Goal: Communication & Community: Share content

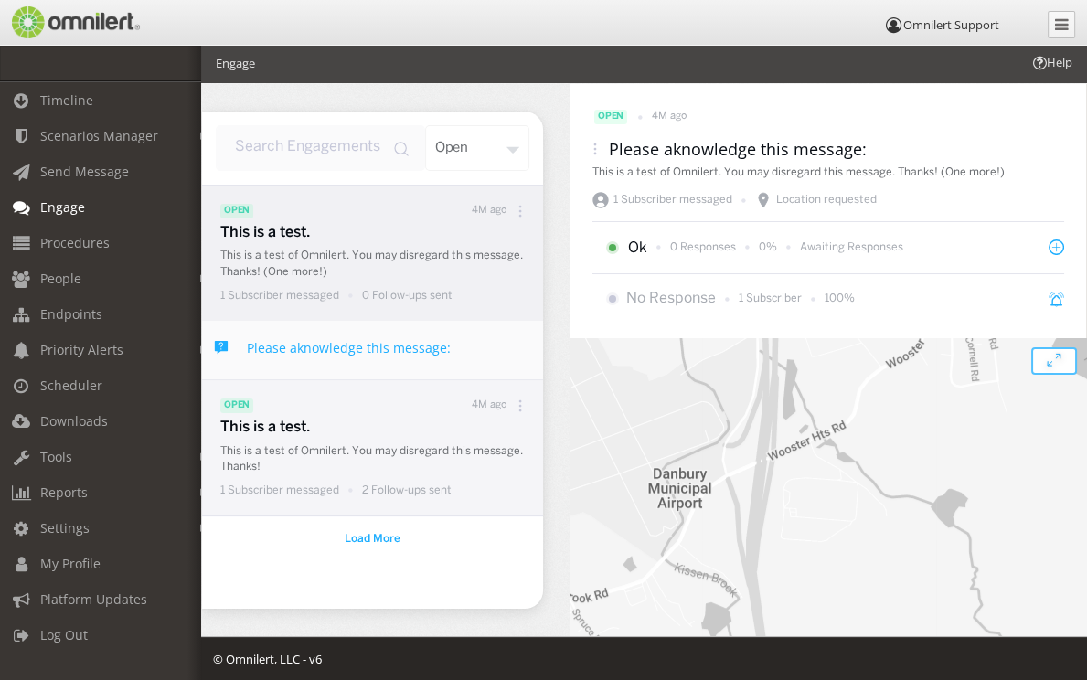
click at [384, 451] on p "This is a test of Omnilert. You may disregard this message. Thanks!" at bounding box center [376, 458] width 313 height 31
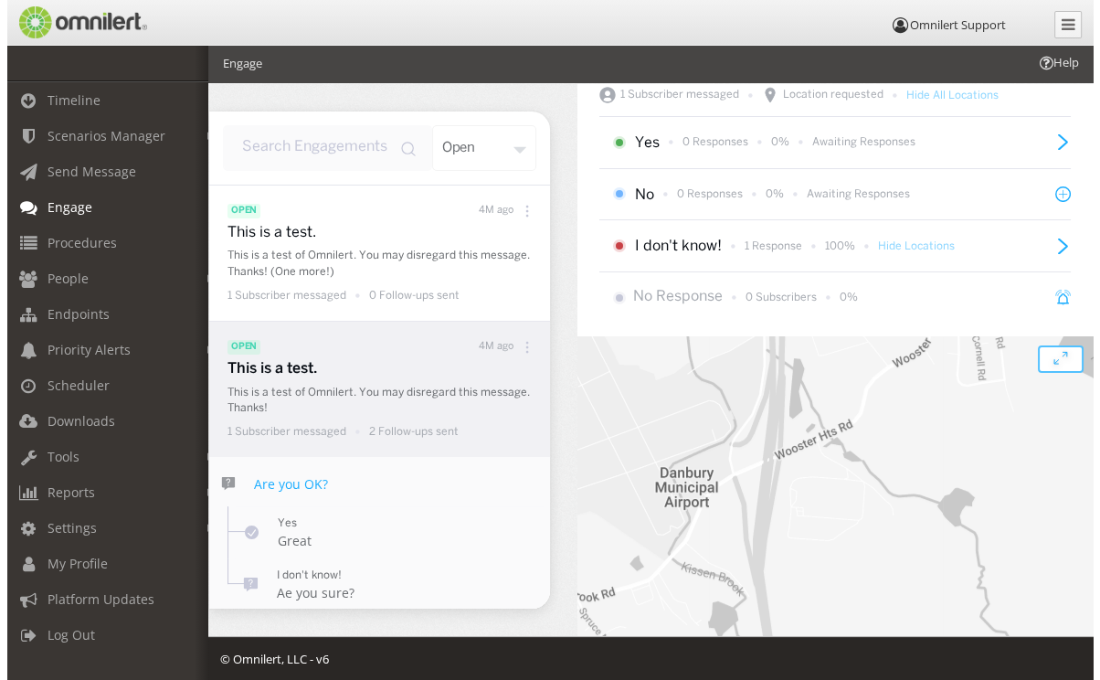
scroll to position [135, 0]
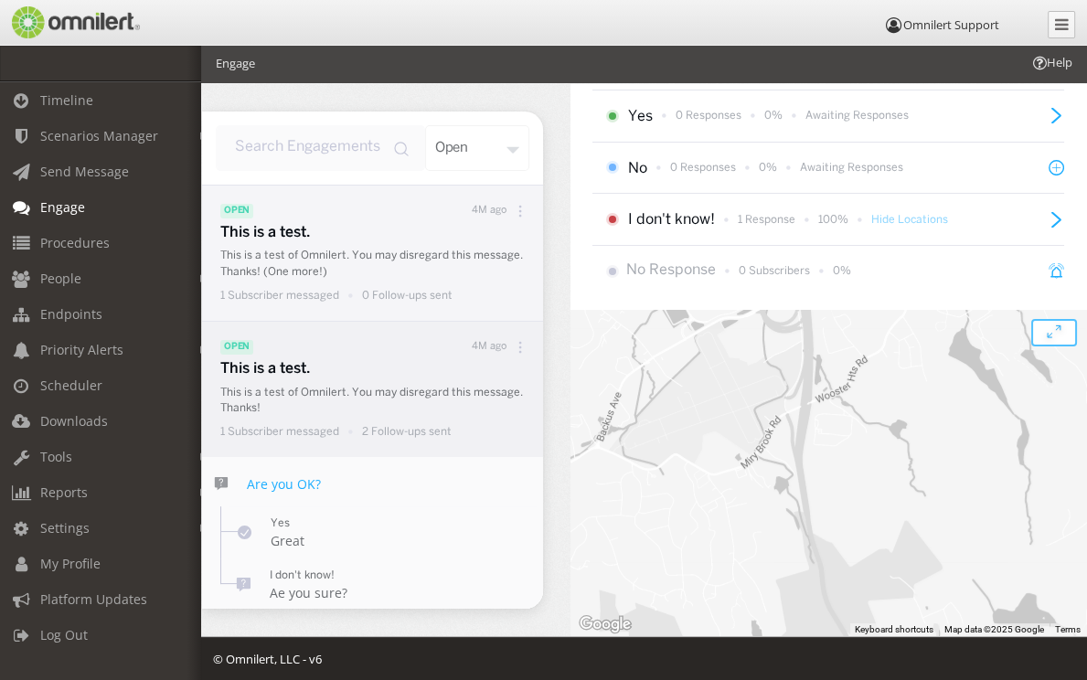
click at [370, 242] on p "This is a test." at bounding box center [376, 233] width 313 height 21
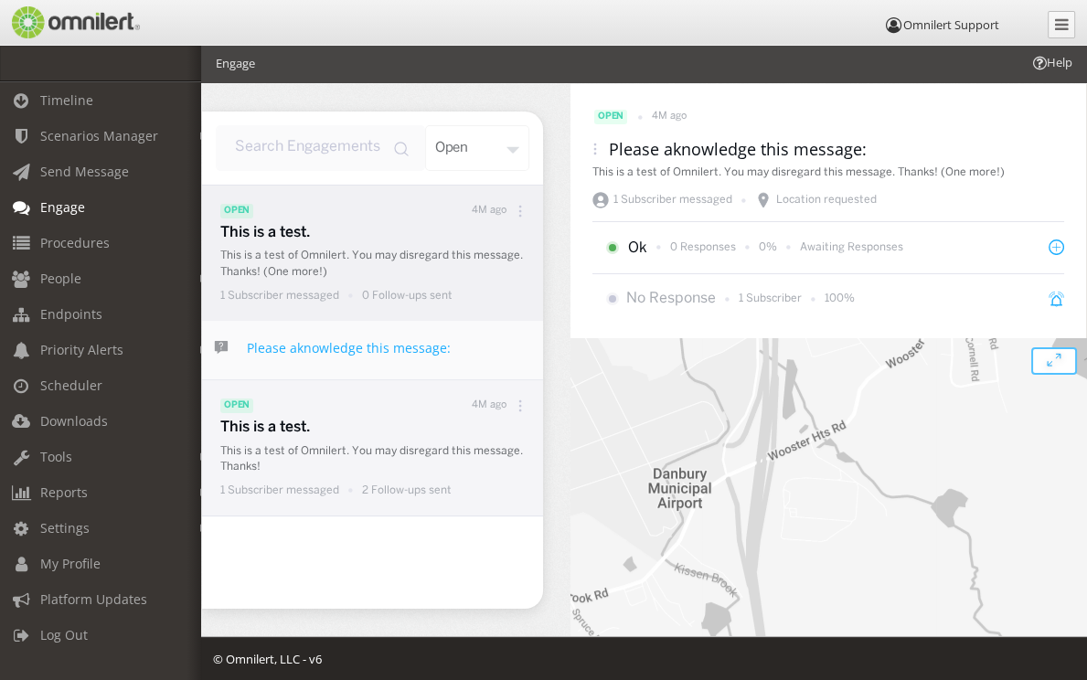
click at [395, 407] on div "open 4M ago" at bounding box center [376, 406] width 313 height 24
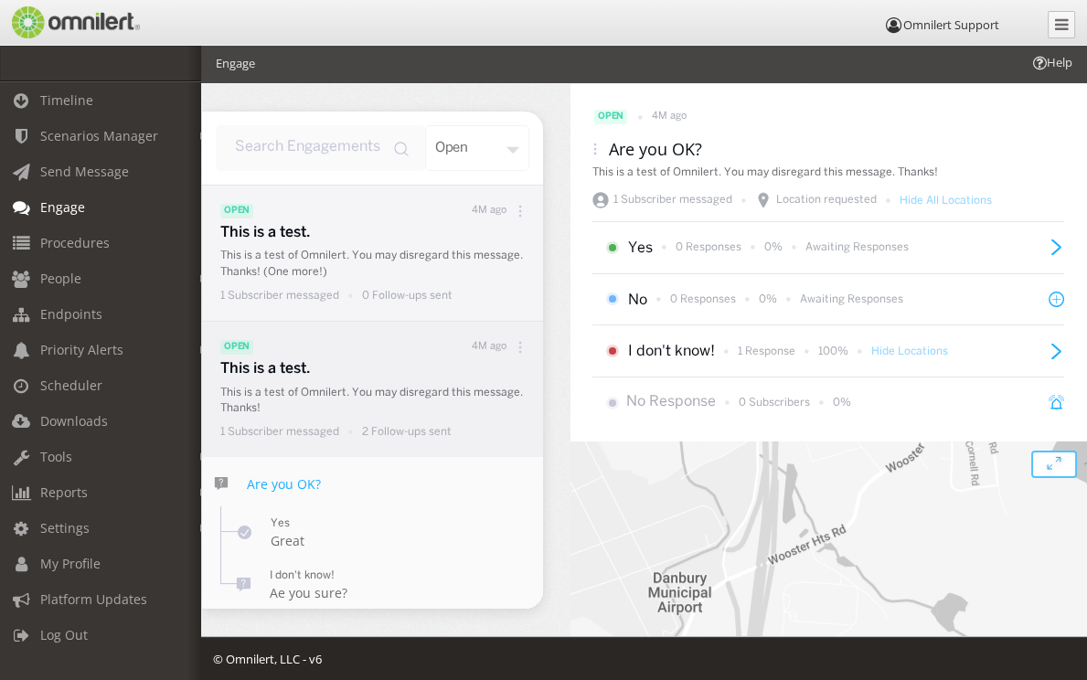
click at [406, 270] on p "This is a test of Omnilert. You may disregard this message. Thanks! (One more!)" at bounding box center [376, 263] width 313 height 31
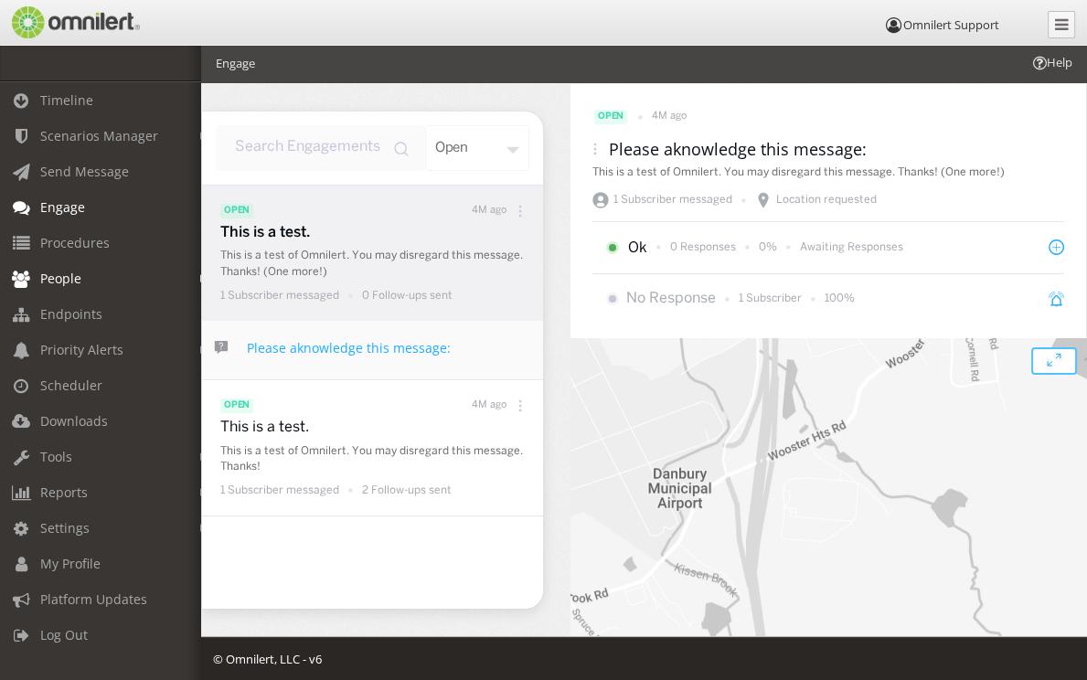
click at [73, 269] on link "People" at bounding box center [109, 278] width 218 height 36
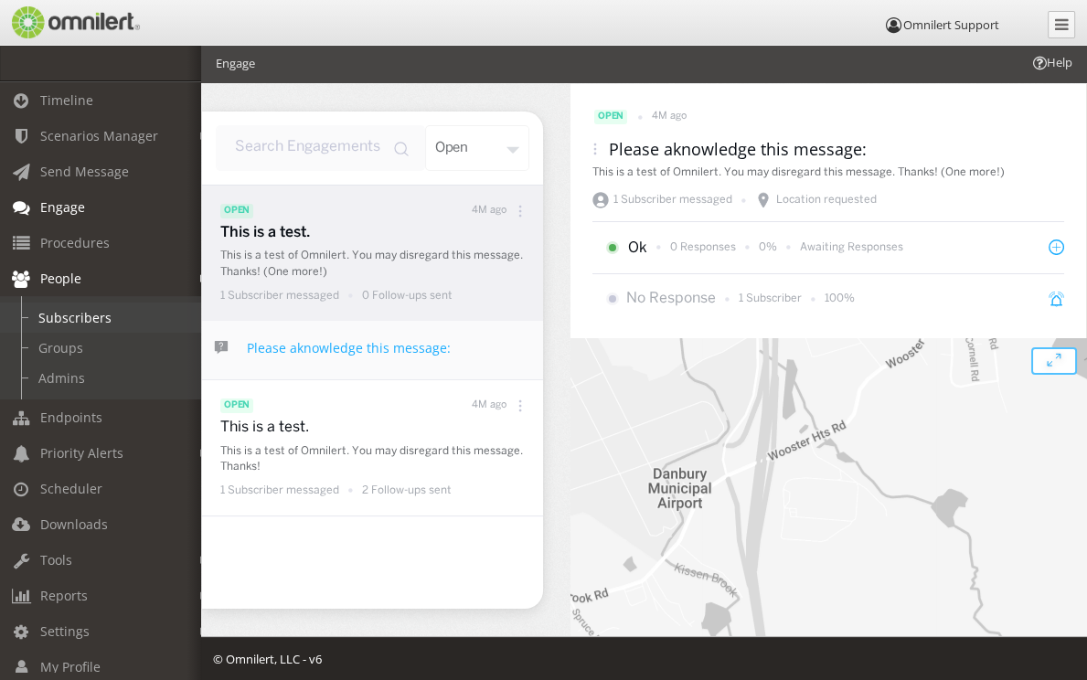
click at [58, 321] on link "Subscribers" at bounding box center [109, 317] width 218 height 30
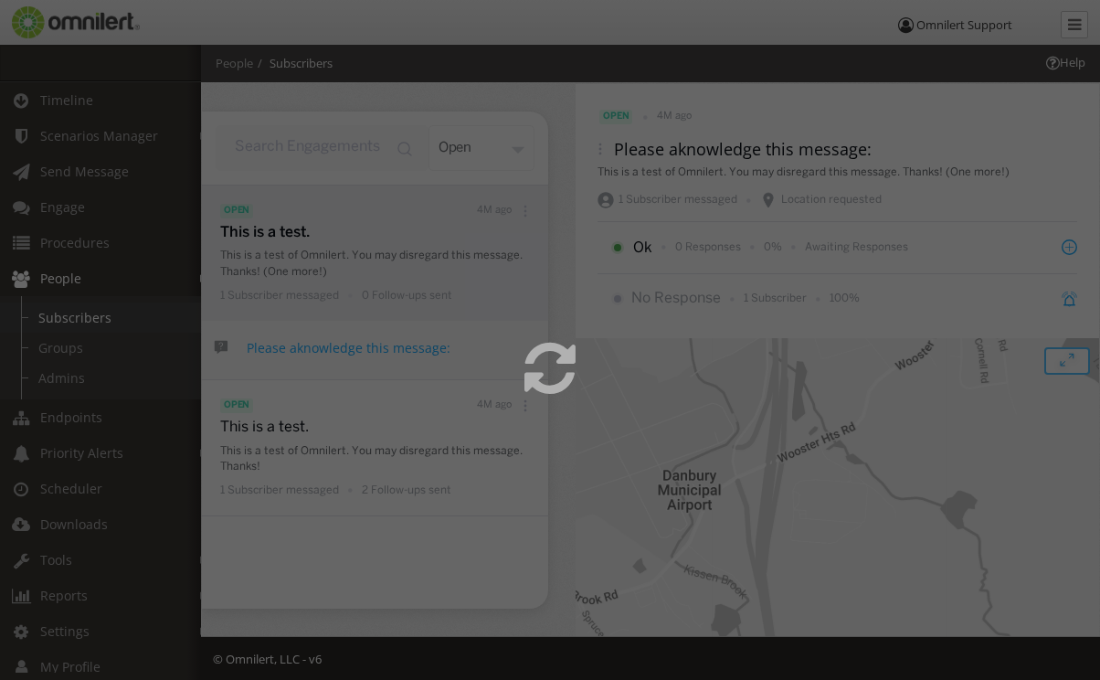
select select
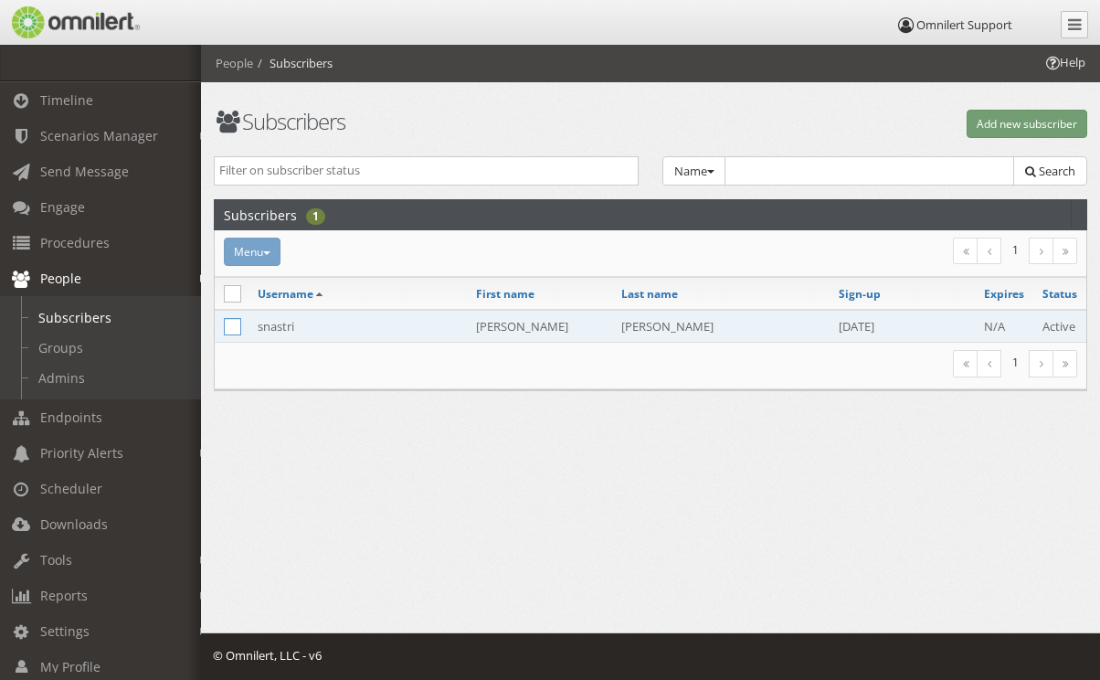
click at [230, 329] on icon at bounding box center [232, 326] width 17 height 17
click at [234, 322] on icon at bounding box center [232, 326] width 17 height 17
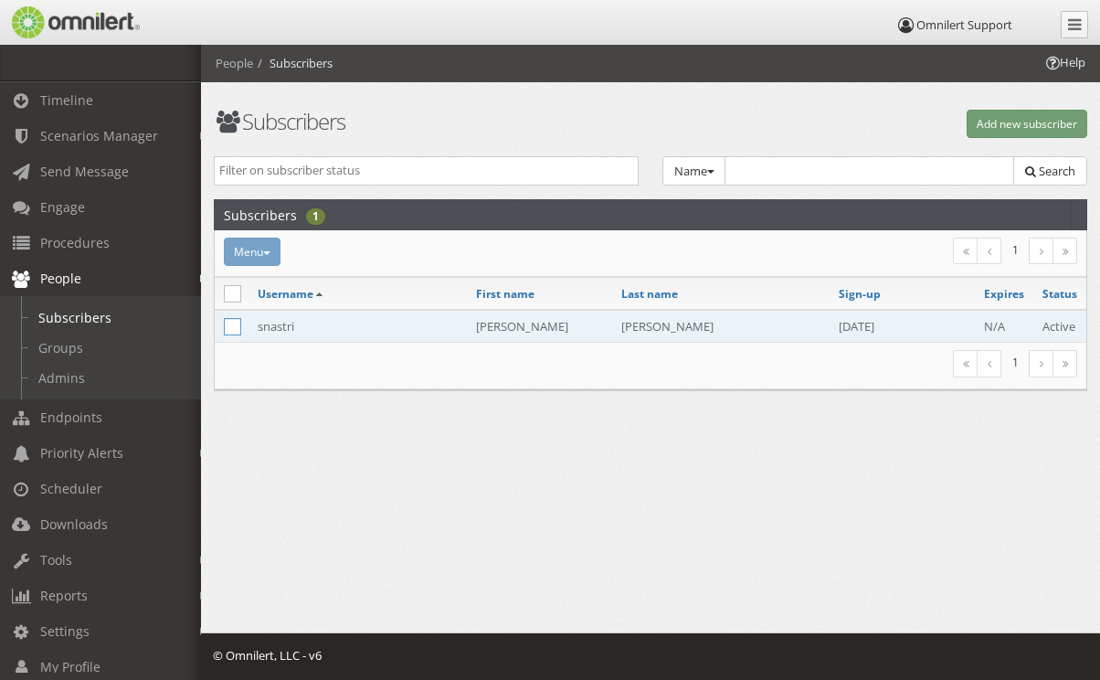
checkbox input "true"
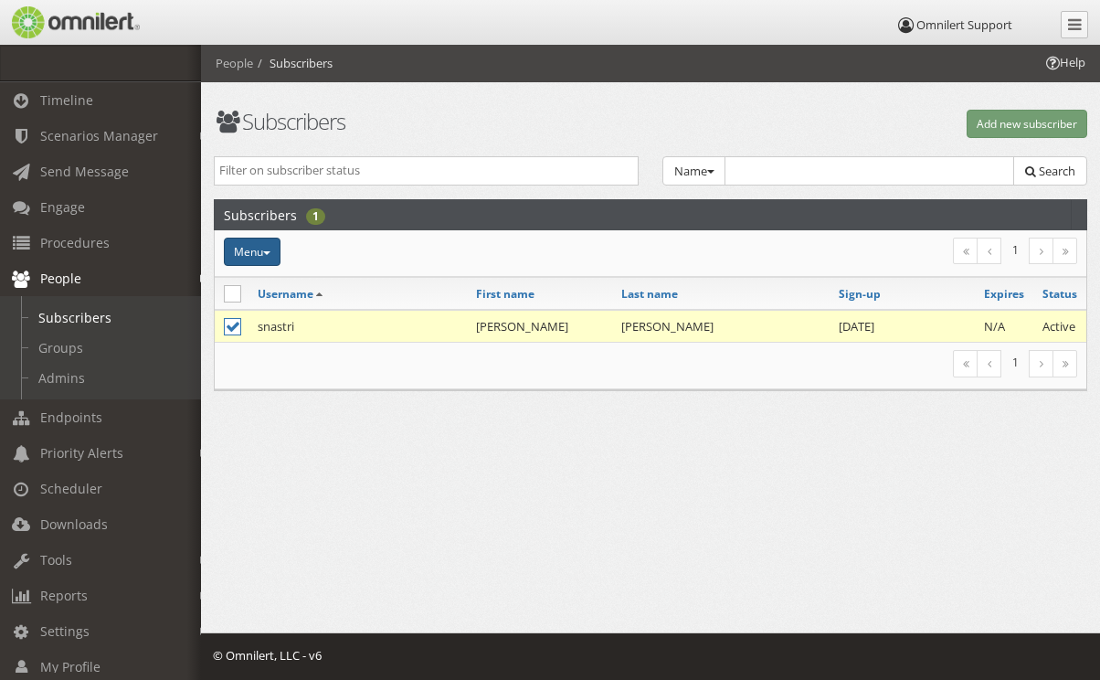
click at [274, 253] on button "Menu" at bounding box center [252, 252] width 57 height 28
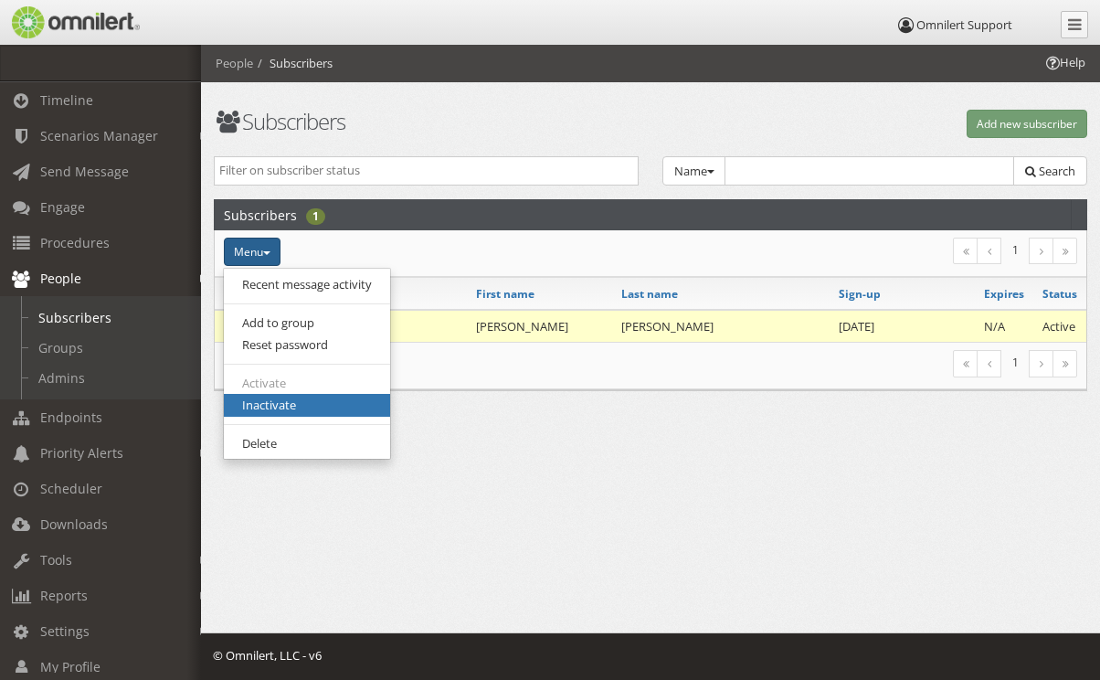
click at [263, 404] on link "Inactivate" at bounding box center [307, 405] width 166 height 23
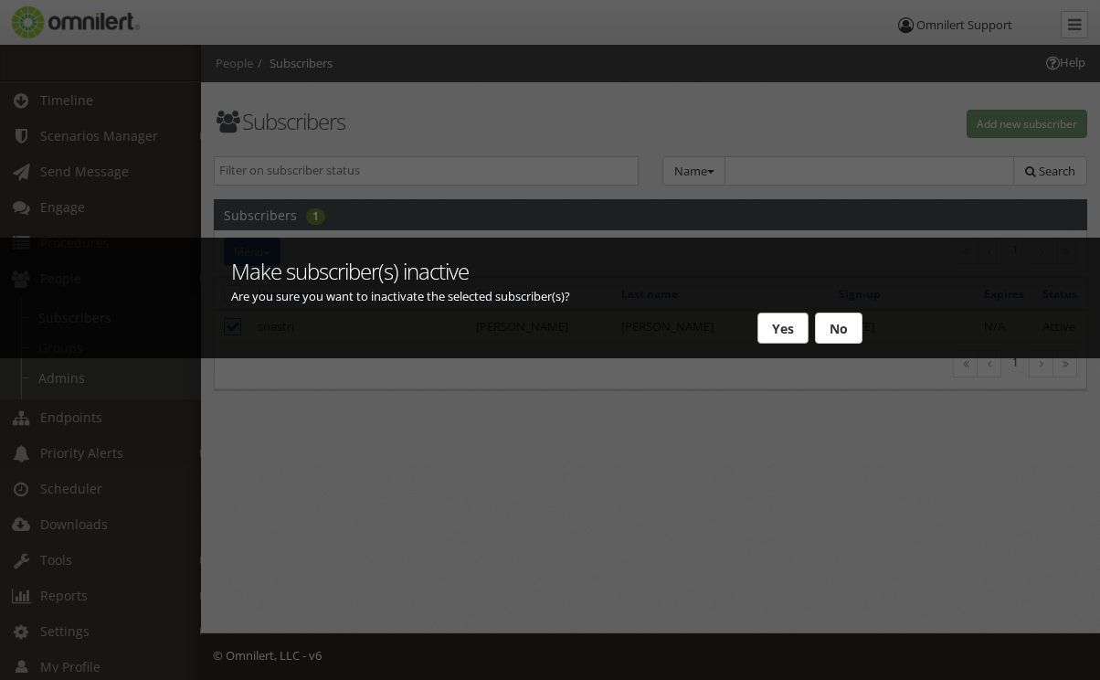
click at [786, 333] on button "Yes" at bounding box center [783, 328] width 51 height 31
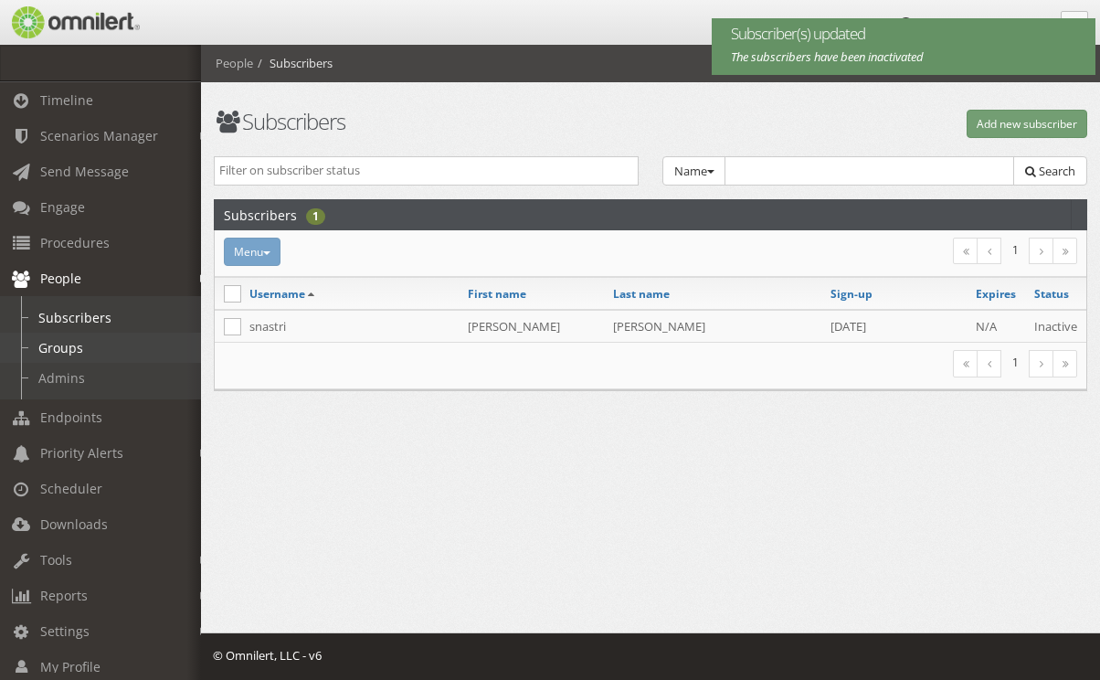
click at [88, 343] on link "Groups" at bounding box center [109, 348] width 218 height 30
select select
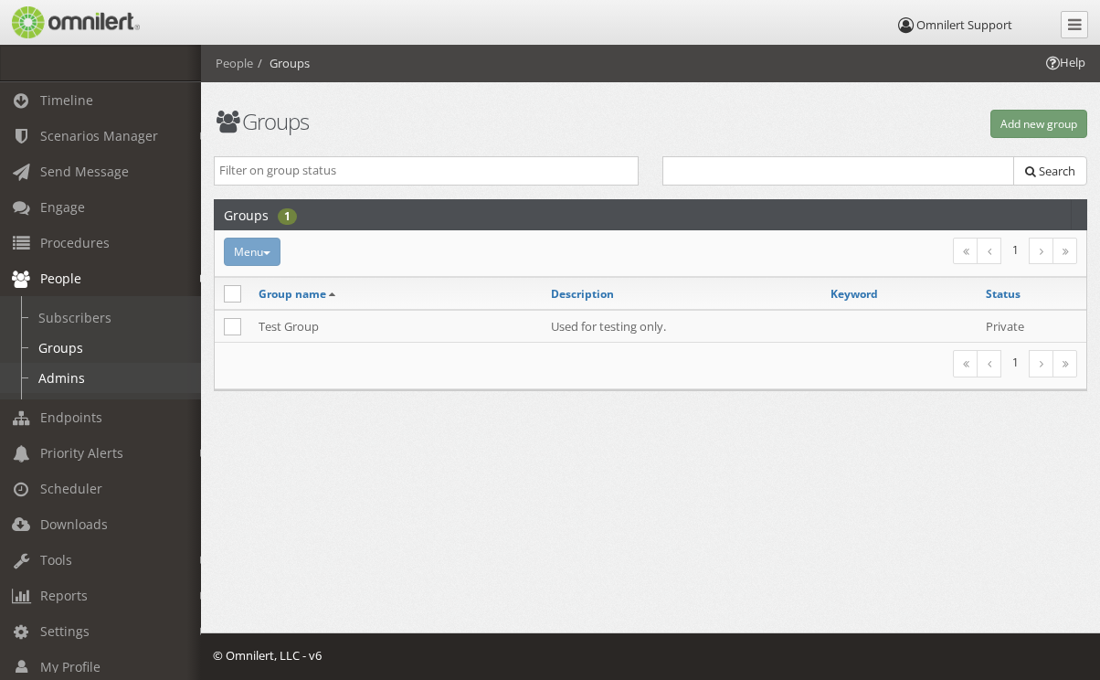
click at [50, 370] on link "Admins" at bounding box center [109, 378] width 218 height 30
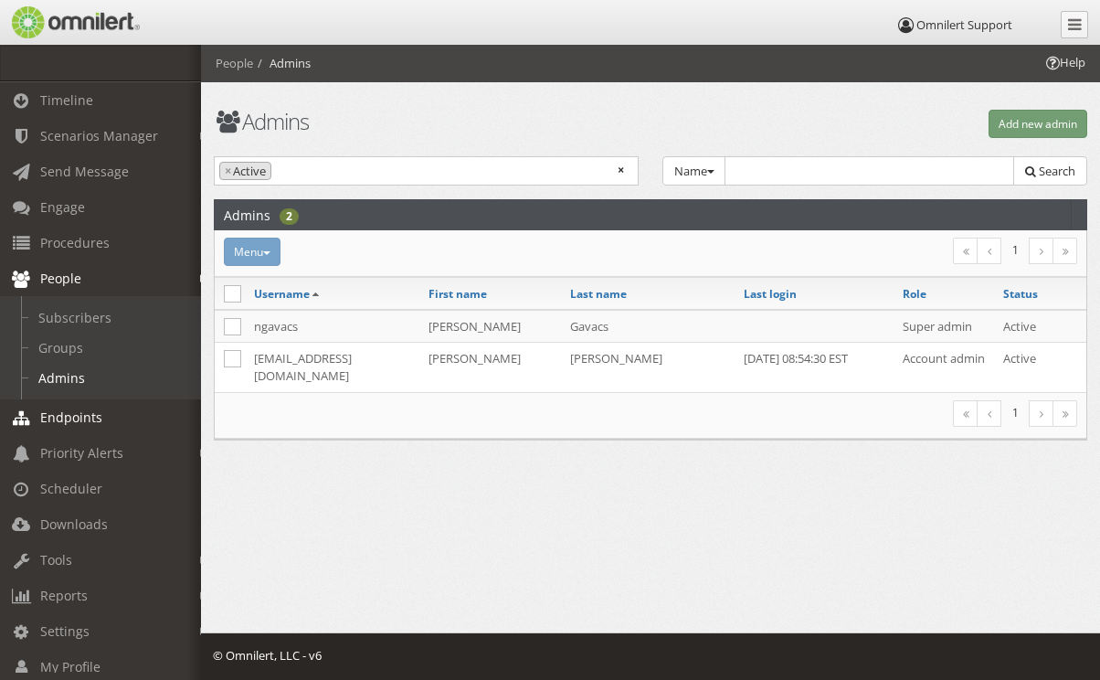
click at [69, 417] on span "Endpoints" at bounding box center [71, 417] width 62 height 17
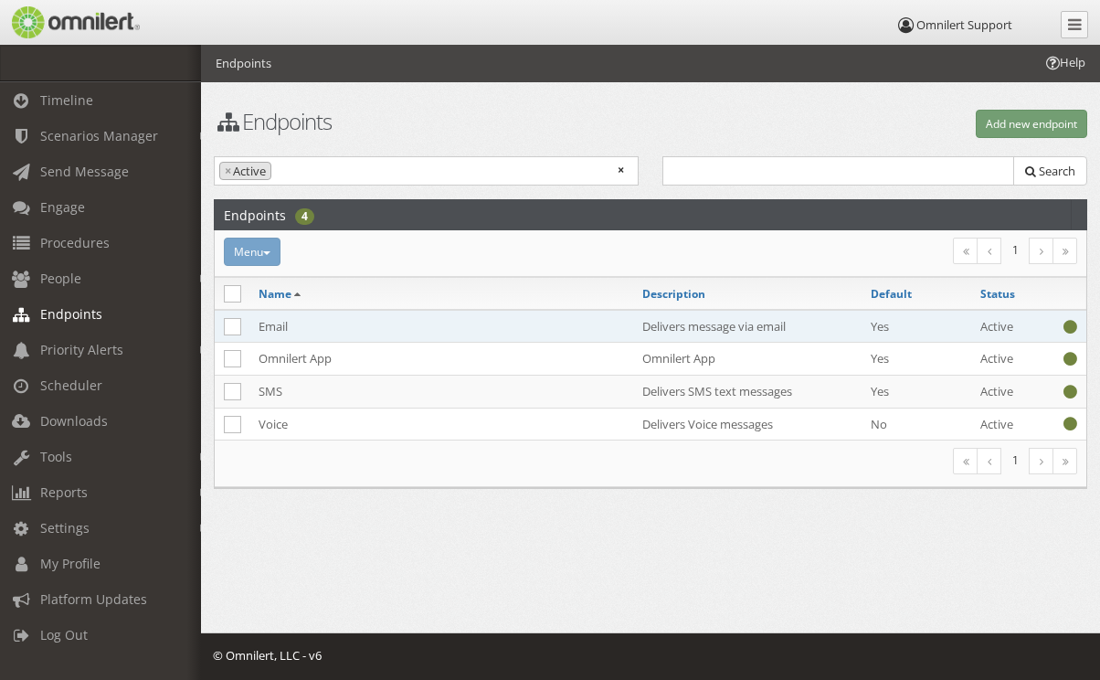
click at [444, 324] on td "Email" at bounding box center [441, 326] width 384 height 33
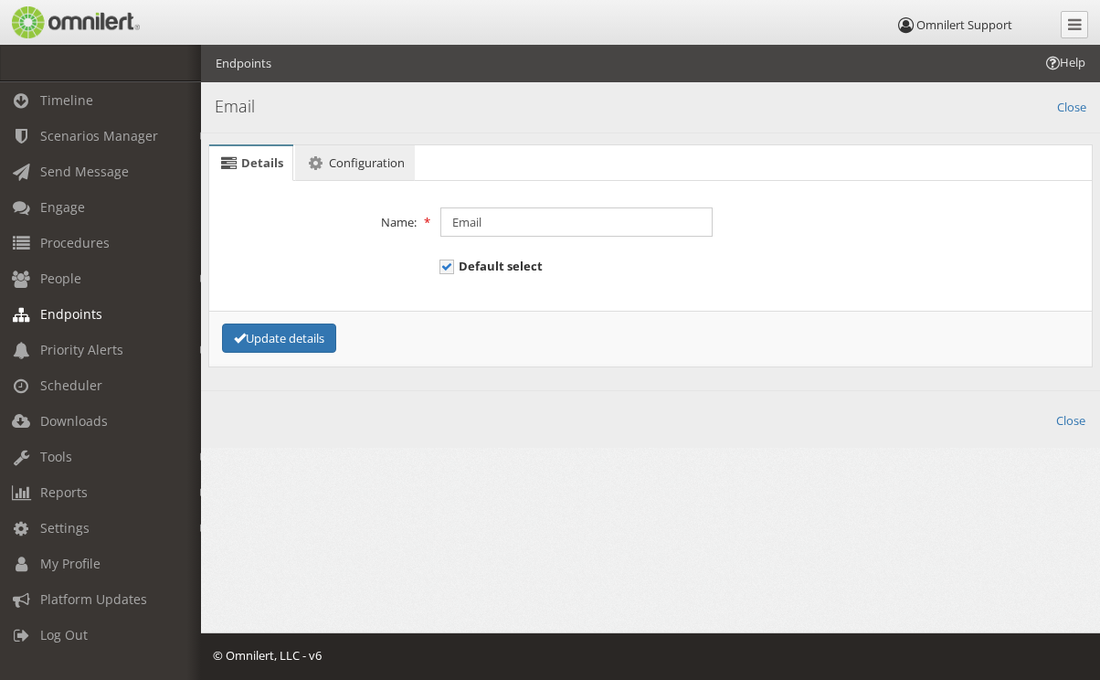
click at [341, 161] on span "Configuration" at bounding box center [367, 162] width 76 height 16
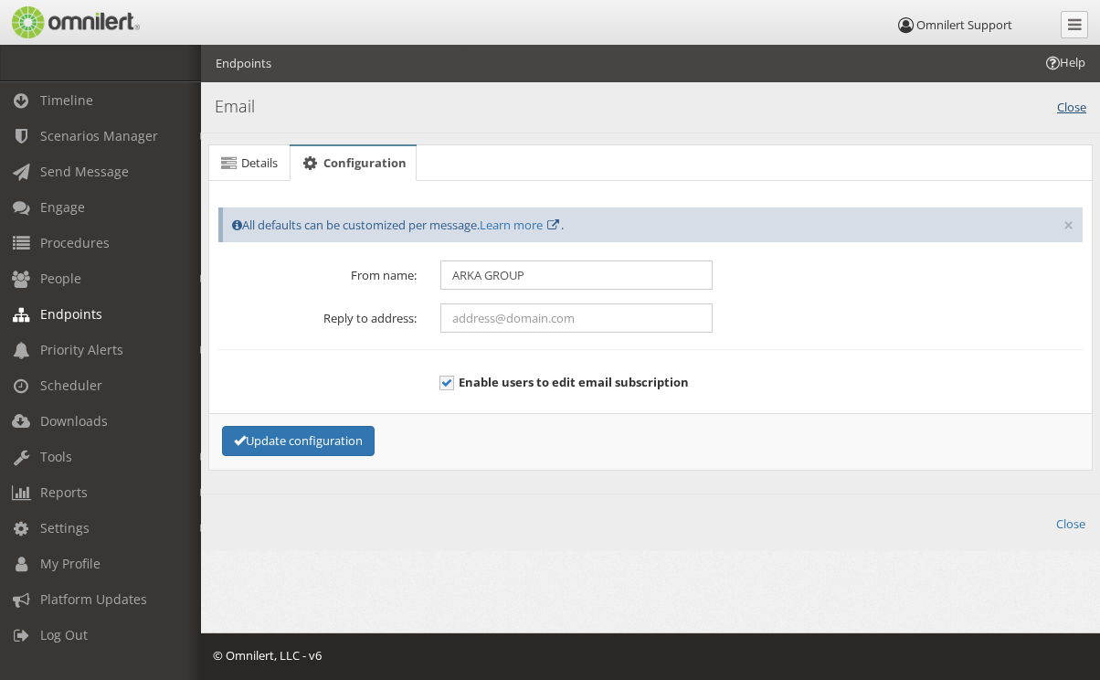
click at [1068, 106] on link "Close" at bounding box center [1071, 105] width 29 height 21
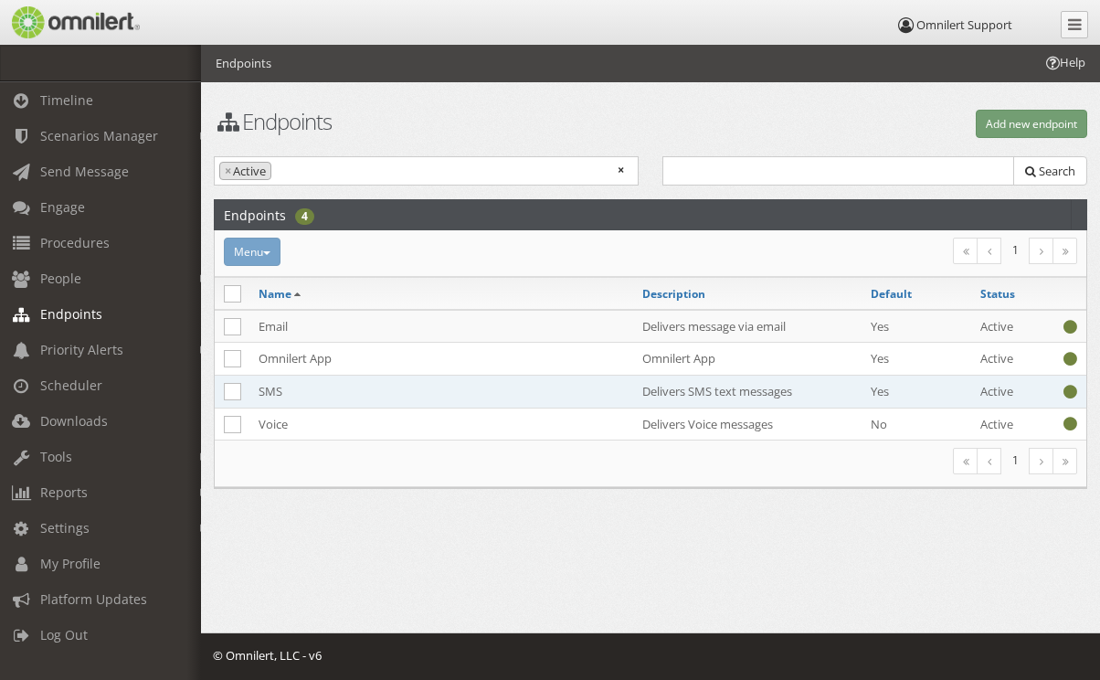
click at [296, 389] on td "SMS" at bounding box center [441, 391] width 384 height 33
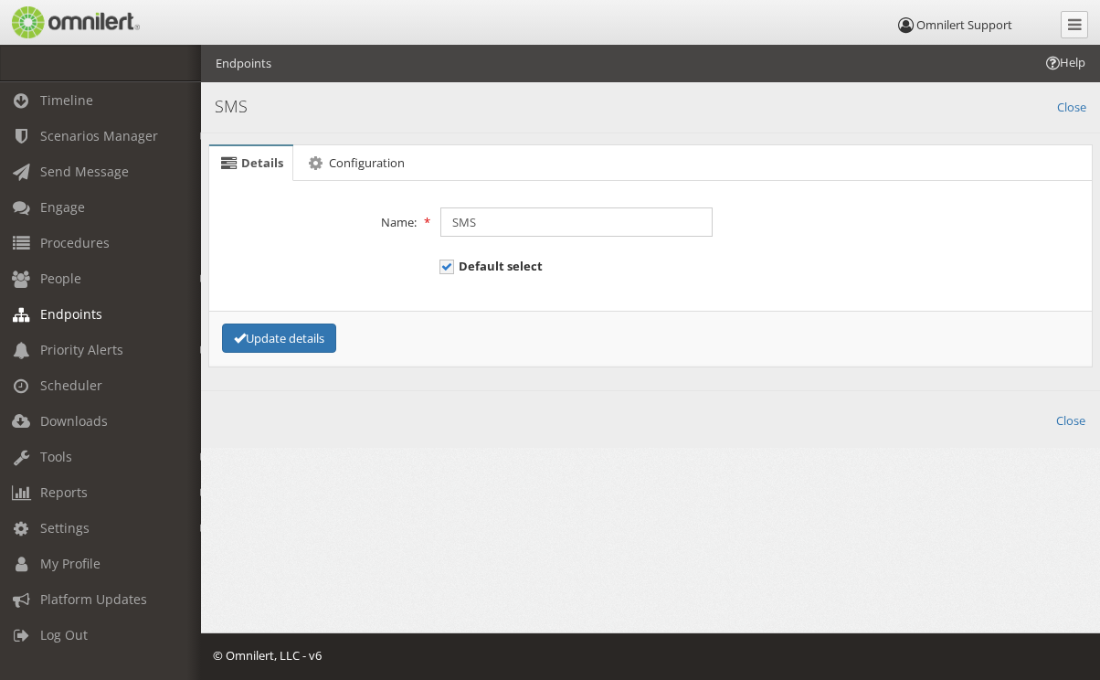
click at [380, 142] on div "Details Configuration Error! Details Name: SMS Default select Update details Er…" at bounding box center [650, 255] width 899 height 244
click at [374, 155] on span "Configuration" at bounding box center [367, 162] width 76 height 16
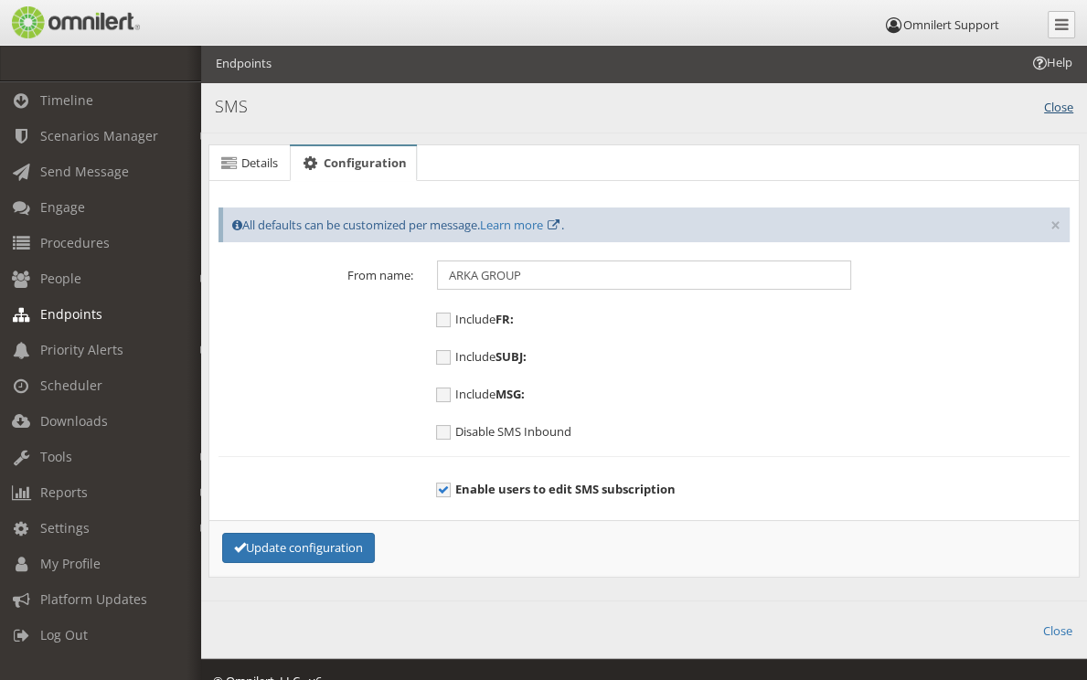
click at [1059, 102] on link "Close" at bounding box center [1058, 105] width 29 height 21
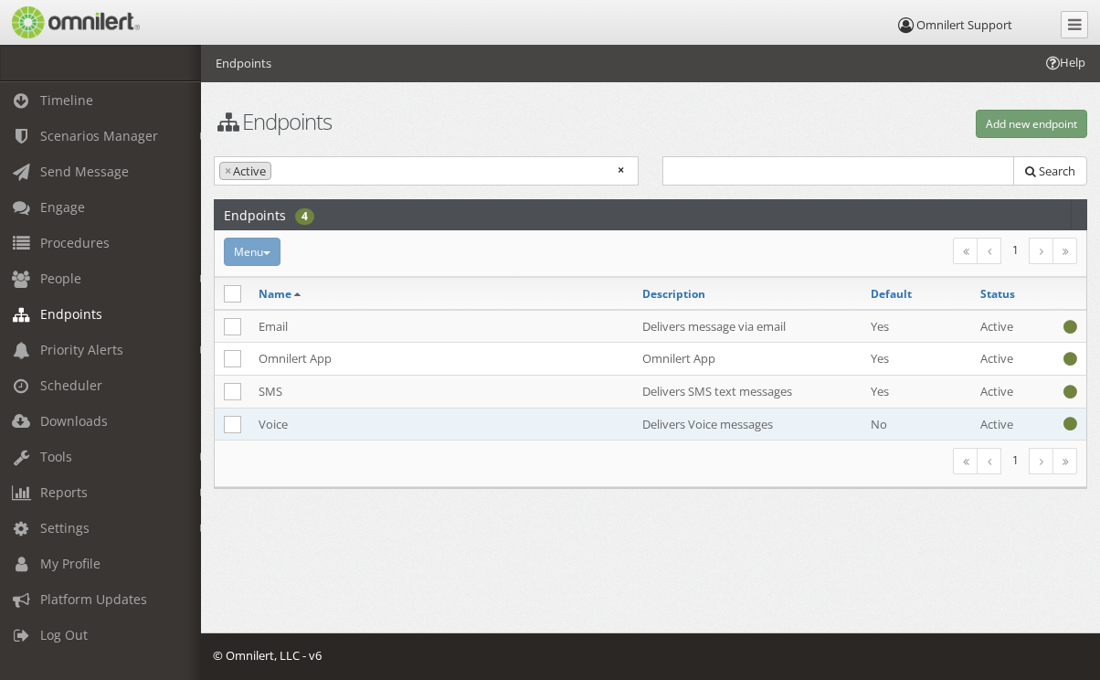
click at [340, 422] on td "Voice" at bounding box center [441, 424] width 384 height 32
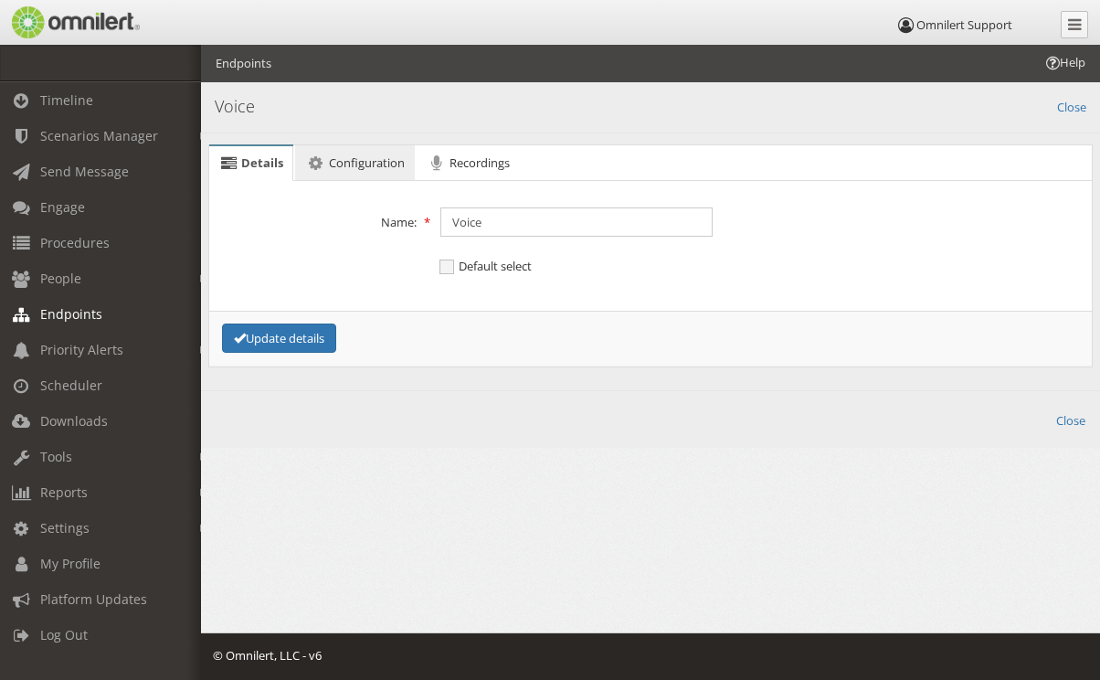
click at [366, 167] on span "Configuration" at bounding box center [367, 162] width 76 height 16
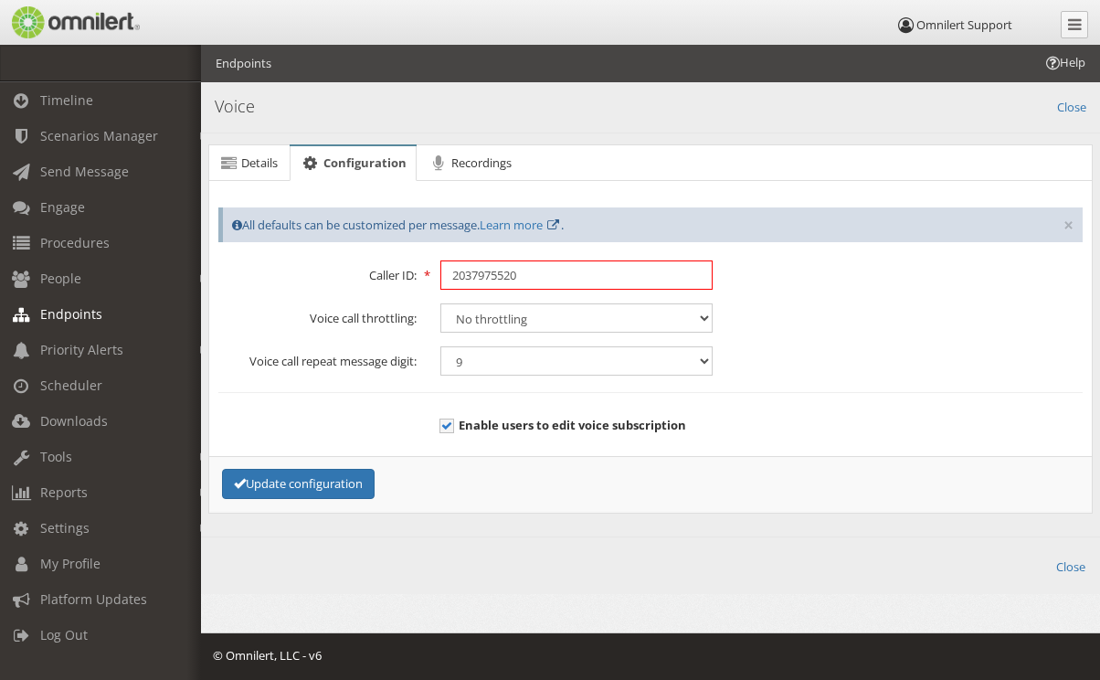
click at [454, 276] on input "2037975520" at bounding box center [576, 274] width 272 height 29
click at [860, 181] on div "Error! Details Name: Voice Default select Update details Error! Configuration ×…" at bounding box center [650, 346] width 885 height 331
click at [1065, 109] on link "Close" at bounding box center [1071, 105] width 29 height 21
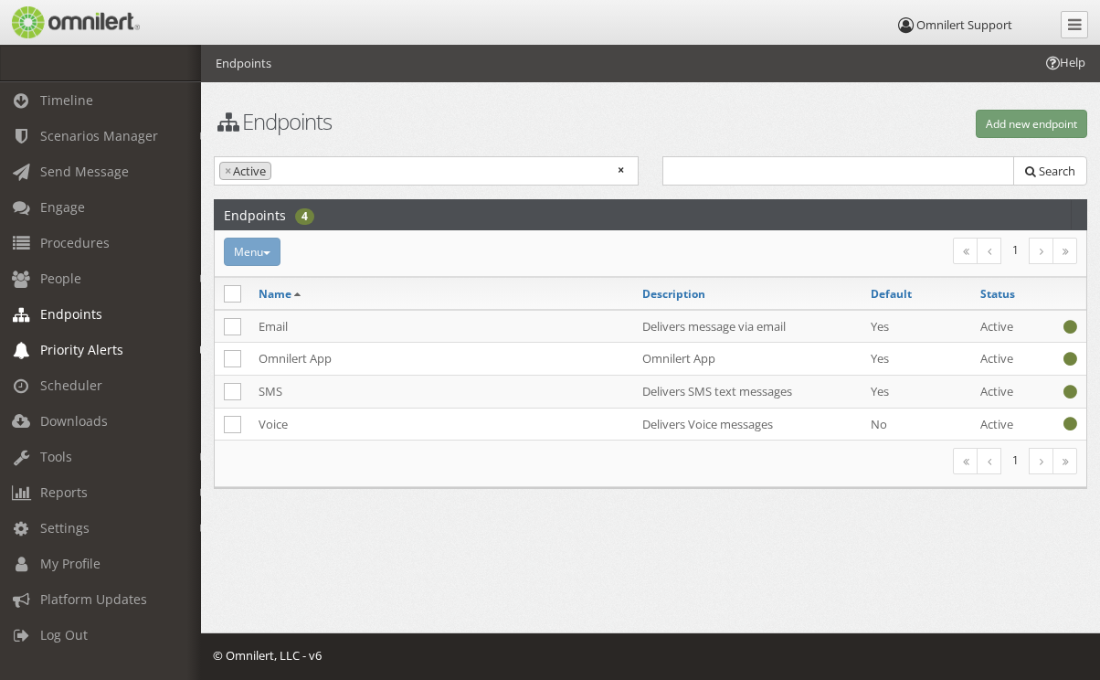
click at [73, 350] on span "Priority Alerts" at bounding box center [81, 349] width 83 height 17
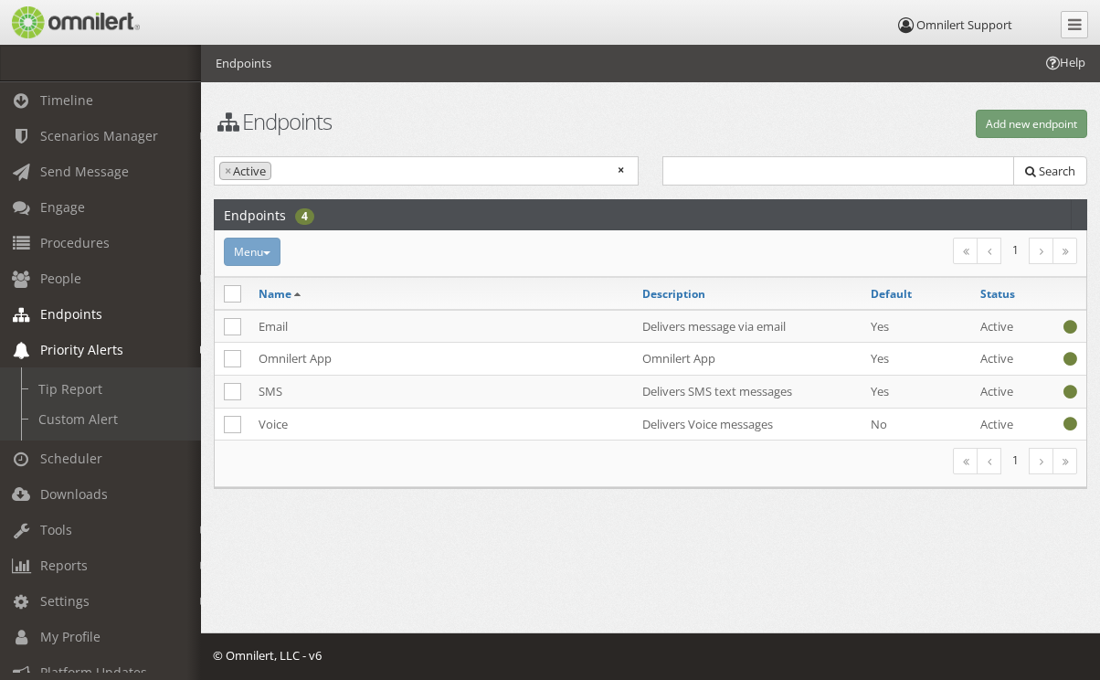
click at [73, 350] on span "Priority Alerts" at bounding box center [81, 349] width 83 height 17
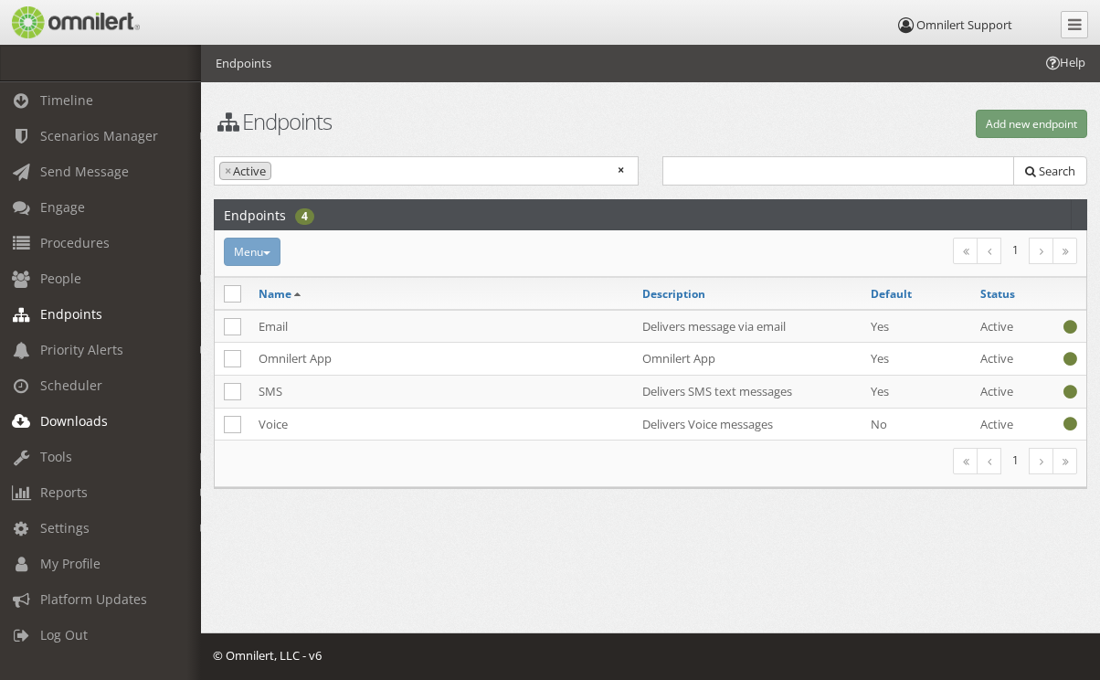
click at [109, 419] on link "Downloads" at bounding box center [109, 421] width 218 height 36
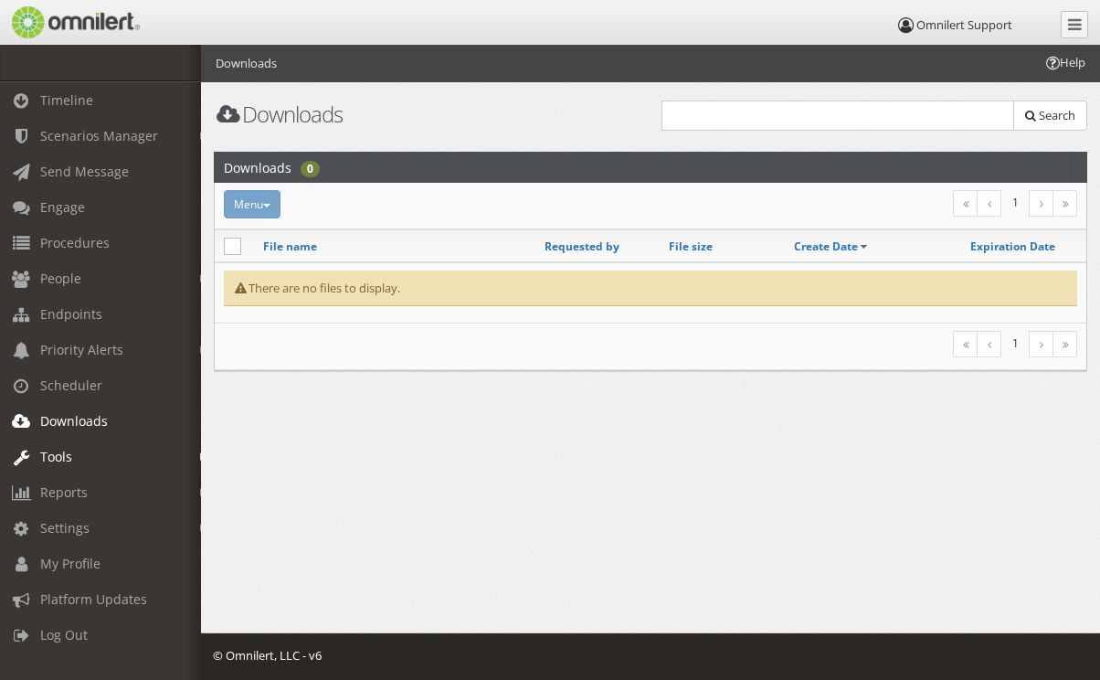
click at [71, 457] on link "Tools" at bounding box center [109, 457] width 218 height 36
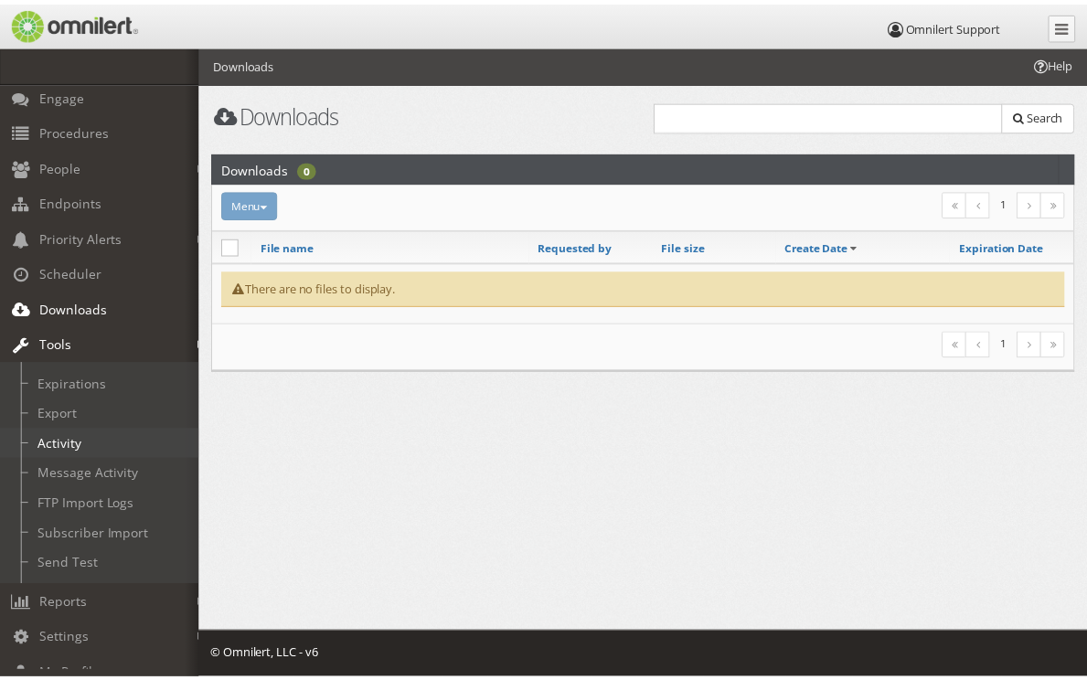
scroll to position [113, 0]
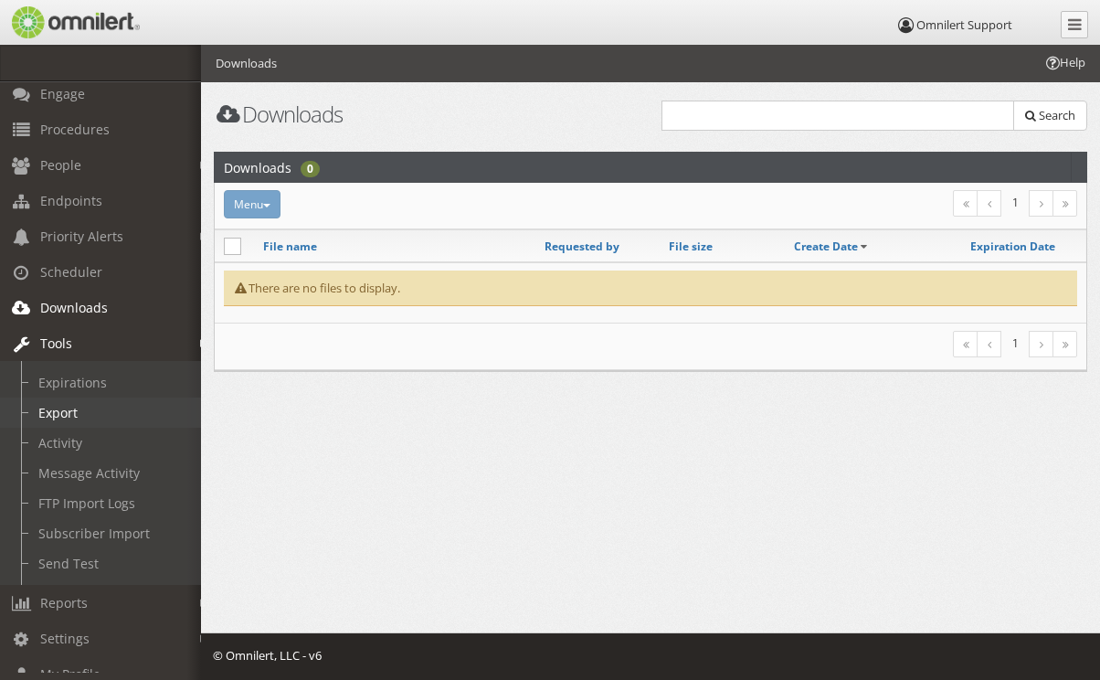
click at [80, 419] on link "Export" at bounding box center [109, 413] width 218 height 30
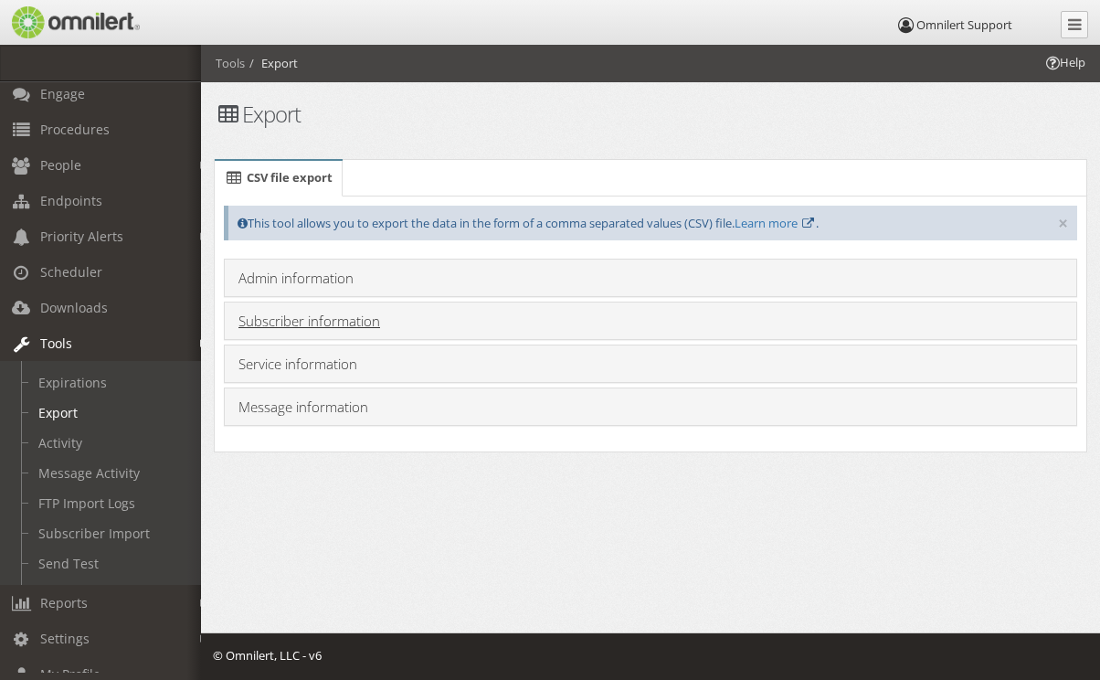
click at [330, 317] on link "Subscriber information" at bounding box center [310, 321] width 142 height 18
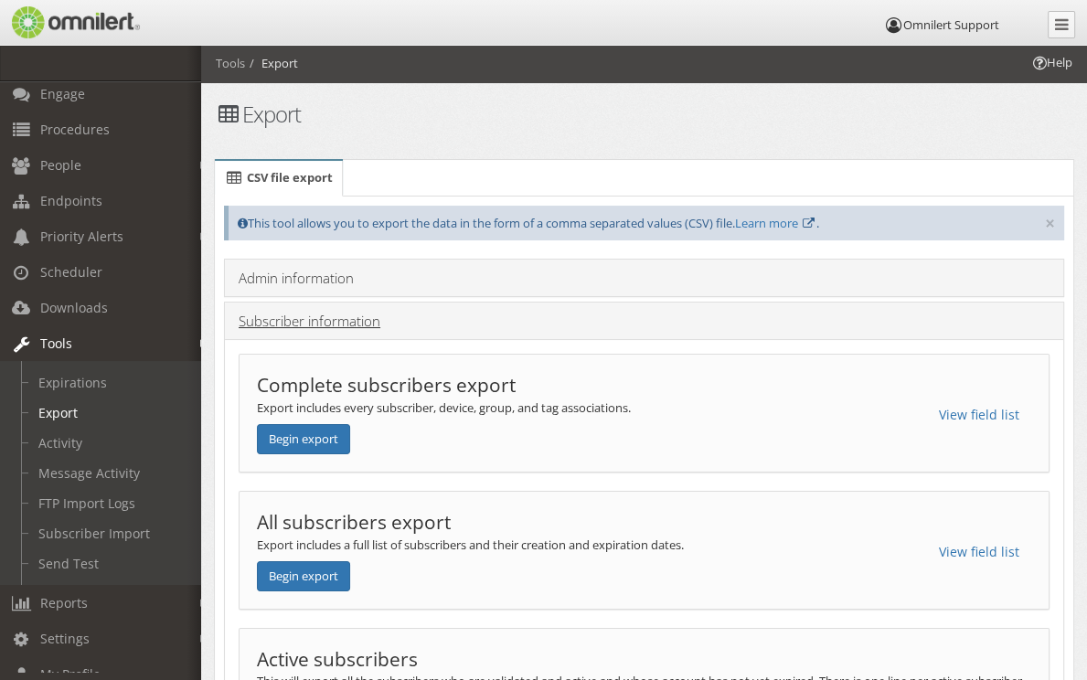
click at [330, 317] on link "Subscriber information" at bounding box center [310, 321] width 142 height 18
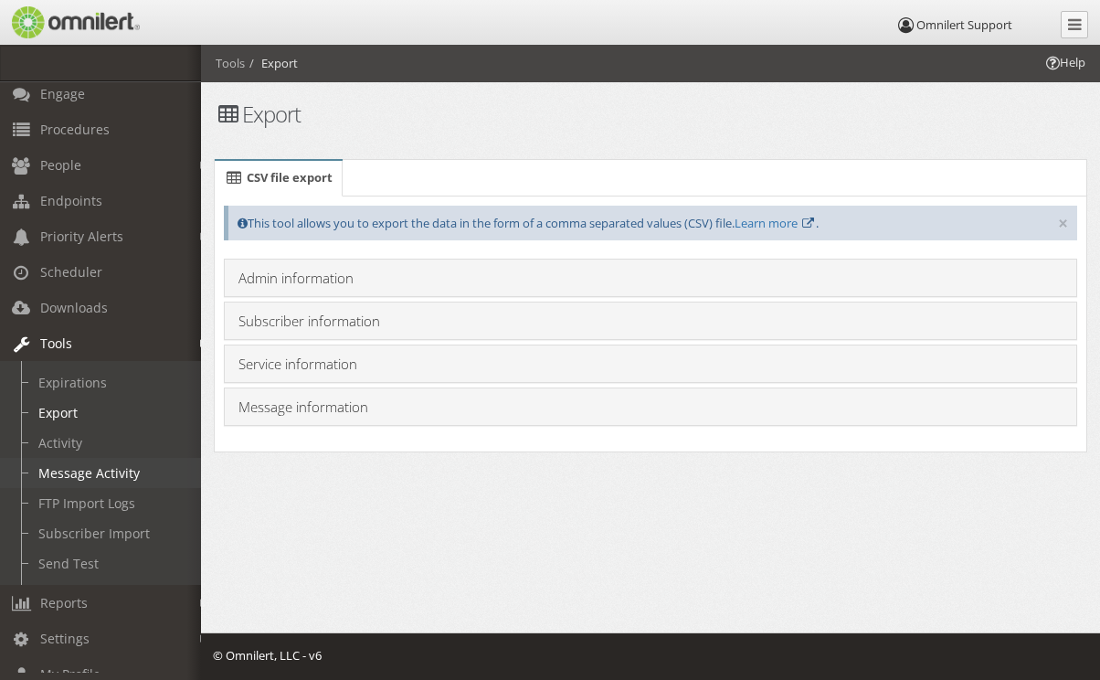
click at [77, 479] on link "Message Activity" at bounding box center [109, 473] width 218 height 30
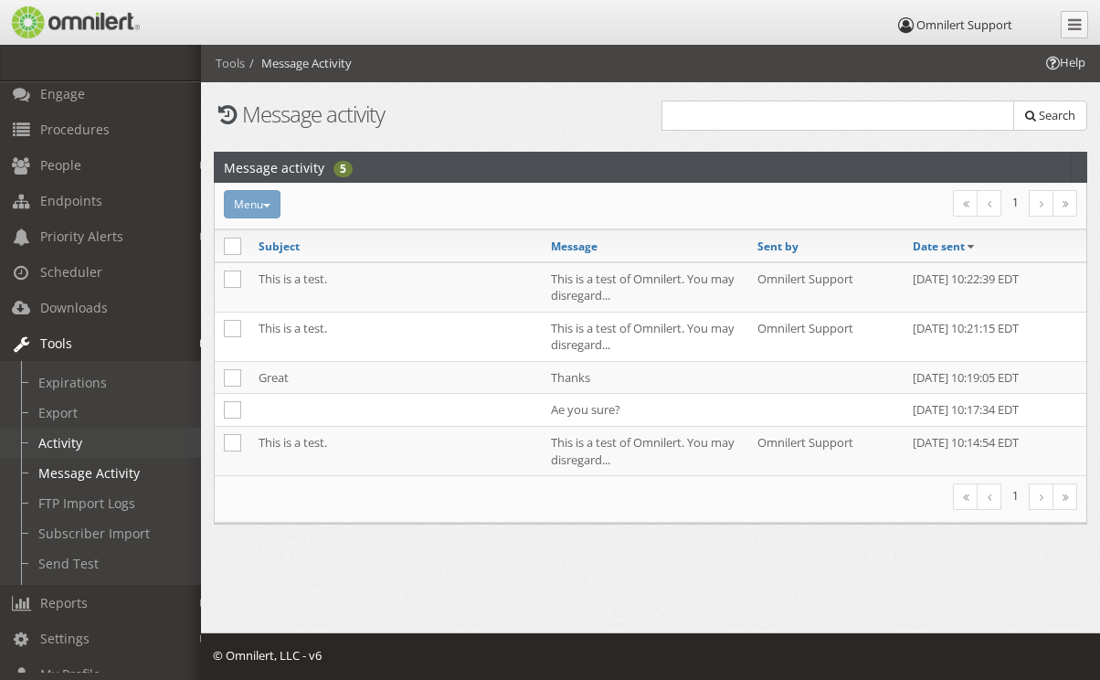
click at [104, 458] on link "Activity" at bounding box center [109, 443] width 218 height 30
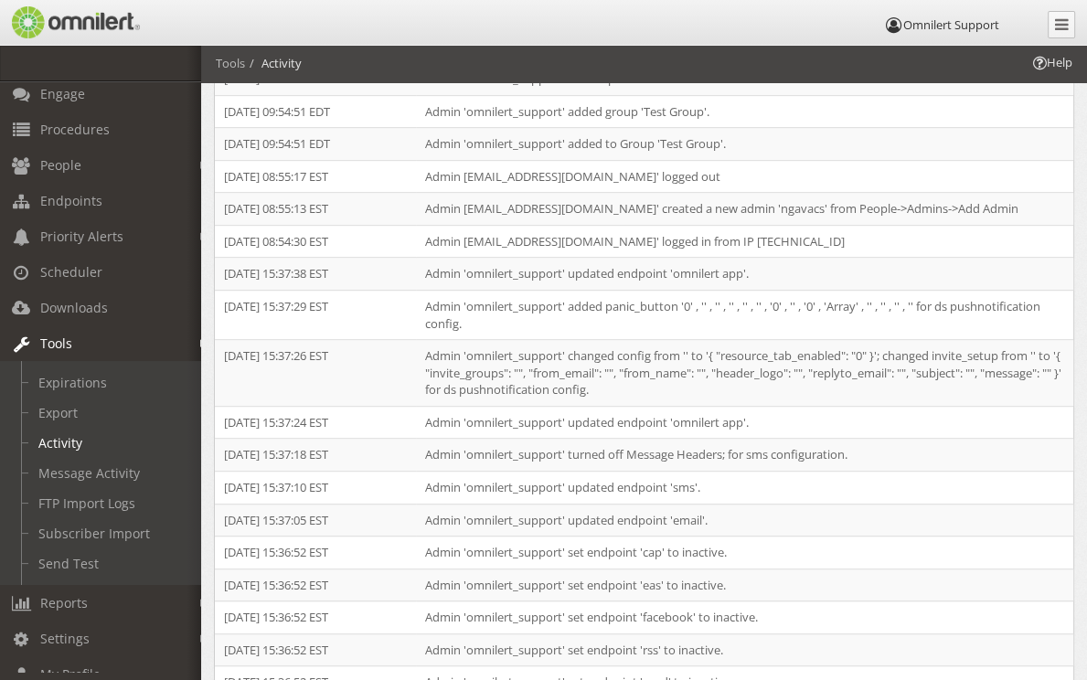
scroll to position [645, 0]
click at [80, 500] on link "FTP Import Logs" at bounding box center [109, 503] width 218 height 30
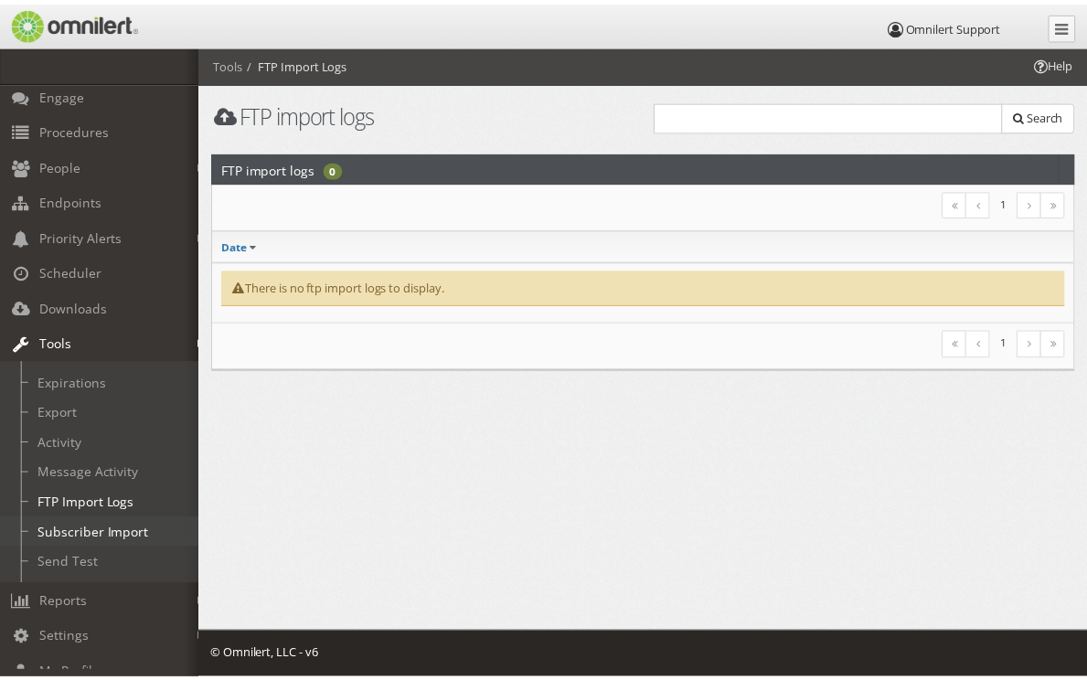
scroll to position [221, 0]
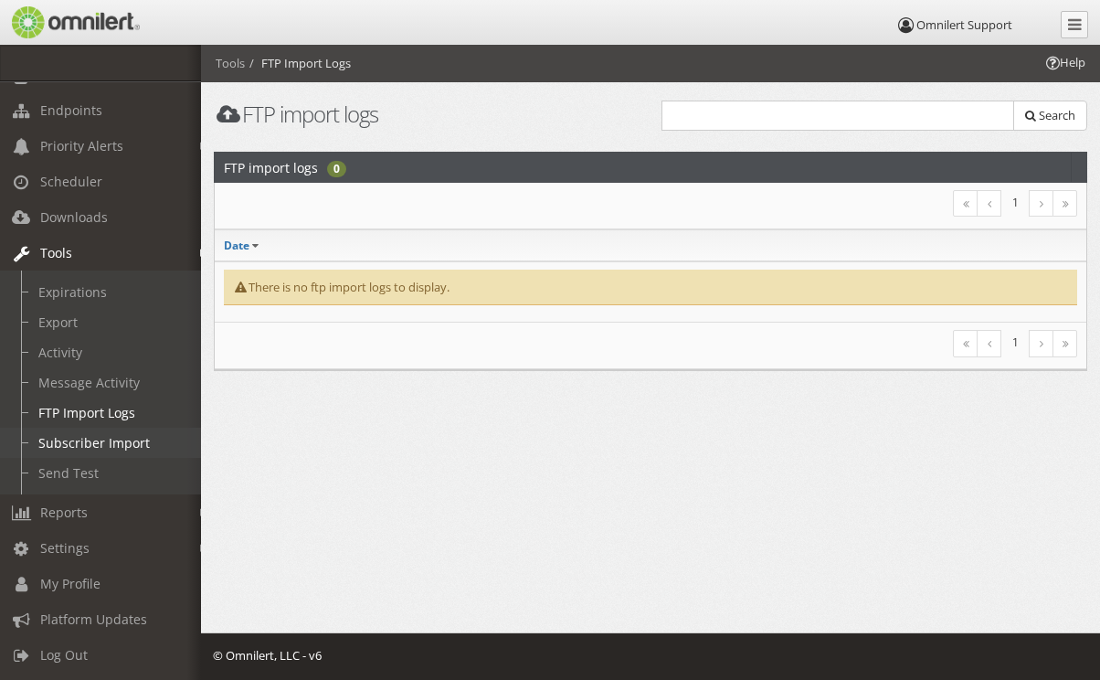
click at [106, 437] on link "Subscriber Import" at bounding box center [109, 443] width 218 height 30
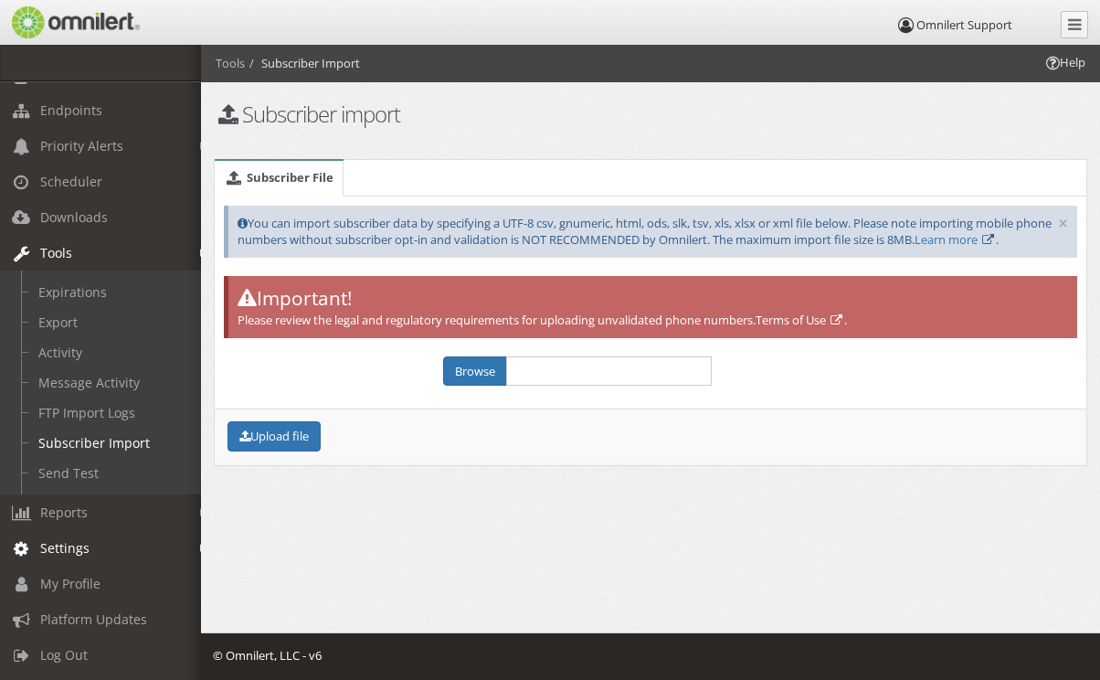
click at [91, 531] on link "Settings" at bounding box center [109, 548] width 218 height 36
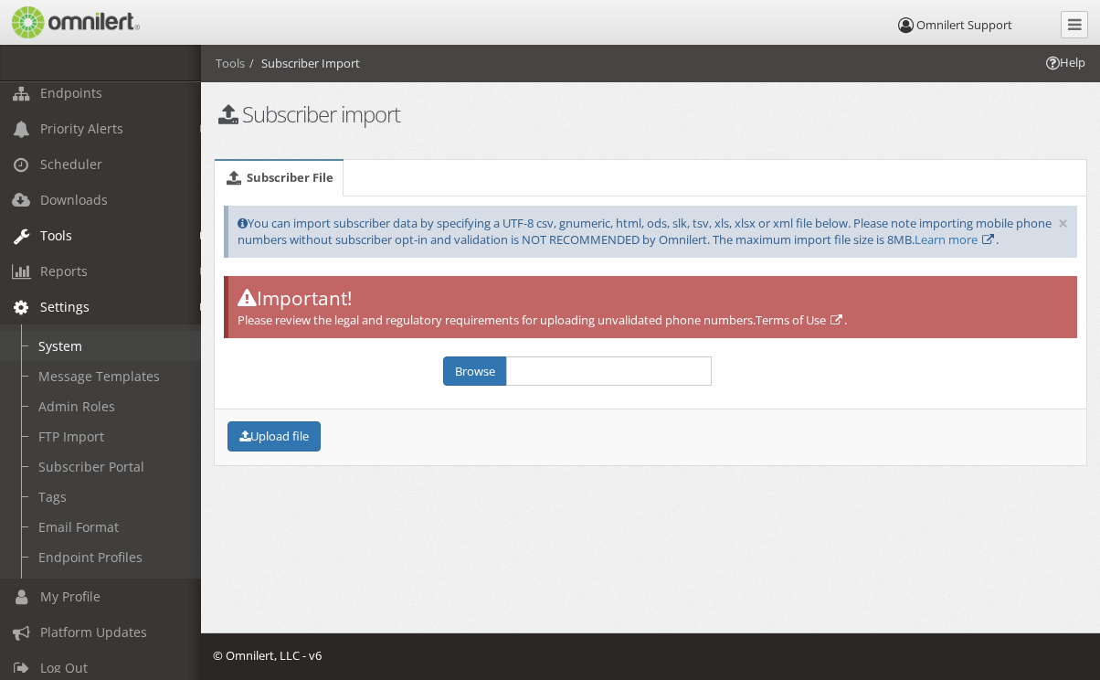
click at [61, 355] on link "System" at bounding box center [109, 346] width 218 height 30
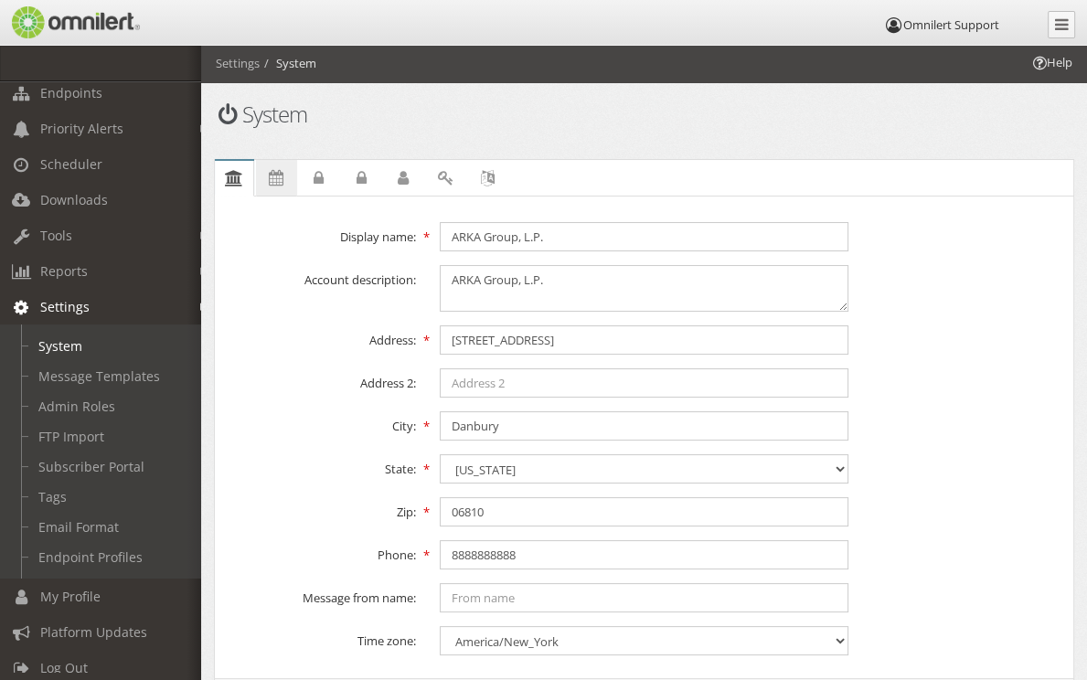
click at [0, 0] on span "Expirations" at bounding box center [0, 0] width 0 height 0
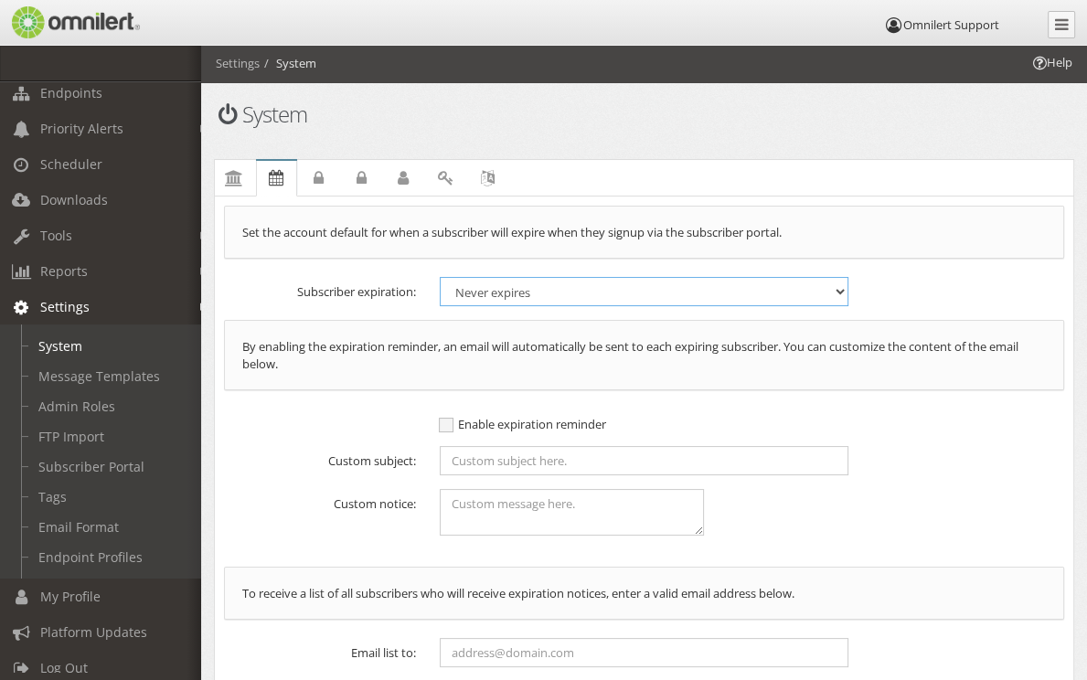
click at [547, 286] on select "Never expires 6 months 1 year 2 years 3 years 4 years 5 years 6 years 7 years 8…" at bounding box center [644, 291] width 409 height 29
click at [899, 277] on div "Subscriber expiration: Never expires 6 months 1 year 2 years 3 years 4 years 5 …" at bounding box center [644, 291] width 864 height 29
click at [339, 190] on link "Password policies" at bounding box center [319, 178] width 40 height 37
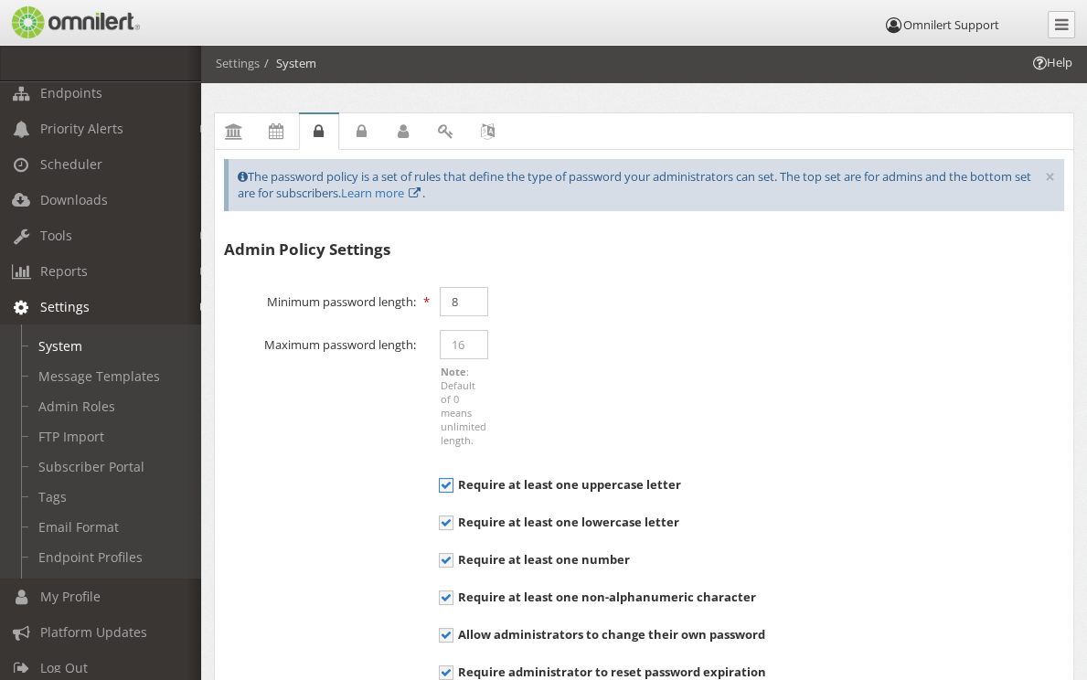
scroll to position [48, 0]
click at [0, 0] on span "Security" at bounding box center [0, 0] width 0 height 0
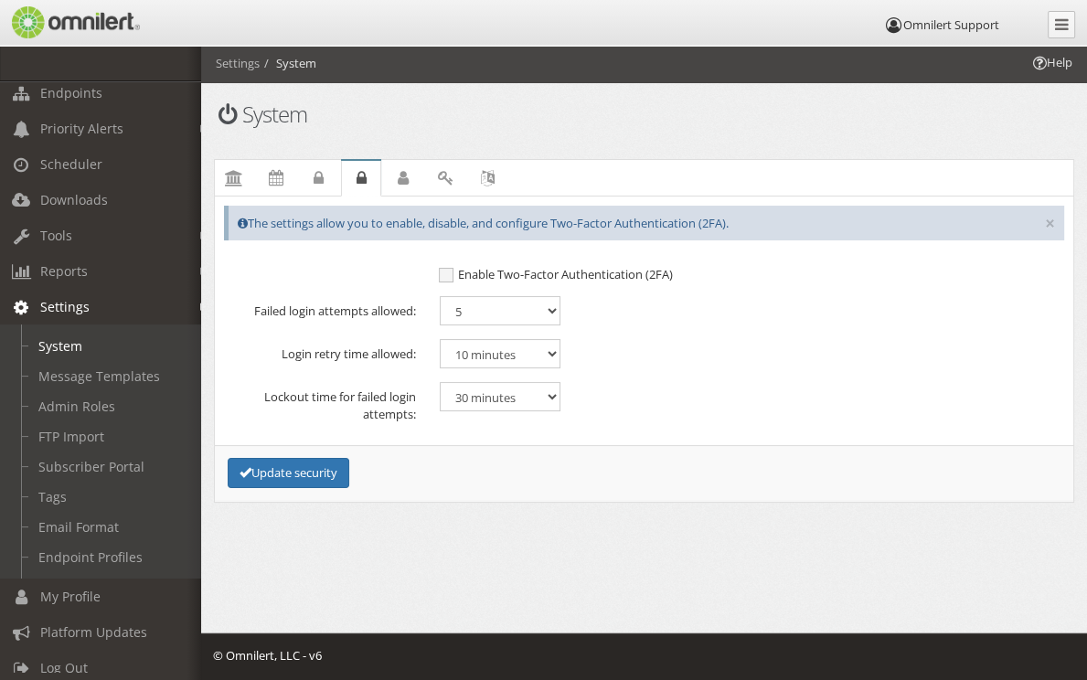
scroll to position [0, 0]
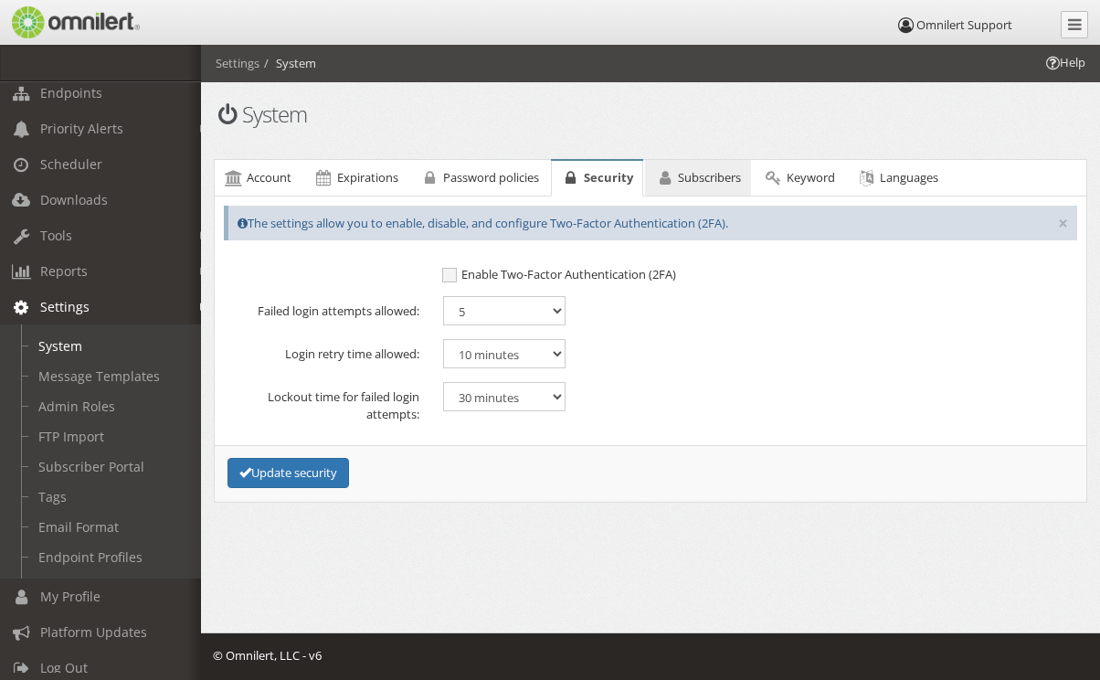
click at [712, 177] on span "Subscribers" at bounding box center [709, 177] width 63 height 16
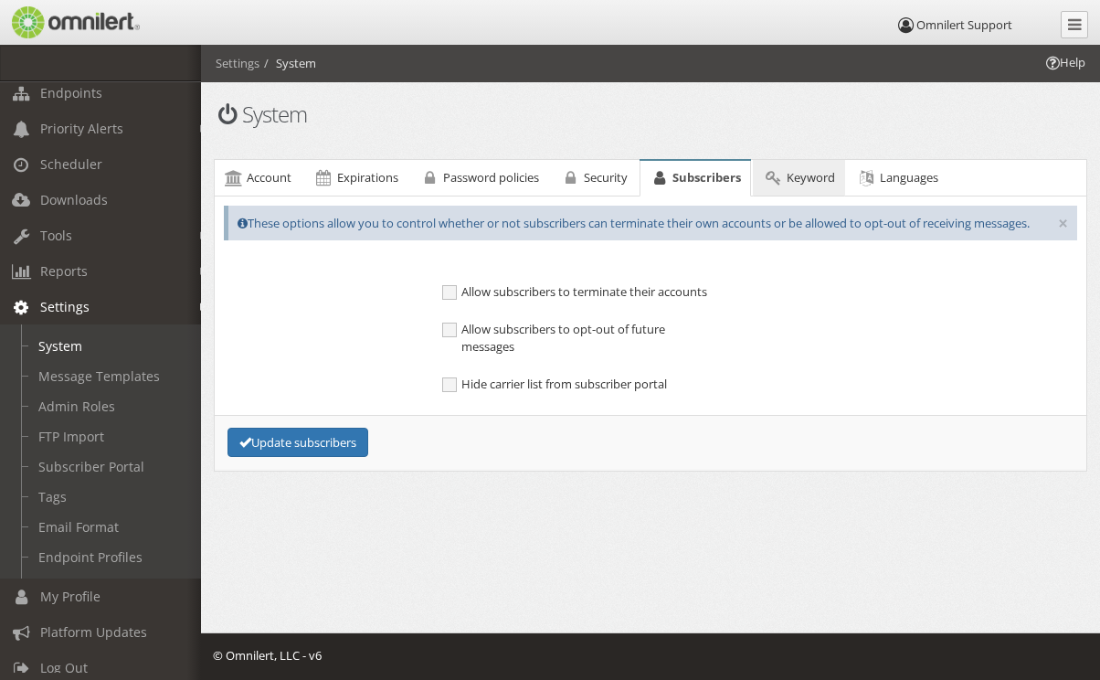
click at [787, 181] on link "Keyword" at bounding box center [798, 178] width 91 height 37
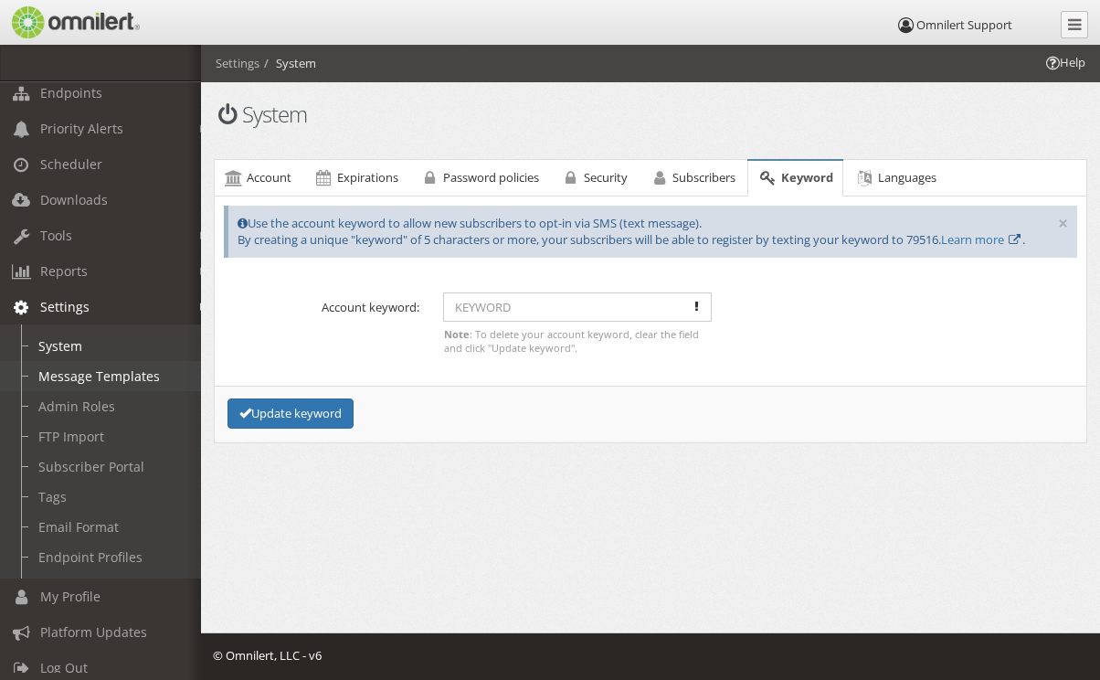
click at [109, 379] on link "Message Templates" at bounding box center [109, 376] width 218 height 30
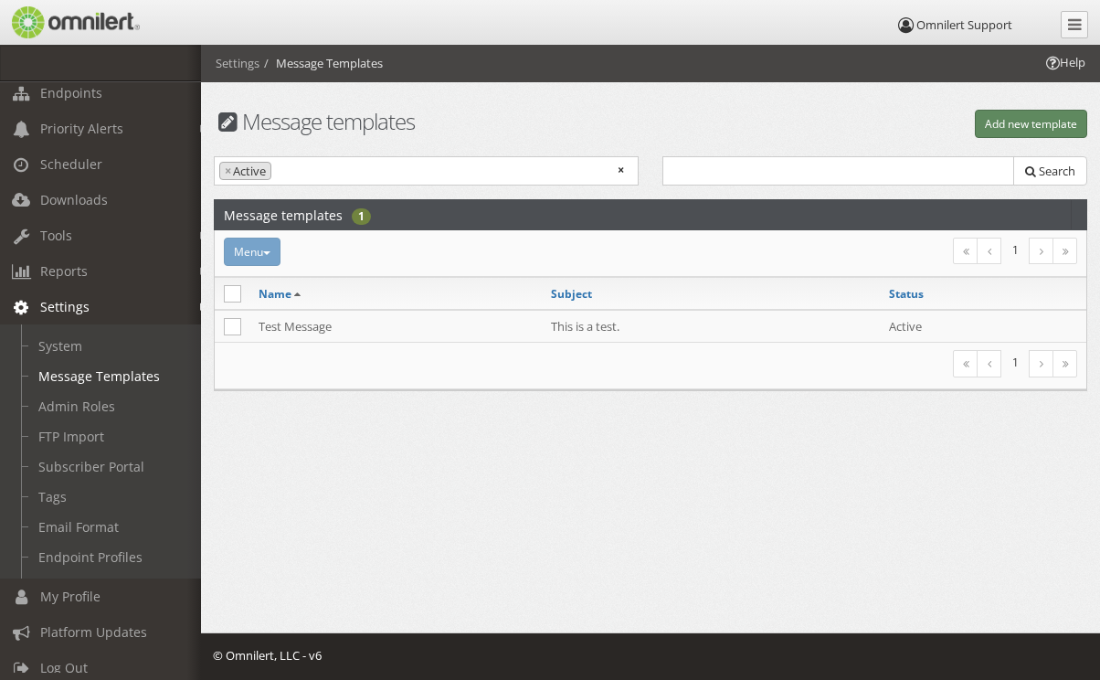
click at [1025, 130] on button "Add new template" at bounding box center [1031, 124] width 112 height 28
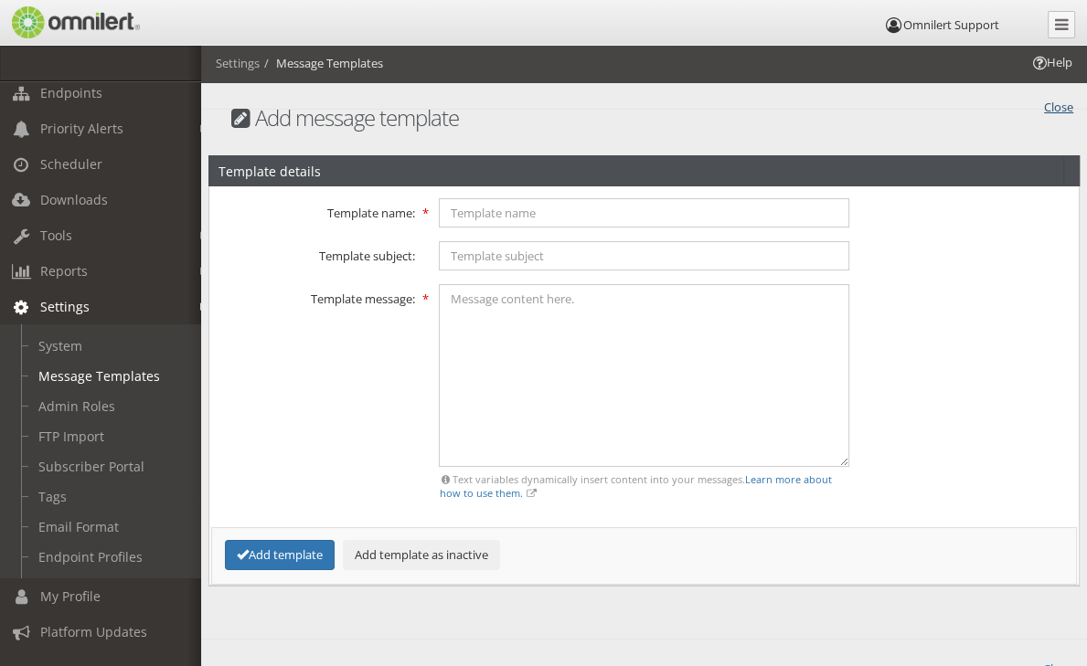
click at [1066, 101] on link "Close" at bounding box center [1058, 105] width 29 height 21
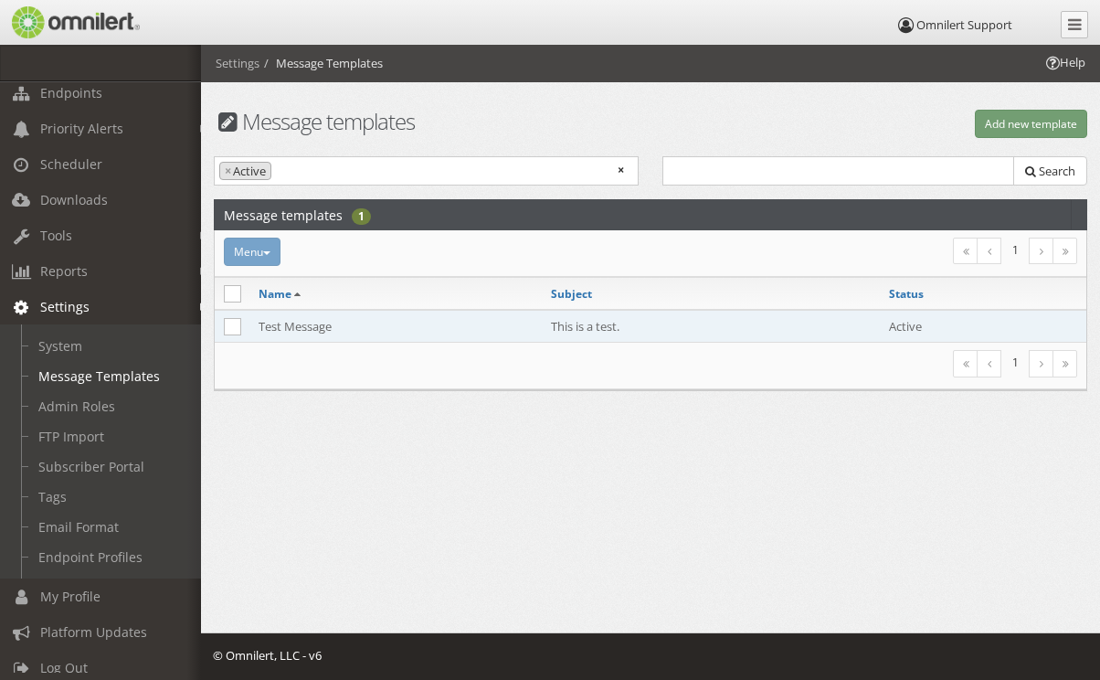
click at [475, 326] on td "Test Message" at bounding box center [395, 326] width 292 height 33
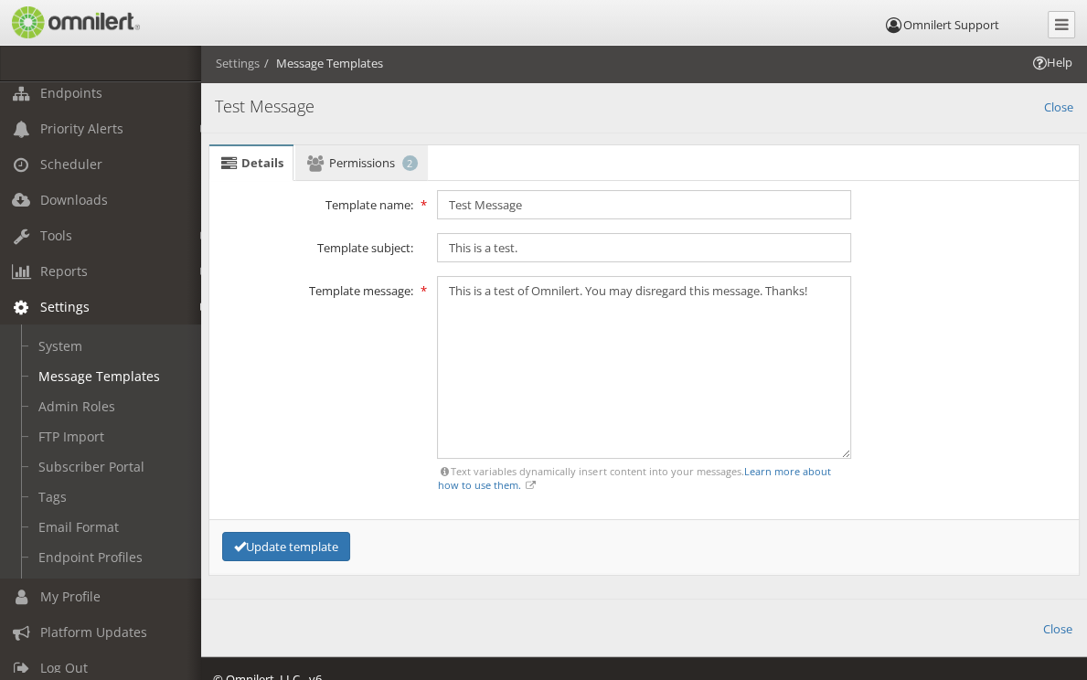
click at [351, 160] on span "Permissions" at bounding box center [362, 162] width 66 height 16
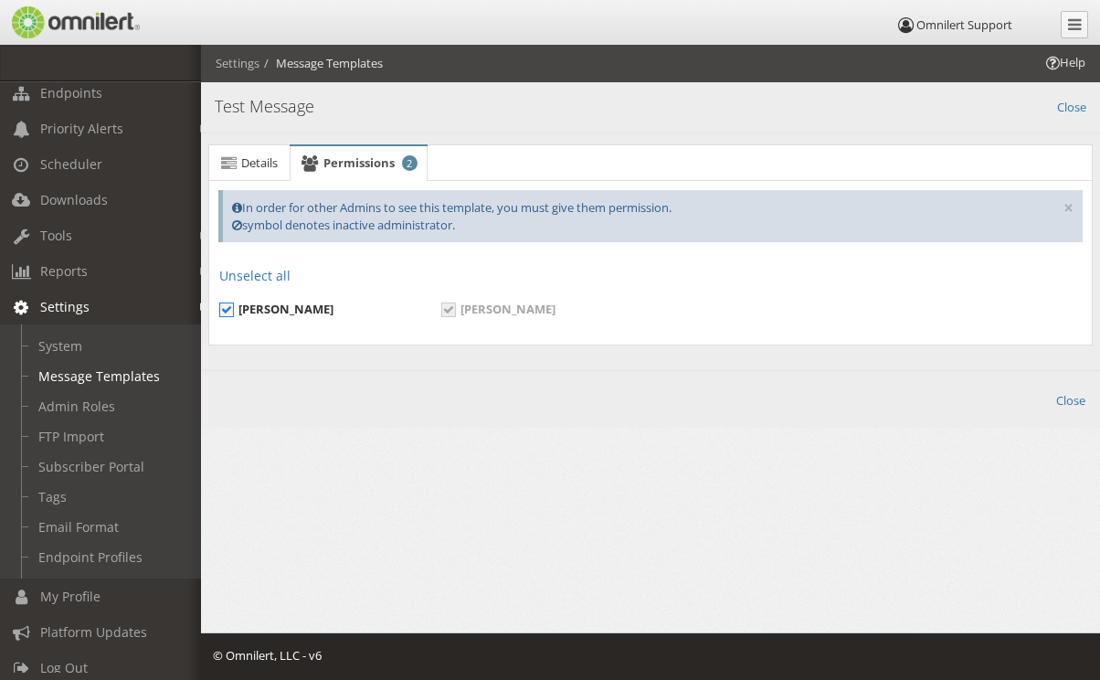
click at [228, 306] on span "[PERSON_NAME]" at bounding box center [276, 309] width 114 height 16
click at [228, 306] on input "[PERSON_NAME]" at bounding box center [227, 311] width 16 height 16
click at [254, 311] on span "[PERSON_NAME]" at bounding box center [274, 309] width 111 height 16
click at [236, 311] on input "[PERSON_NAME]" at bounding box center [227, 311] width 16 height 16
checkbox input "true"
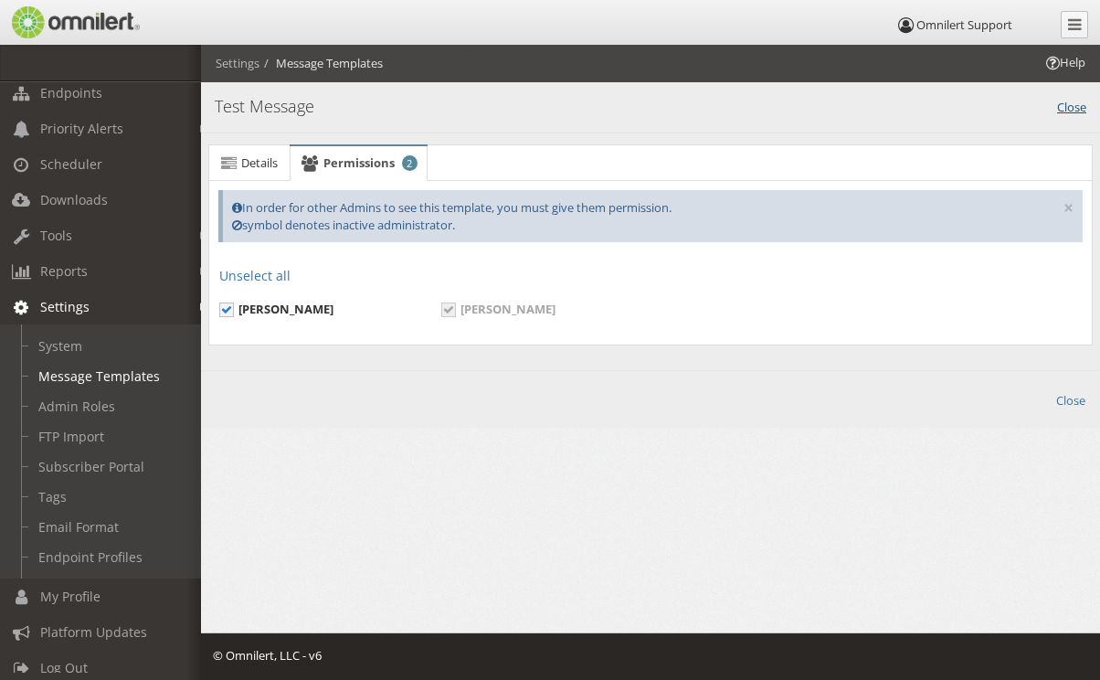
click at [1070, 112] on link "Close" at bounding box center [1071, 105] width 29 height 21
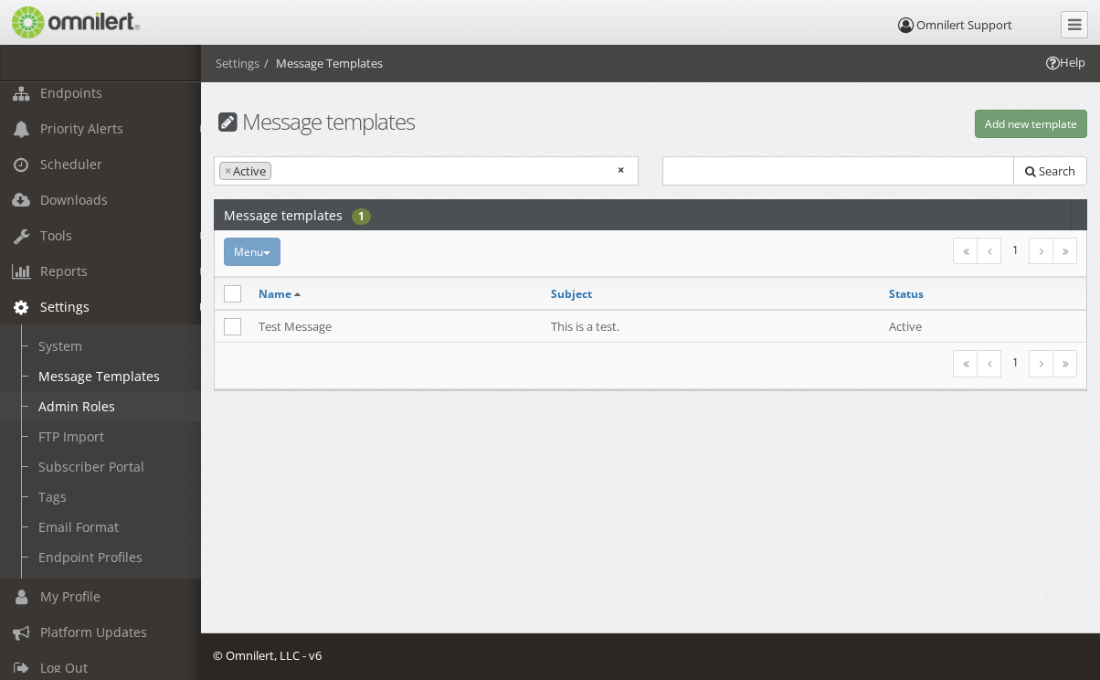
click at [142, 403] on link "Admin Roles" at bounding box center [109, 406] width 218 height 30
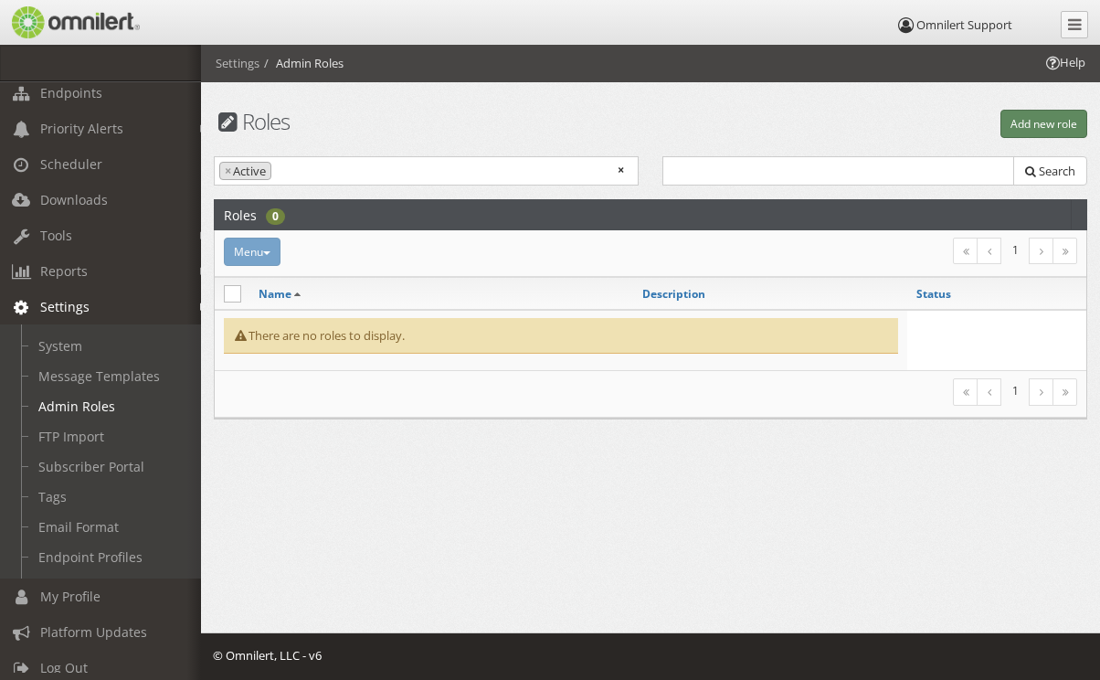
click at [1035, 133] on button "Add new role" at bounding box center [1044, 124] width 87 height 28
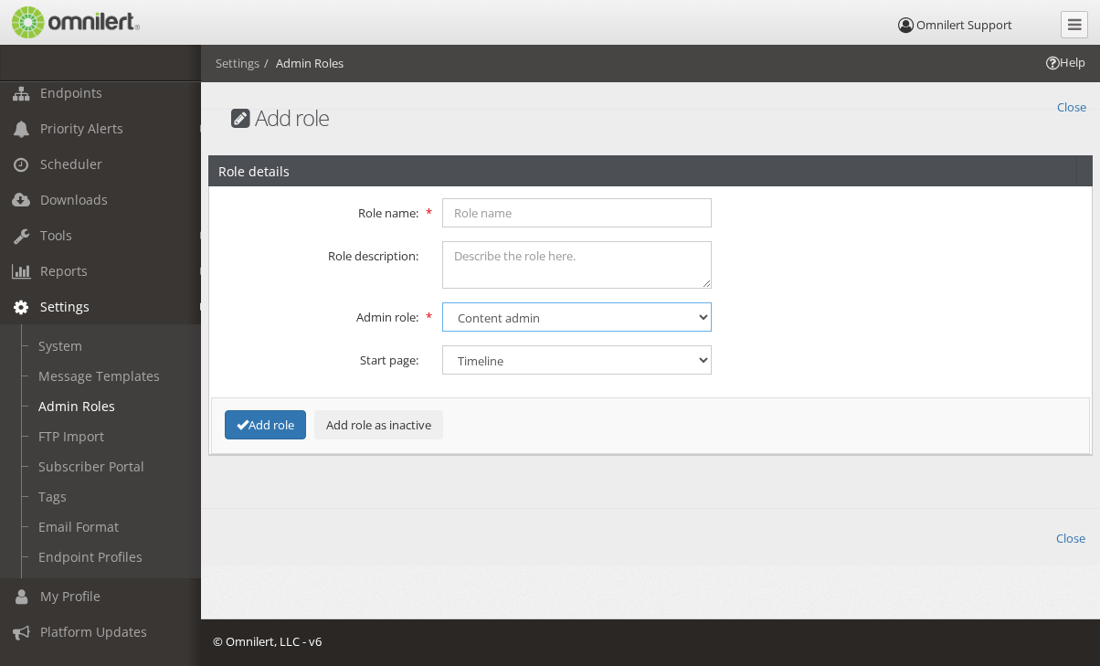
click at [548, 316] on select "Content admin Group admin Maintenance admin Super admin Support admin" at bounding box center [577, 316] width 271 height 29
click at [928, 292] on fieldset "Role name: Role description: Admin role: Content admin Group admin Maintenance …" at bounding box center [650, 320] width 859 height 244
click at [1074, 107] on link "Close" at bounding box center [1071, 105] width 29 height 21
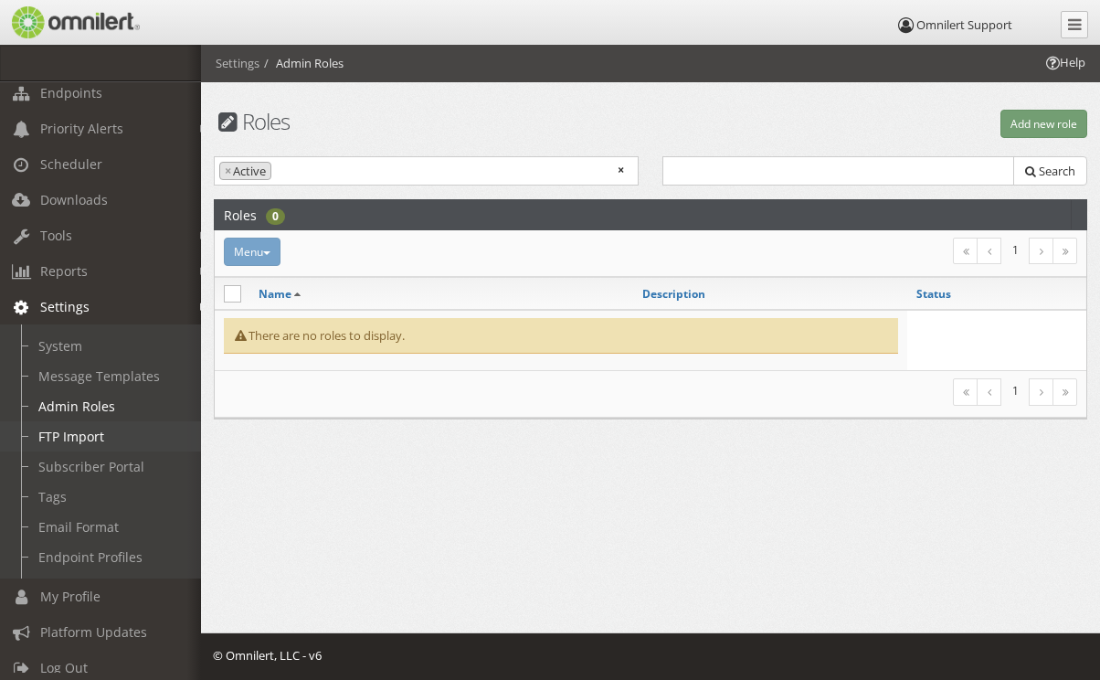
click at [66, 433] on link "FTP Import" at bounding box center [109, 436] width 218 height 30
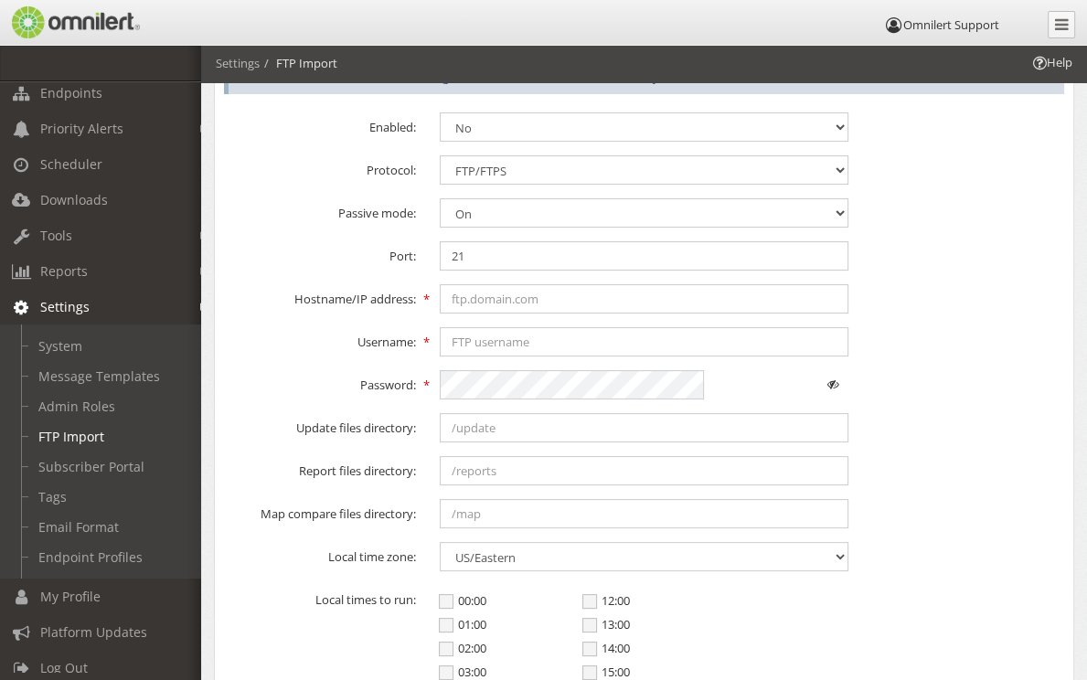
scroll to position [163, 0]
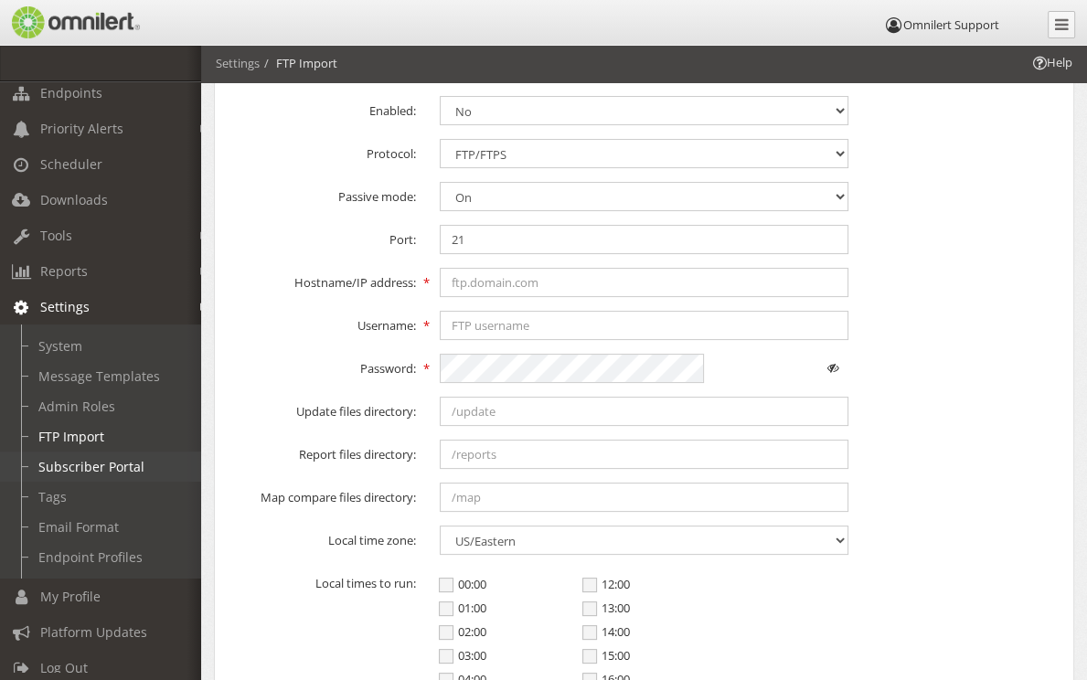
click at [84, 472] on link "Subscriber Portal" at bounding box center [109, 466] width 218 height 30
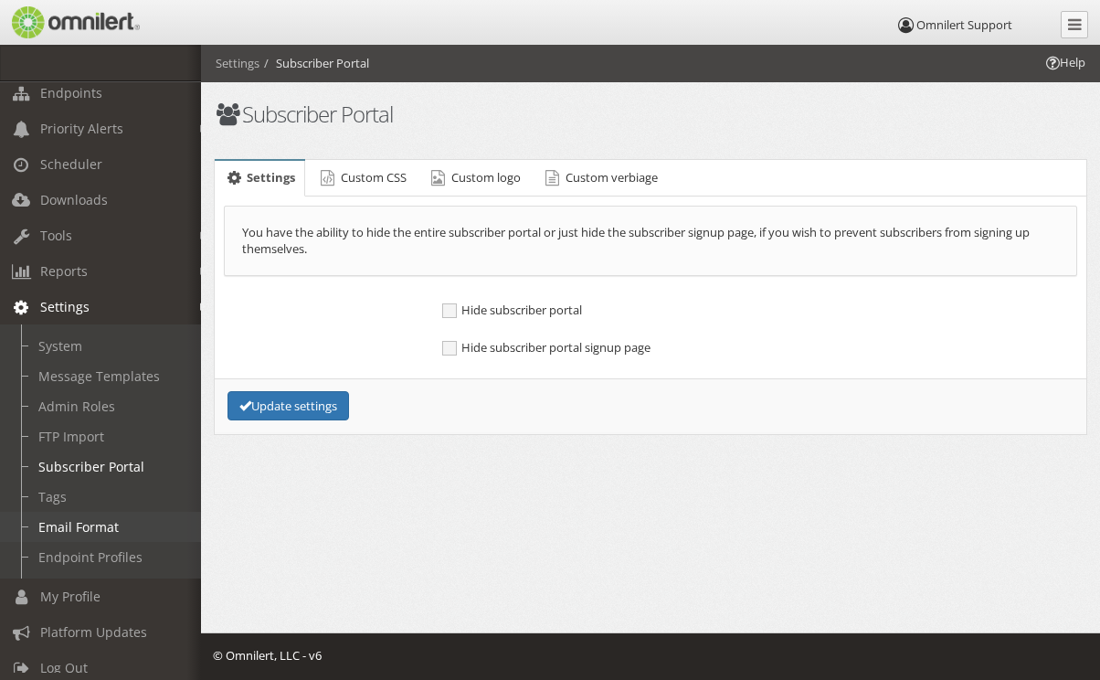
click at [122, 530] on link "Email Format" at bounding box center [109, 527] width 218 height 30
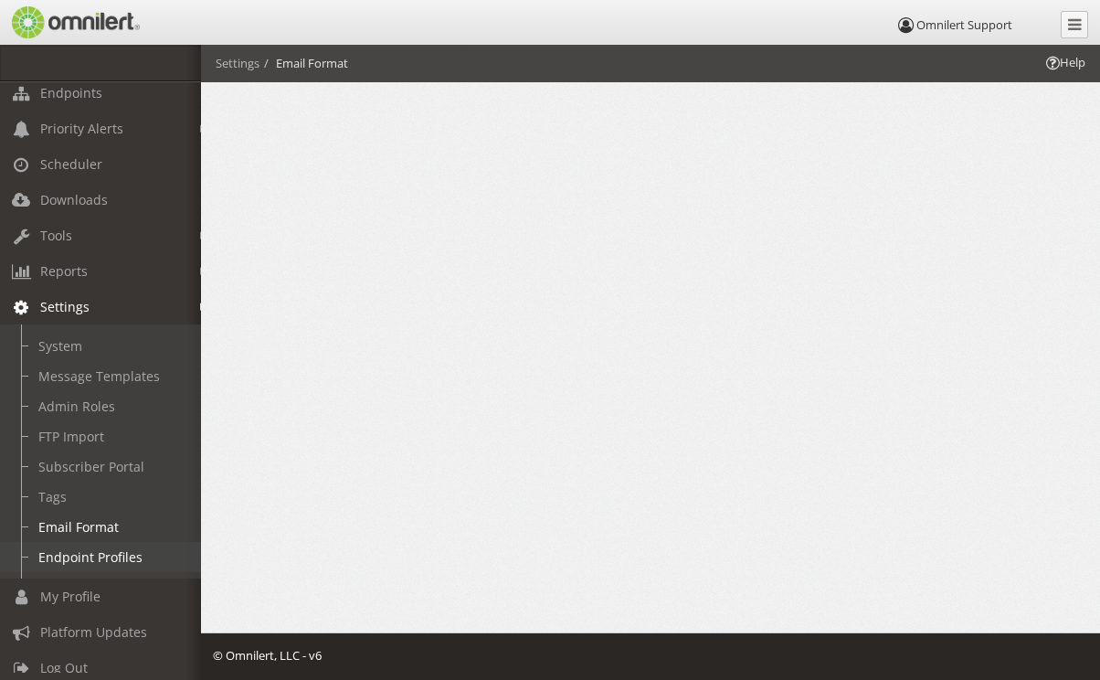
click at [75, 566] on link "Endpoint Profiles" at bounding box center [109, 557] width 218 height 30
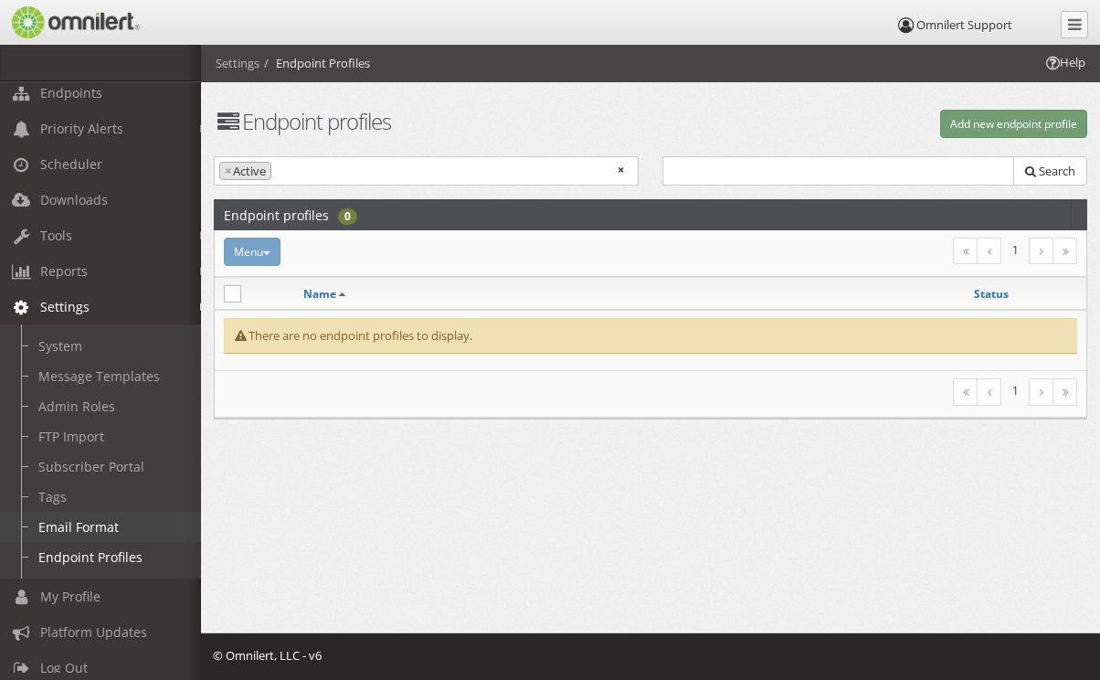
click at [81, 534] on link "Email Format" at bounding box center [109, 527] width 218 height 30
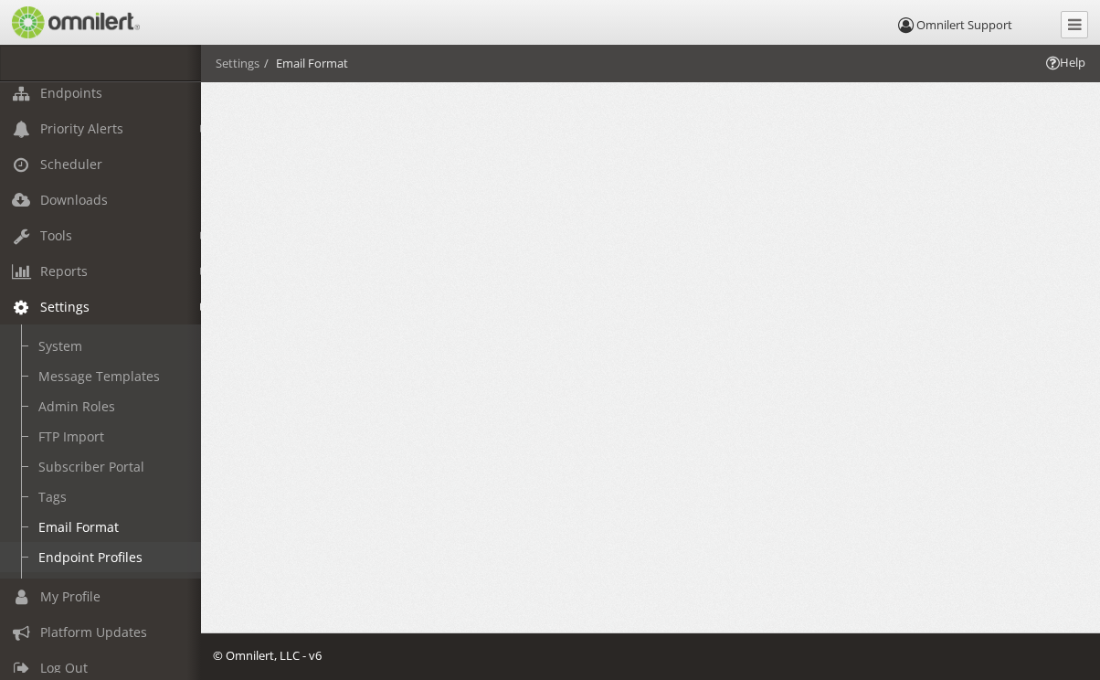
click at [78, 562] on link "Endpoint Profiles" at bounding box center [109, 557] width 218 height 30
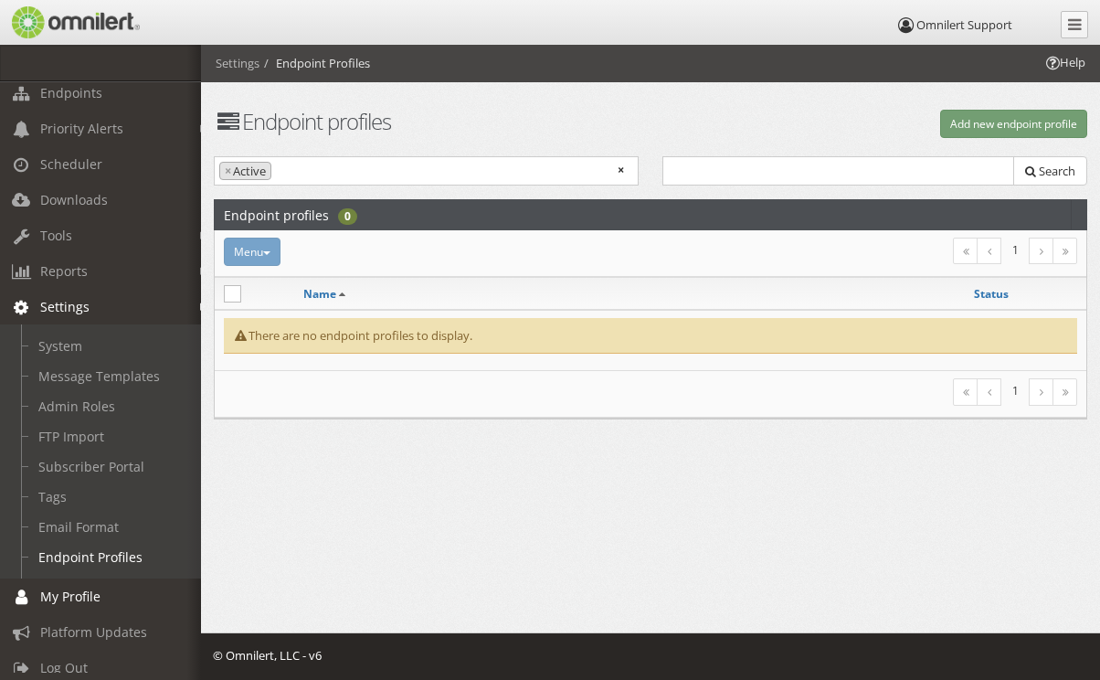
click at [106, 593] on link "My Profile" at bounding box center [109, 596] width 218 height 36
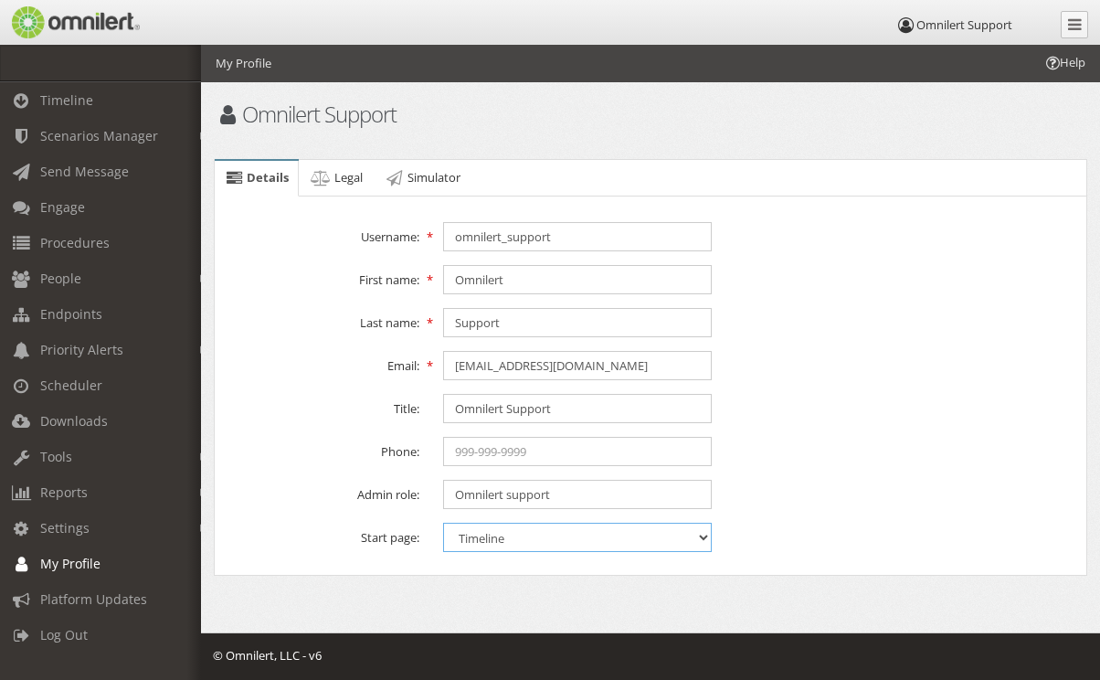
click at [504, 531] on select "Timeline Launch scenarios Send message Subscribers" at bounding box center [577, 537] width 269 height 29
select select "messages.php"
click at [443, 523] on select "Timeline Launch scenarios Send message Subscribers" at bounding box center [577, 537] width 269 height 29
click at [86, 288] on link "People" at bounding box center [109, 278] width 218 height 36
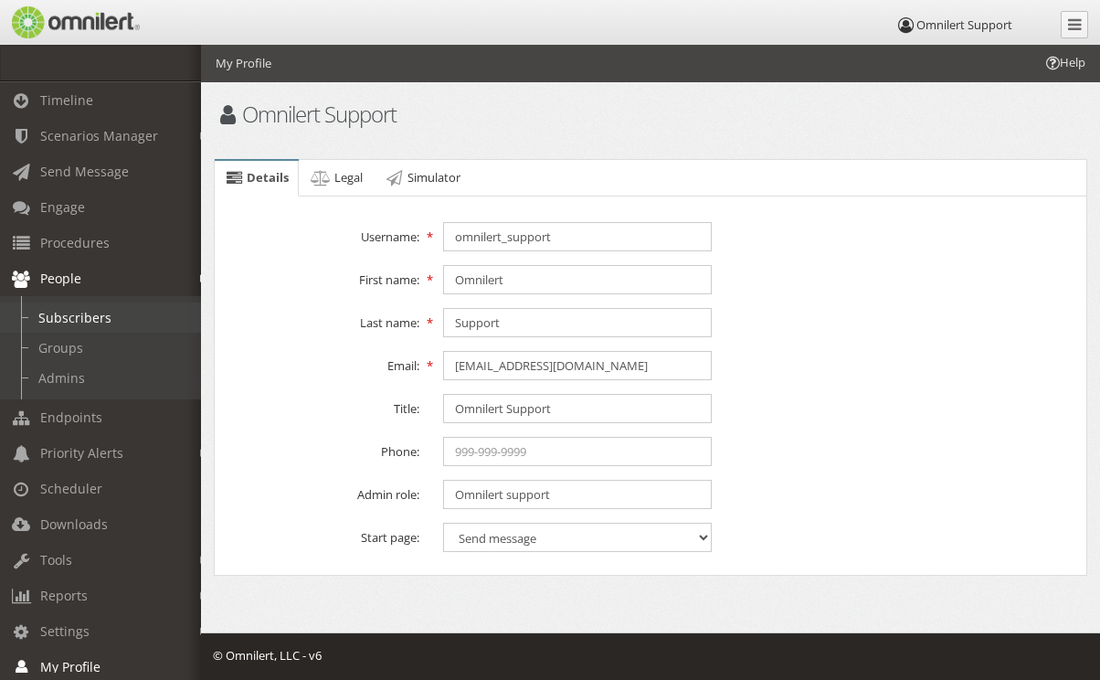
click at [84, 327] on link "Subscribers" at bounding box center [109, 317] width 218 height 30
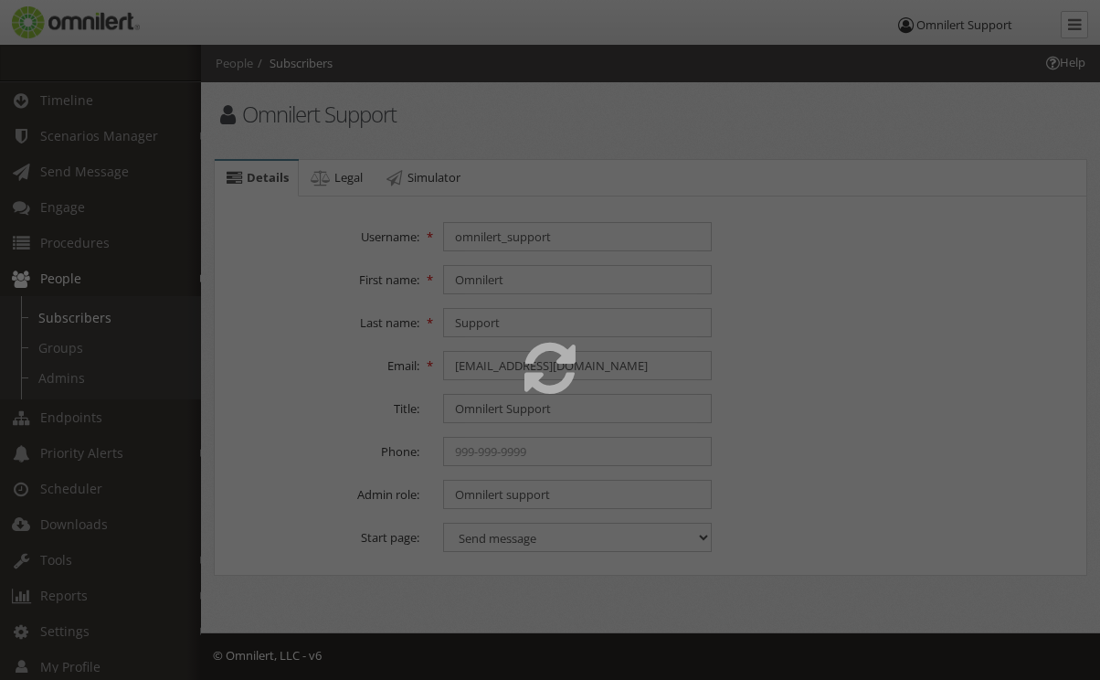
select select
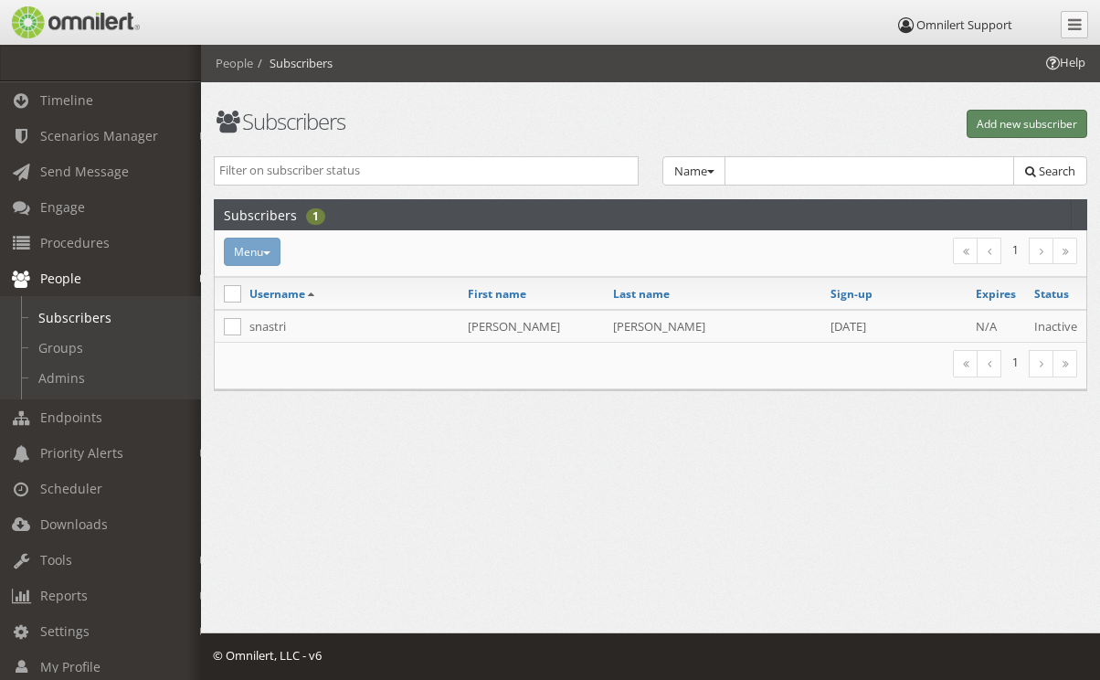
click at [1026, 130] on button "Add new subscriber" at bounding box center [1027, 124] width 121 height 28
select select "0"
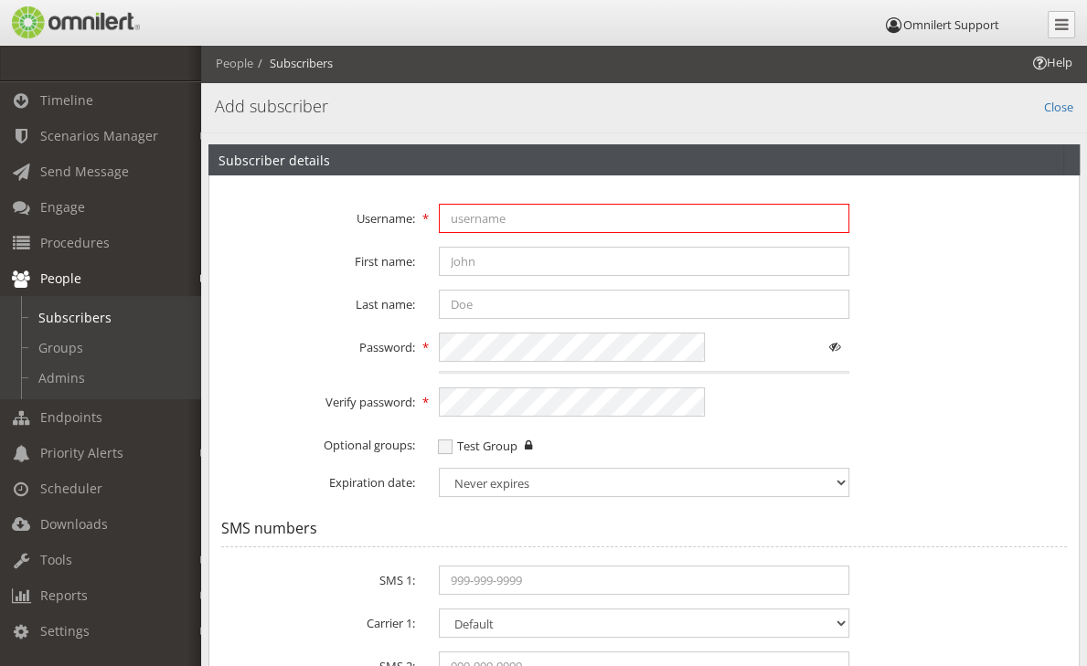
click at [467, 218] on input "text" at bounding box center [644, 218] width 411 height 29
click at [369, 194] on fieldset "Username: First name: Last name: Password: Verify password: Optional groups: Te…" at bounding box center [643, 349] width 845 height 324
click at [467, 200] on fieldset "Username: First name: Last name: Password: Verify password: Optional groups: Te…" at bounding box center [643, 349] width 845 height 324
click at [457, 213] on input "text" at bounding box center [644, 218] width 411 height 29
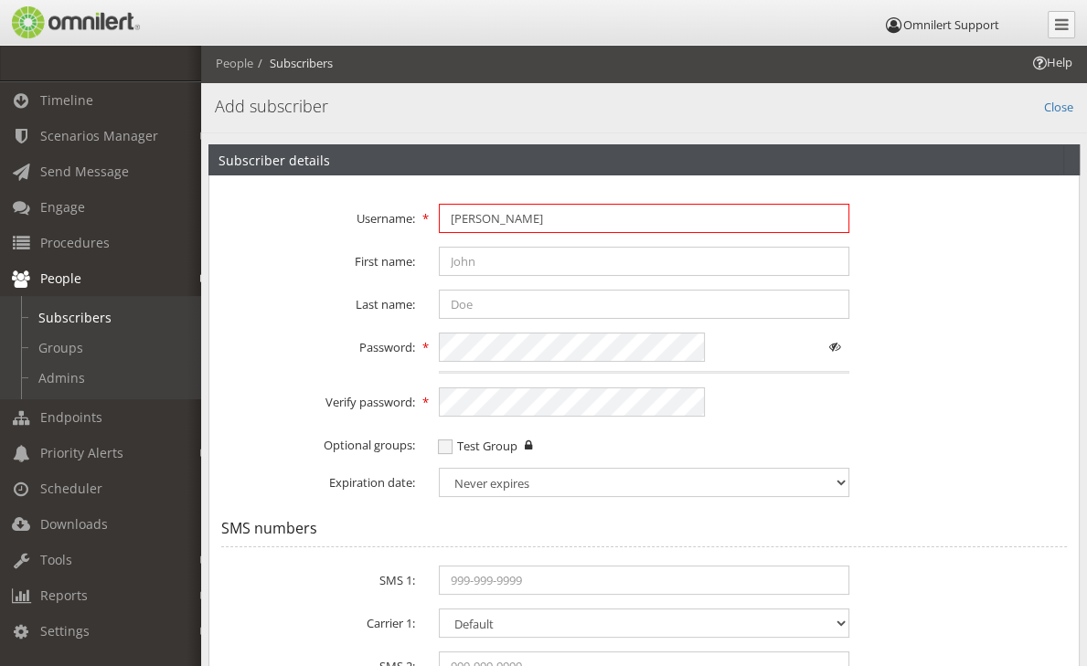
type input "[PERSON_NAME]"
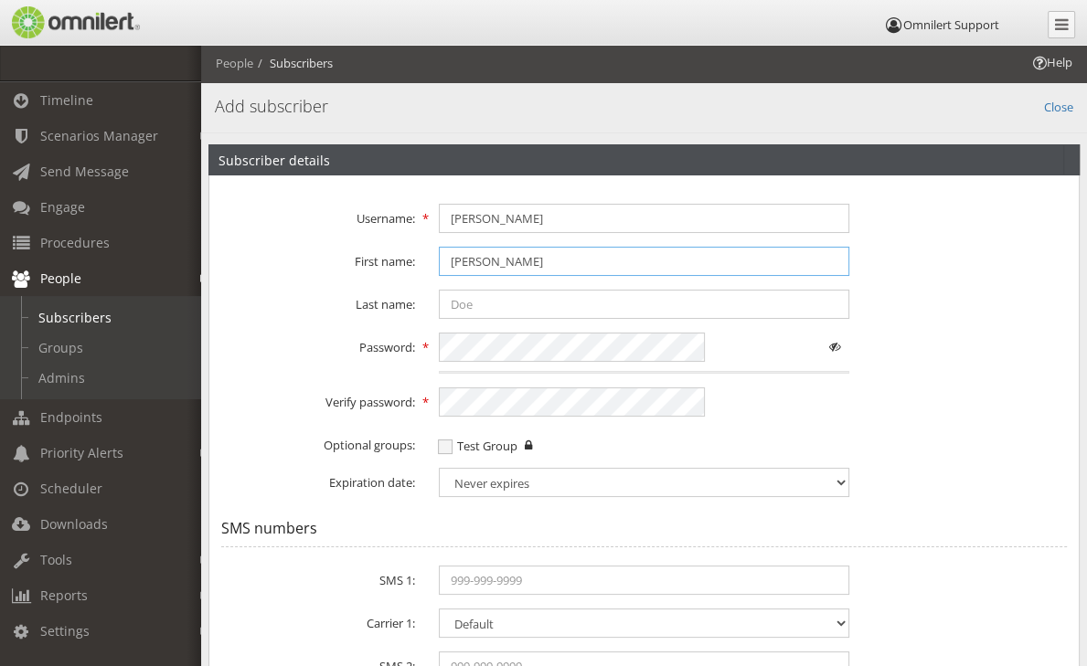
type input "[PERSON_NAME]"
click at [820, 352] on span at bounding box center [834, 347] width 29 height 29
click at [773, 408] on div "Verify password:" at bounding box center [643, 401] width 869 height 29
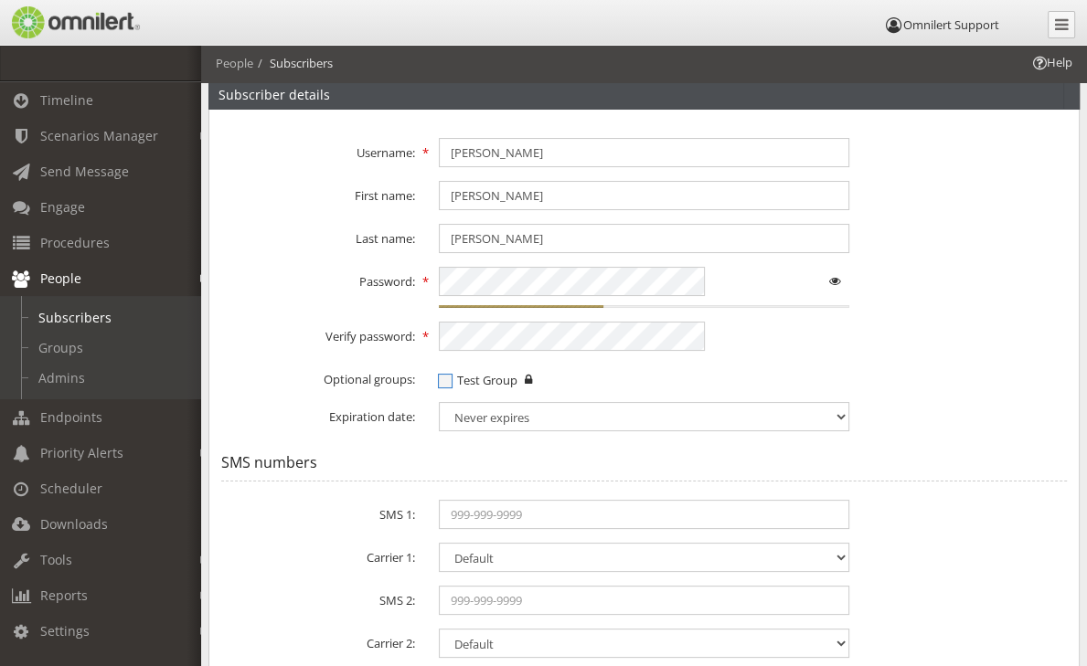
click at [443, 380] on span "Test Group" at bounding box center [478, 380] width 80 height 16
click at [443, 380] on input "Test Group" at bounding box center [447, 382] width 16 height 23
checkbox input "true"
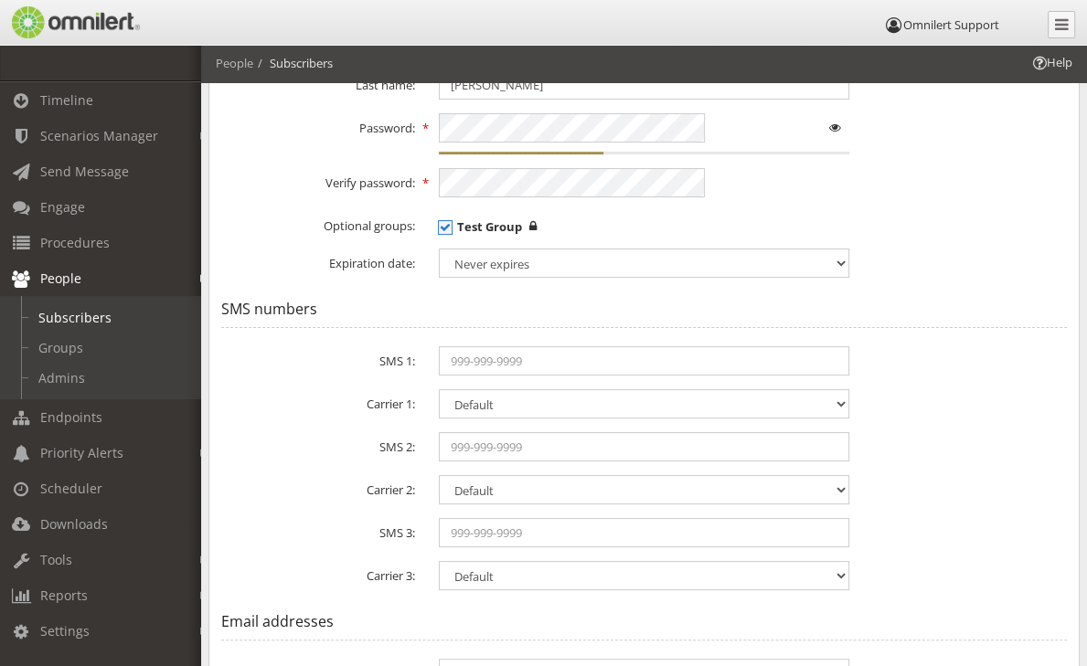
scroll to position [233, 0]
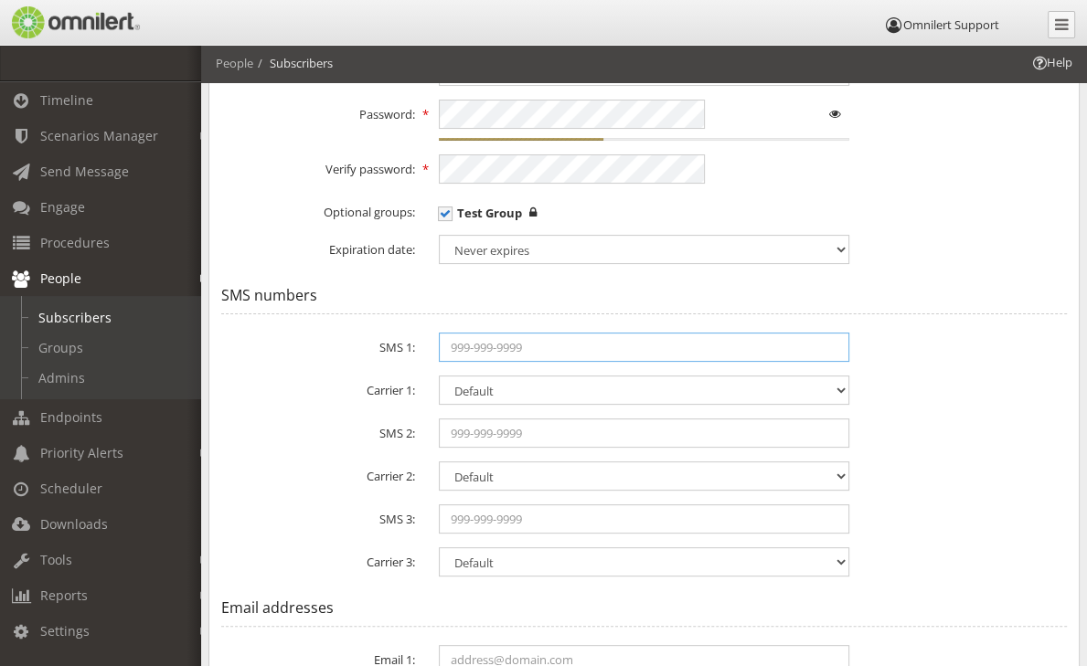
click at [487, 344] on input "text" at bounding box center [644, 347] width 411 height 29
type input "7193231500"
click at [520, 390] on select "Select Carrier... Airpage [US_STATE] Communication Systems Aliant Alltel Alltel…" at bounding box center [644, 390] width 411 height 29
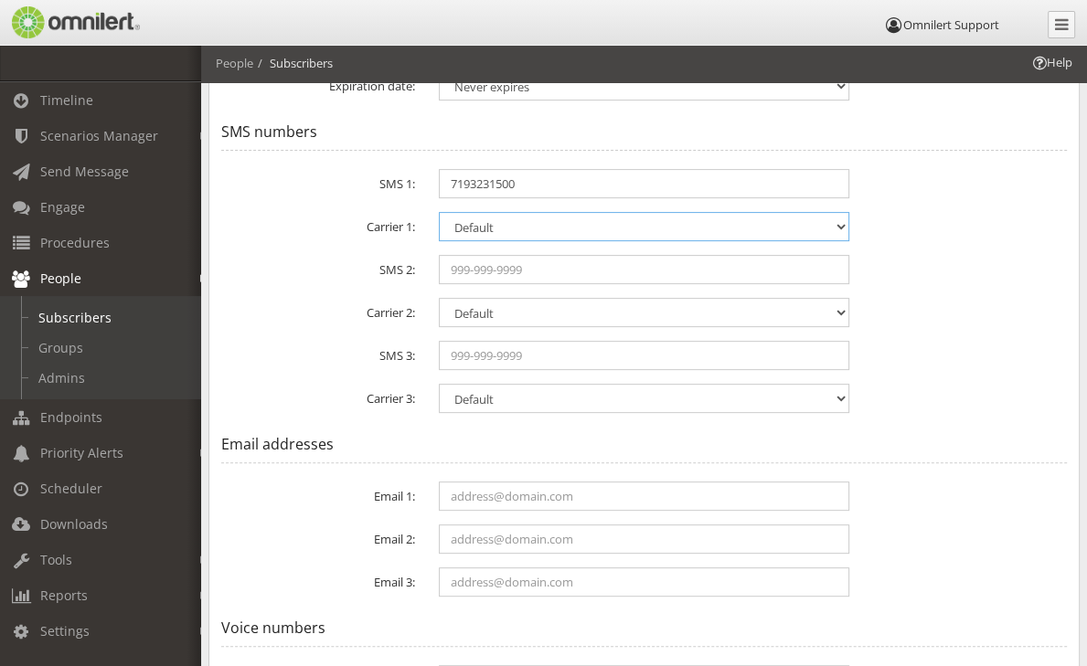
scroll to position [398, 0]
click at [464, 497] on input "text" at bounding box center [644, 495] width 411 height 29
type input "[EMAIL_ADDRESS][DOMAIN_NAME]"
click at [818, 447] on legend "Email addresses" at bounding box center [643, 444] width 845 height 37
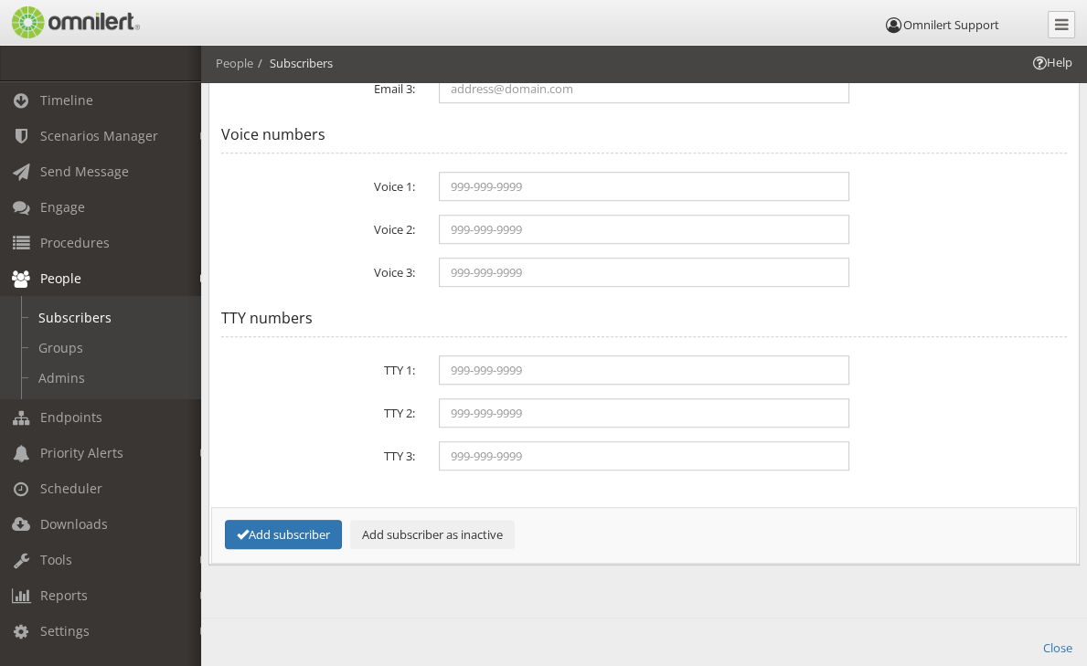
scroll to position [944, 0]
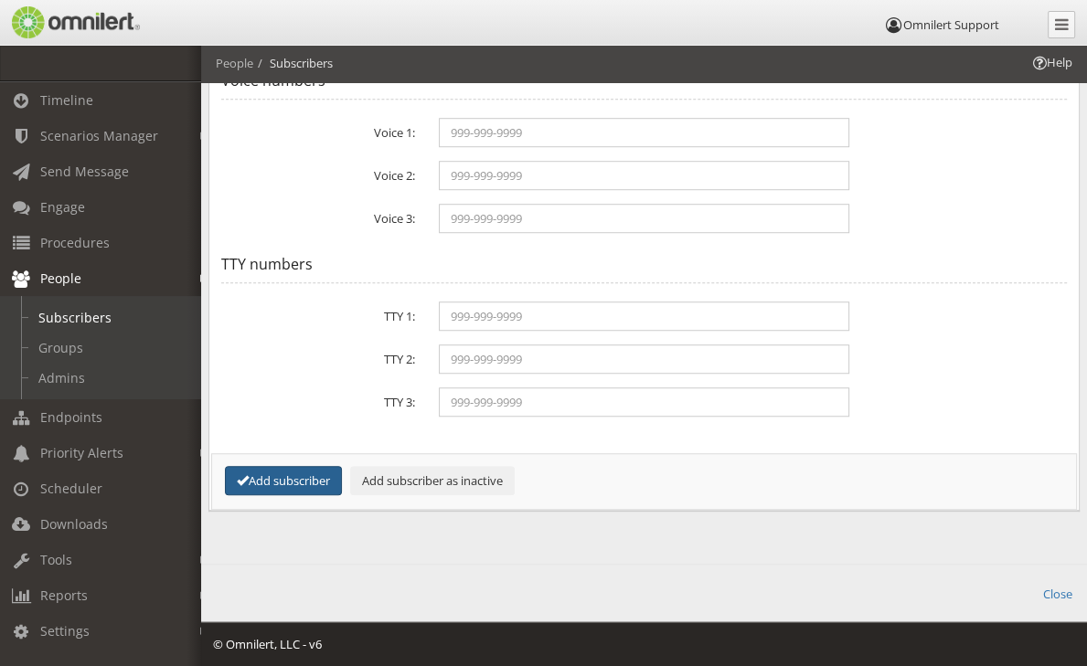
click at [271, 467] on button "Add subscriber" at bounding box center [283, 481] width 117 height 30
select select "0"
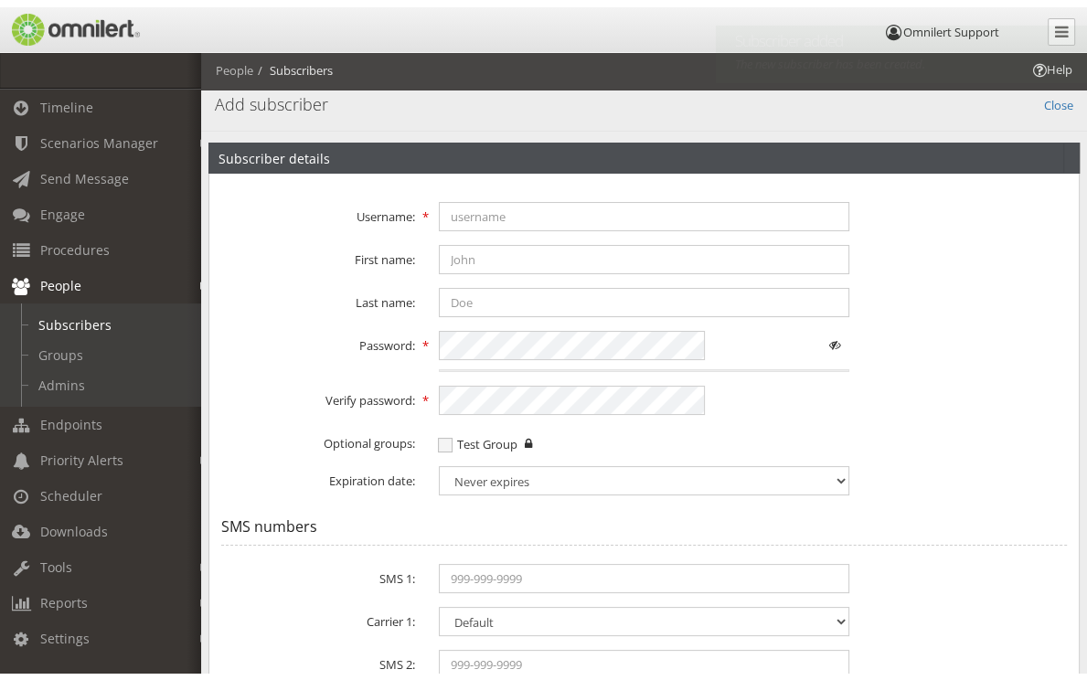
scroll to position [0, 0]
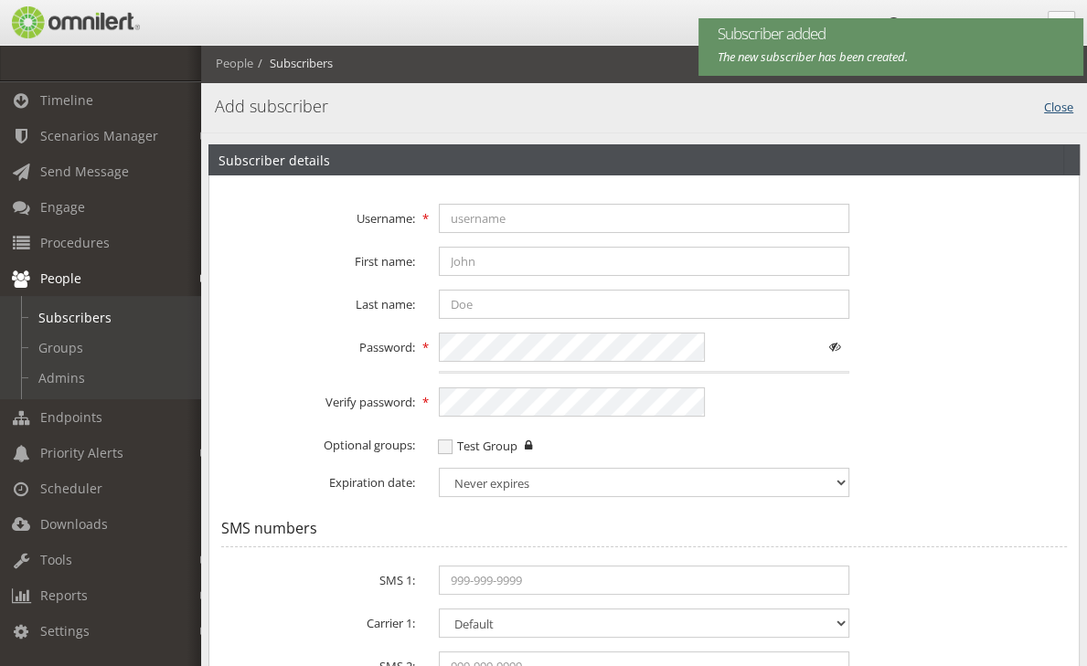
click at [1056, 106] on link "Close" at bounding box center [1058, 105] width 29 height 21
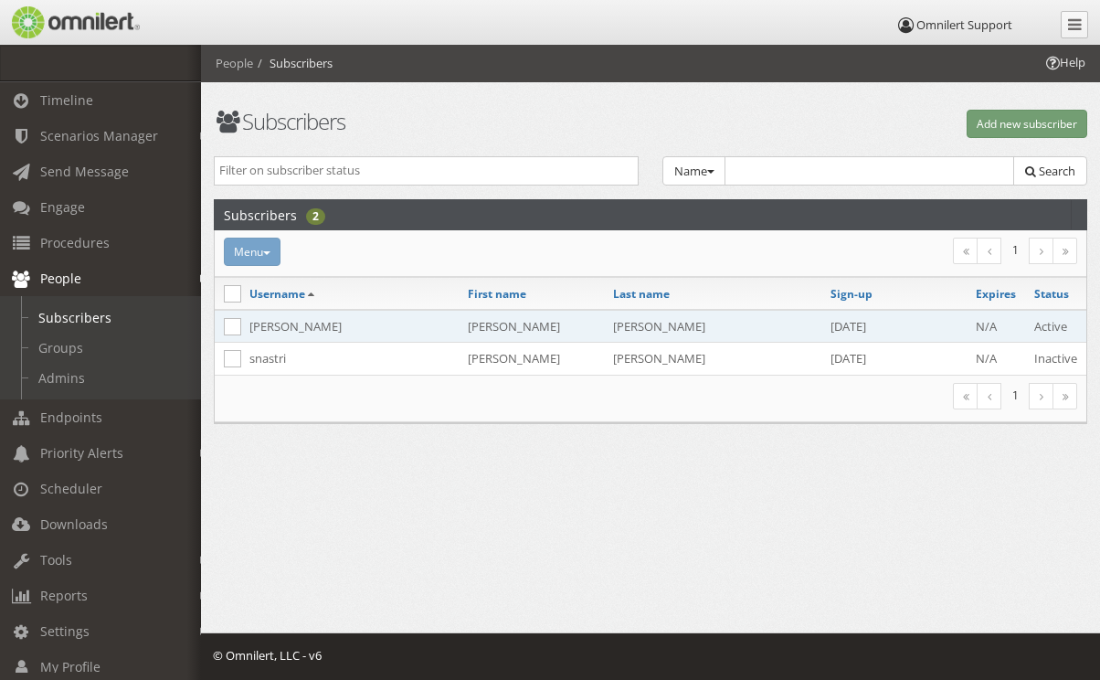
click at [340, 323] on td "[PERSON_NAME]" at bounding box center [349, 326] width 218 height 33
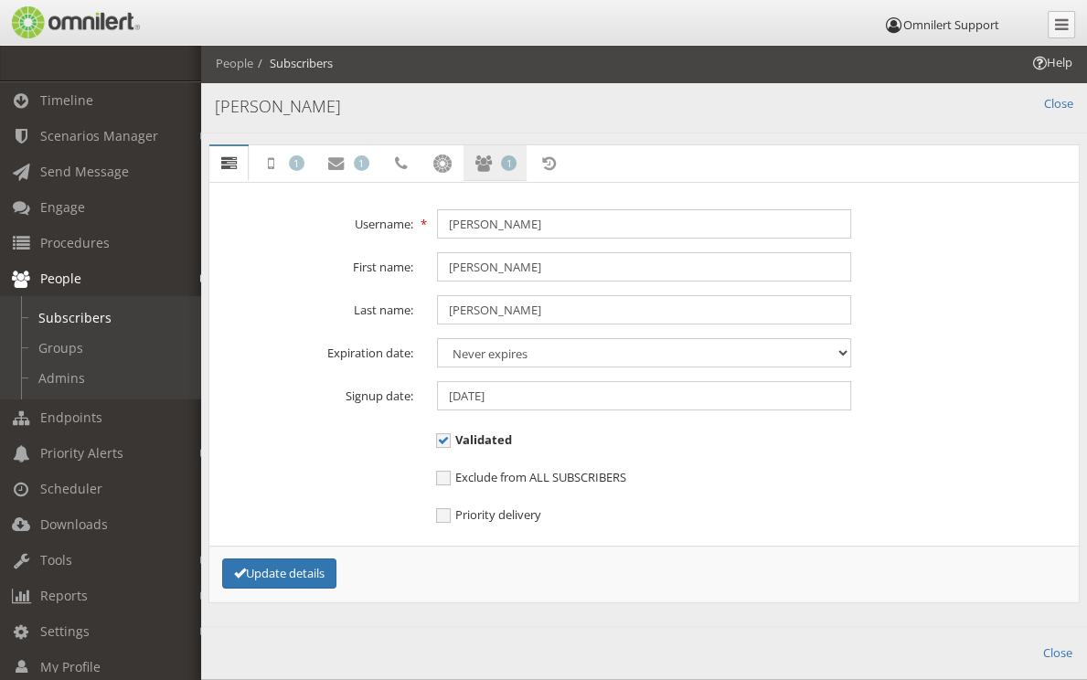
click at [526, 154] on link "Groups 1" at bounding box center [494, 163] width 63 height 37
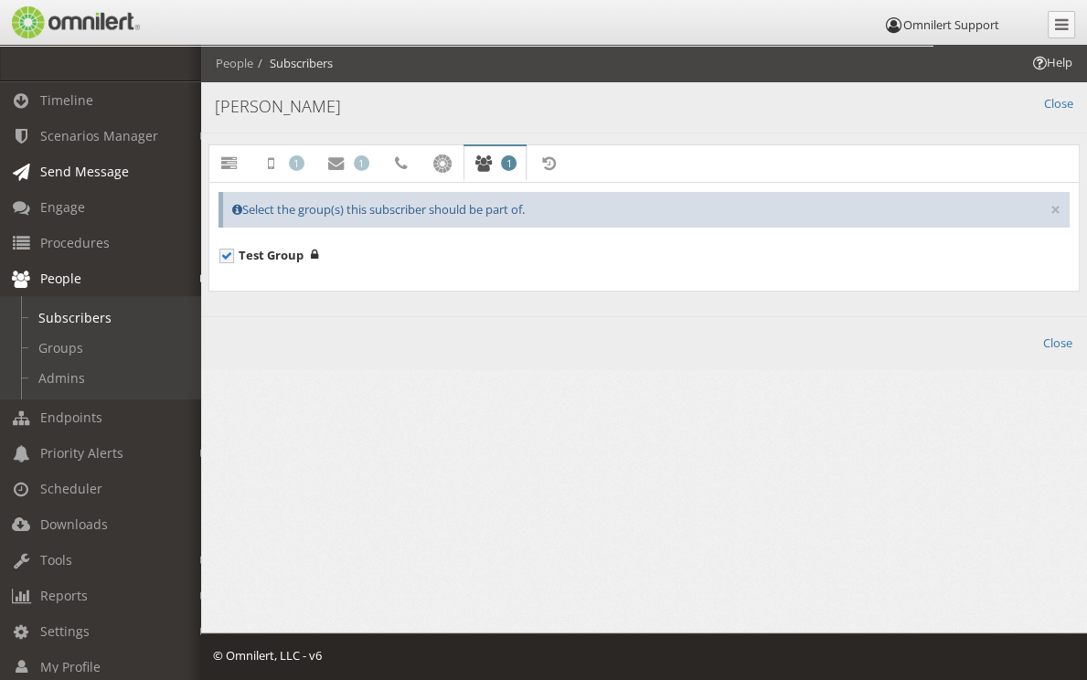
click at [56, 172] on span "Send Message" at bounding box center [84, 171] width 89 height 17
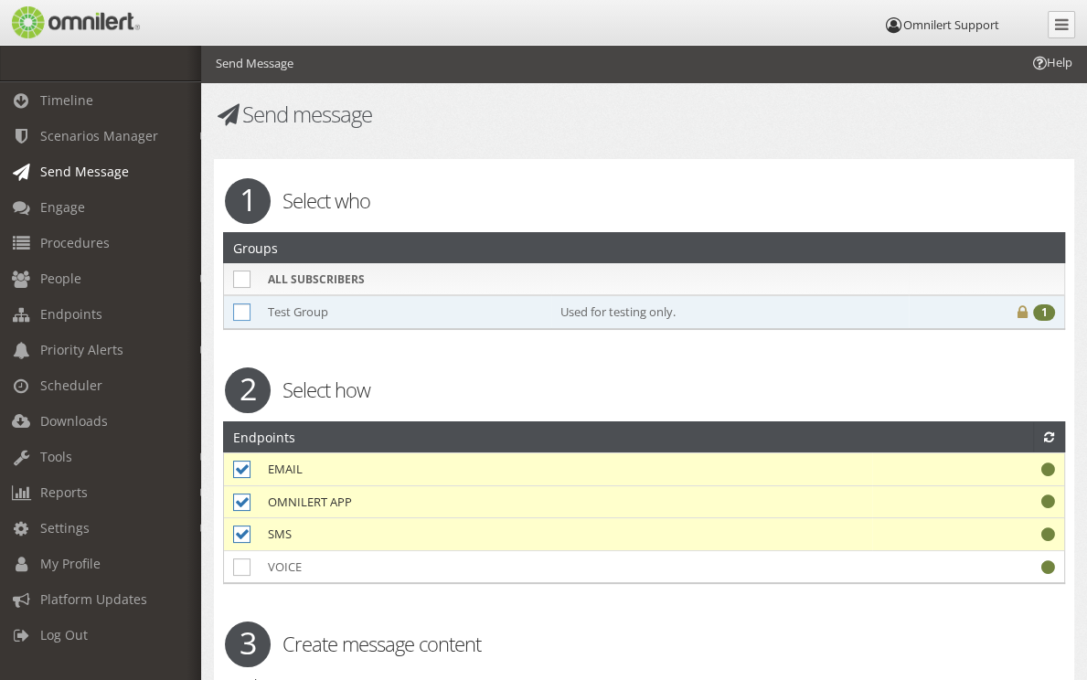
click at [244, 313] on icon at bounding box center [241, 311] width 17 height 17
checkbox input "true"
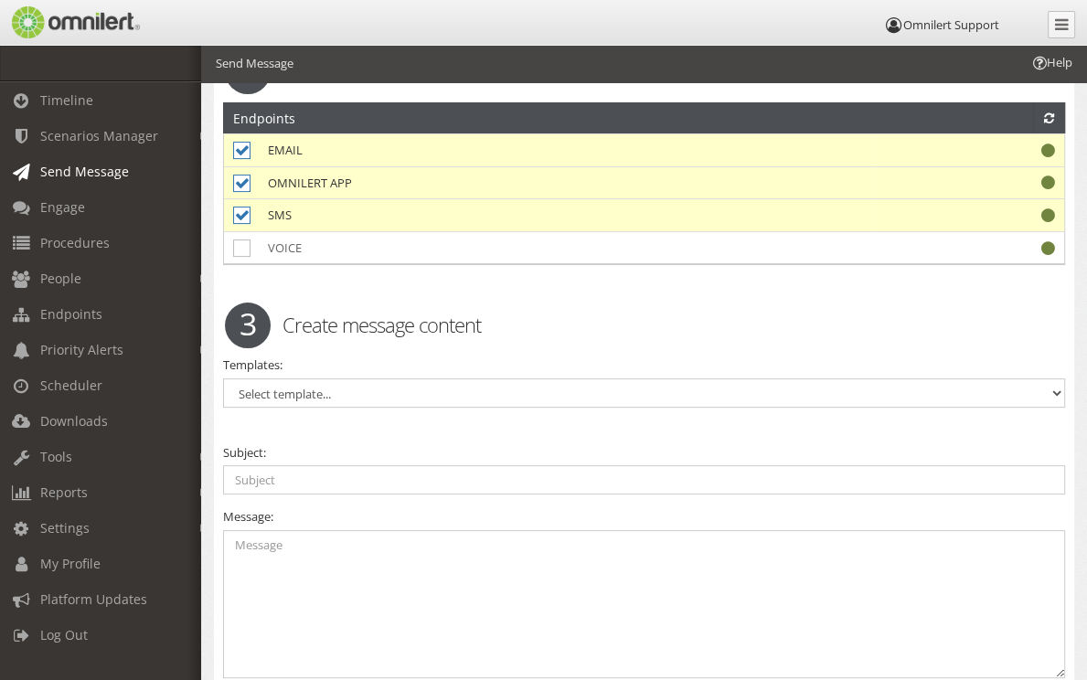
scroll to position [319, 0]
click at [321, 387] on select "Select template... Test Message" at bounding box center [644, 392] width 842 height 29
select select "98389"
click at [223, 378] on select "Select template... Test Message" at bounding box center [644, 392] width 842 height 29
type input "This is a test."
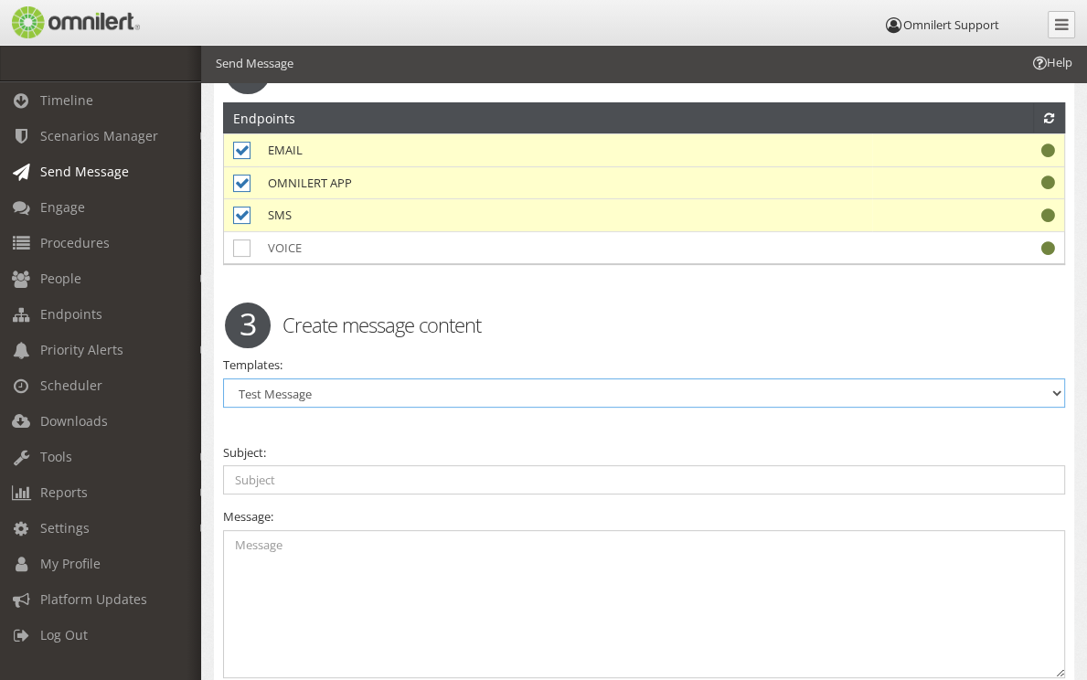
type textarea "This is a test of Omnilert. You may disregard this message. Thanks!"
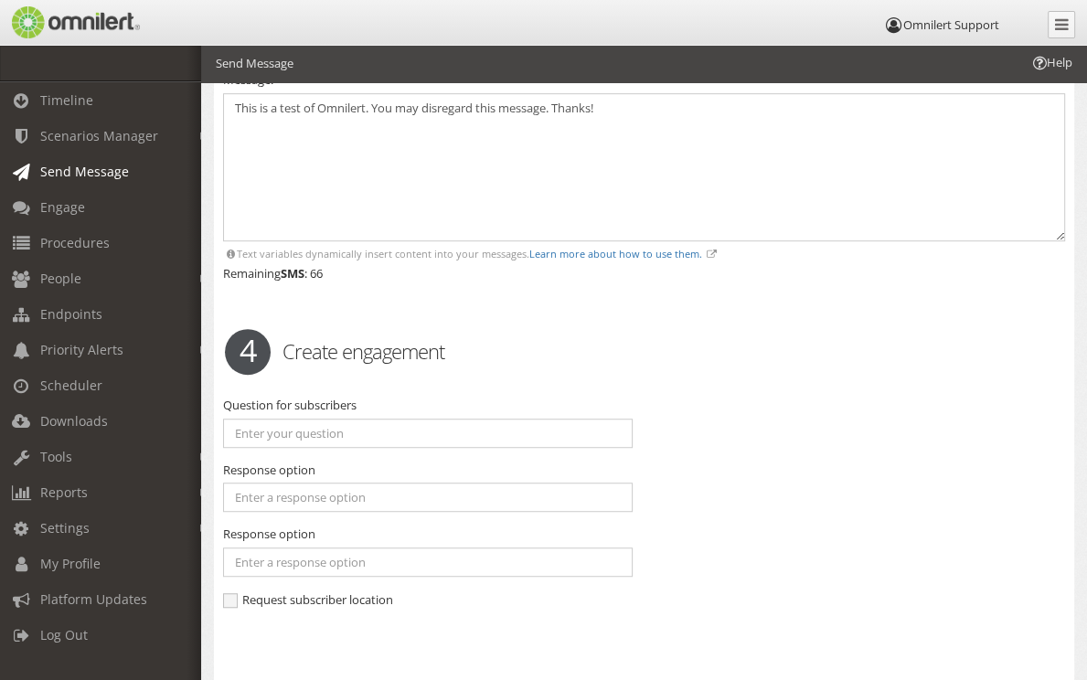
scroll to position [769, 0]
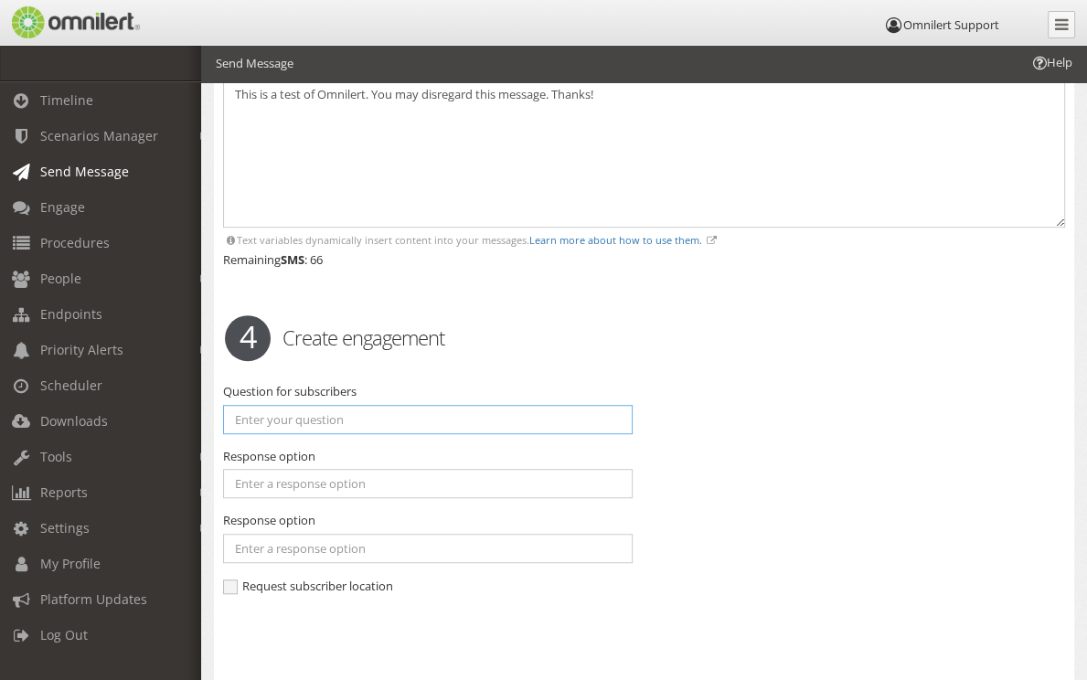
click at [386, 416] on input "text" at bounding box center [427, 419] width 409 height 29
type input "H"
type input "How are you [DATE]?"
type input "Good"
type input "Not good"
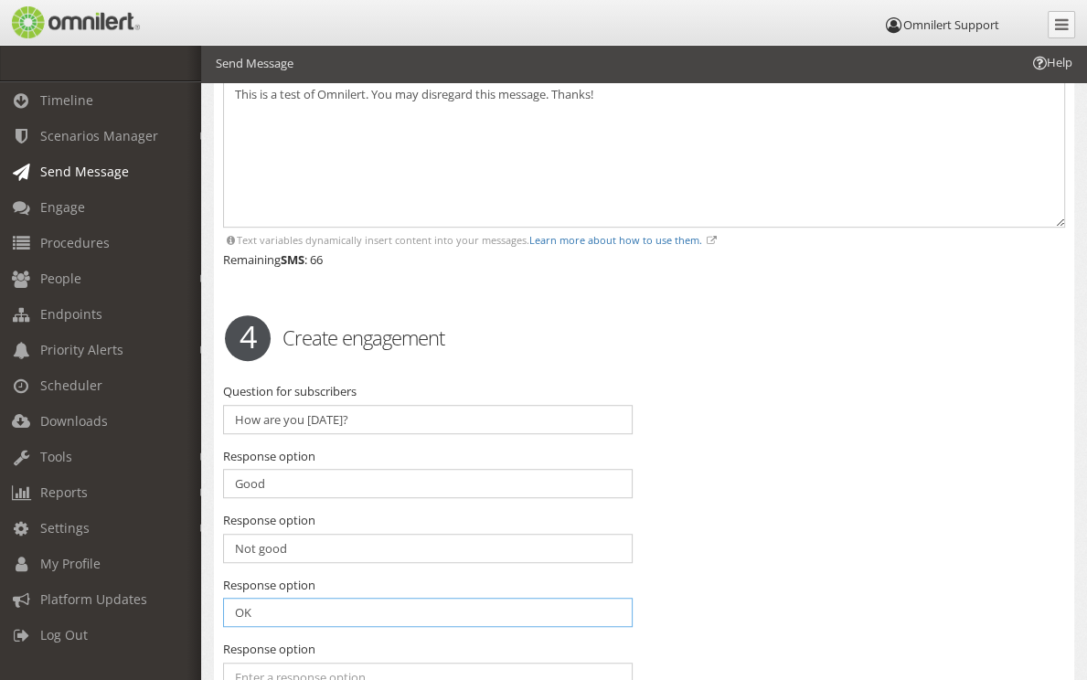
type input "OK"
click at [760, 450] on div "Question for subscribers How are you [DATE]? Response option Good Response opti…" at bounding box center [643, 562] width 865 height 358
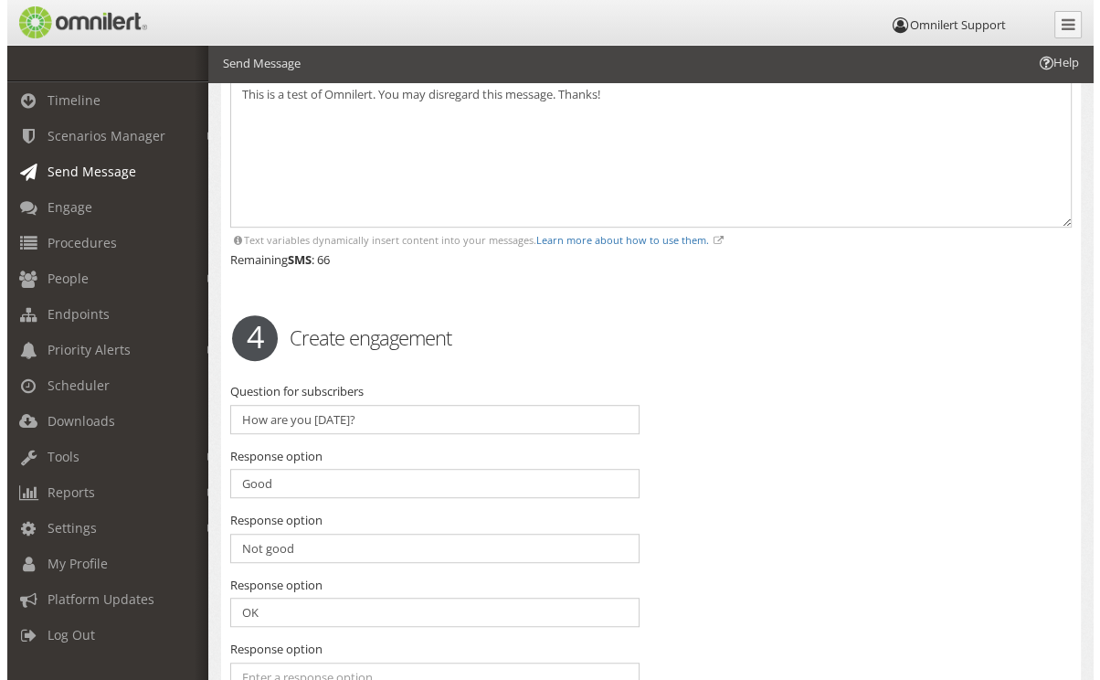
scroll to position [1038, 0]
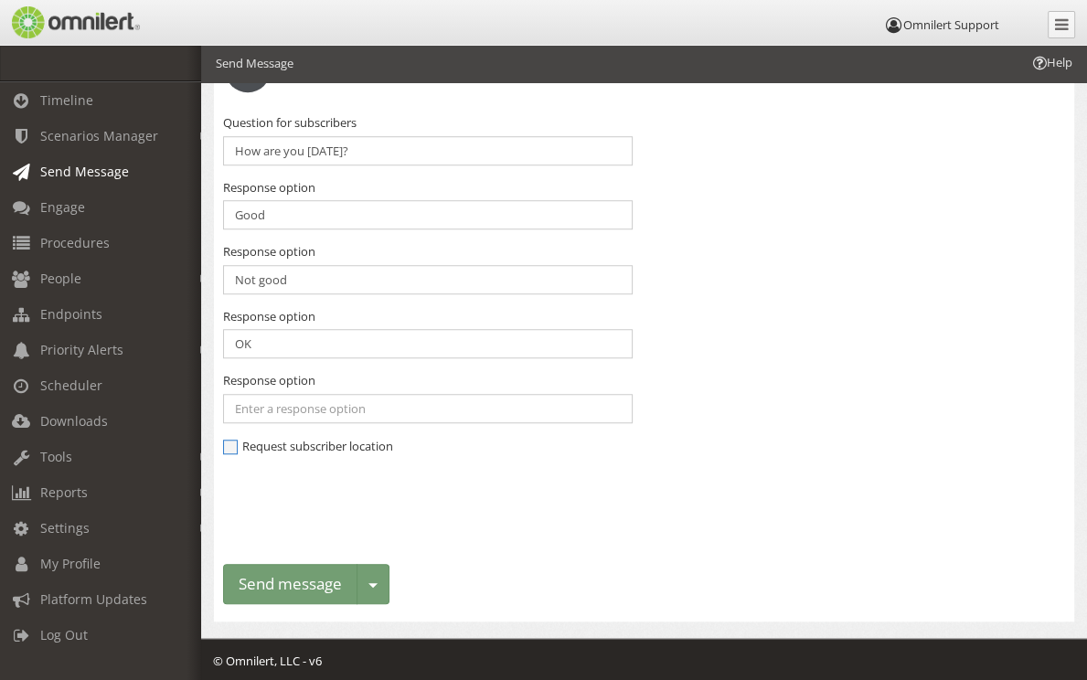
click at [233, 444] on span "Request subscriber location" at bounding box center [308, 446] width 170 height 16
click at [233, 444] on input "Request subscriber location" at bounding box center [231, 448] width 16 height 16
checkbox input "true"
click at [293, 571] on button "Send message" at bounding box center [290, 584] width 134 height 41
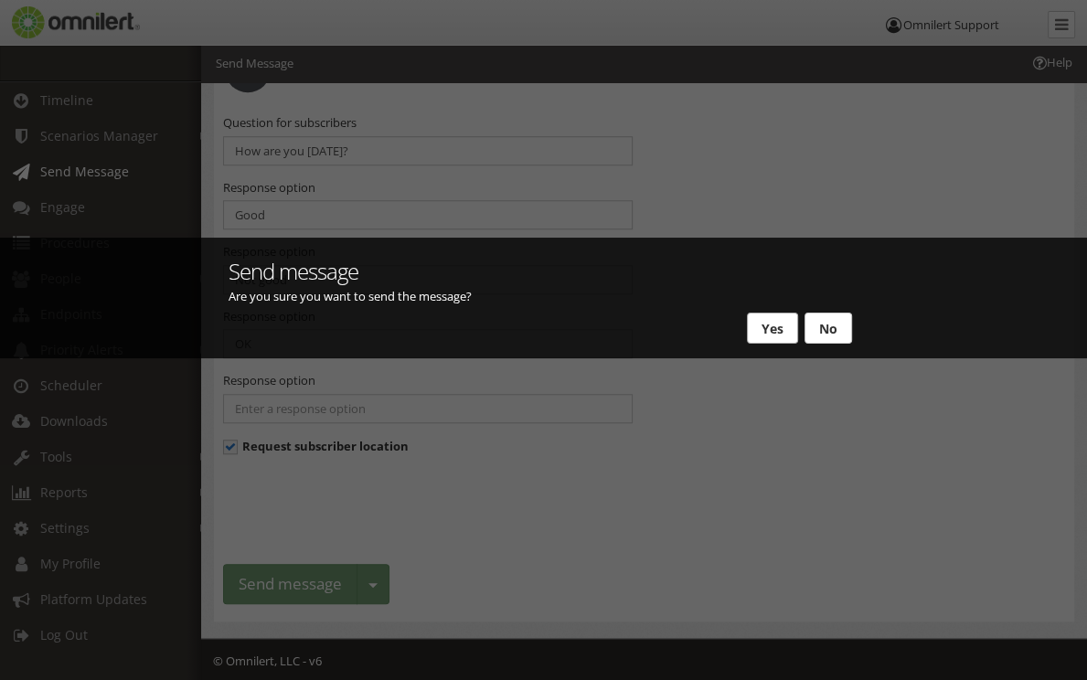
click at [784, 327] on button "Yes" at bounding box center [772, 328] width 51 height 31
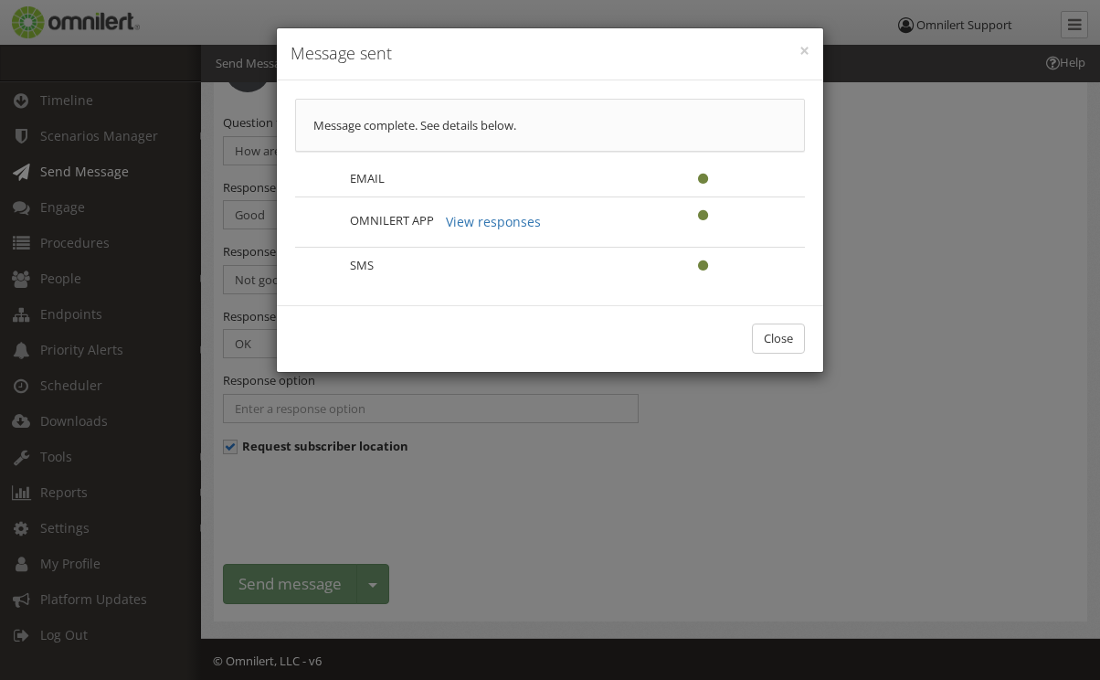
scroll to position [0, 0]
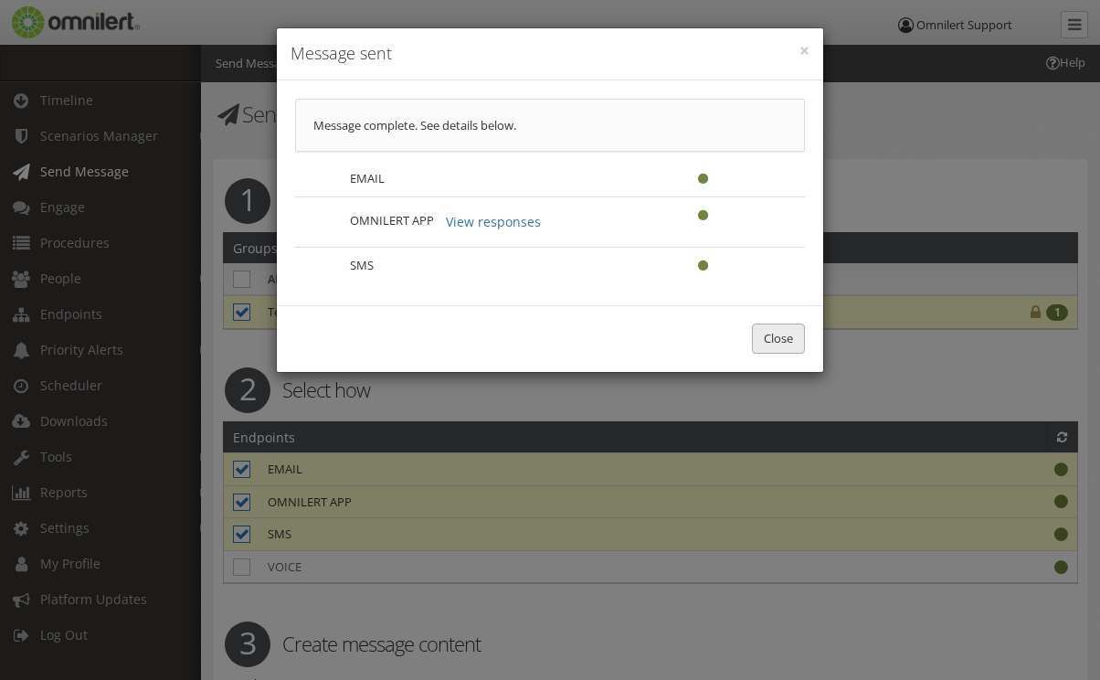
click at [780, 338] on button "Close" at bounding box center [778, 339] width 53 height 30
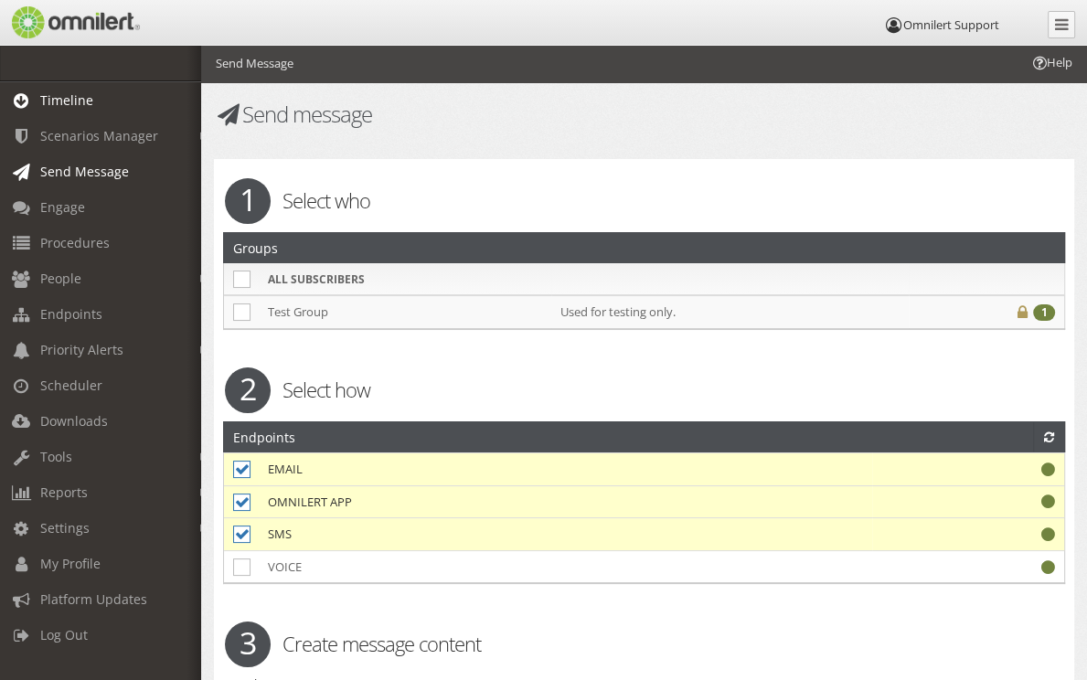
click at [89, 112] on link "Timeline" at bounding box center [109, 100] width 218 height 36
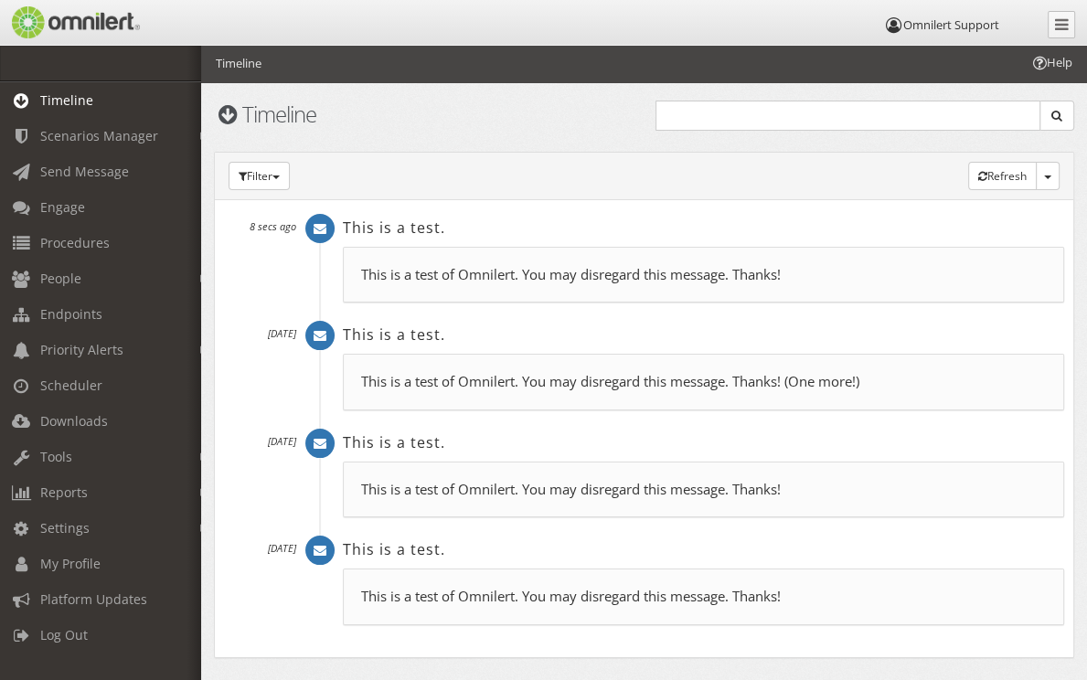
click at [481, 284] on p "This is a test of Omnilert. You may disregard this message. Thanks!" at bounding box center [703, 274] width 684 height 19
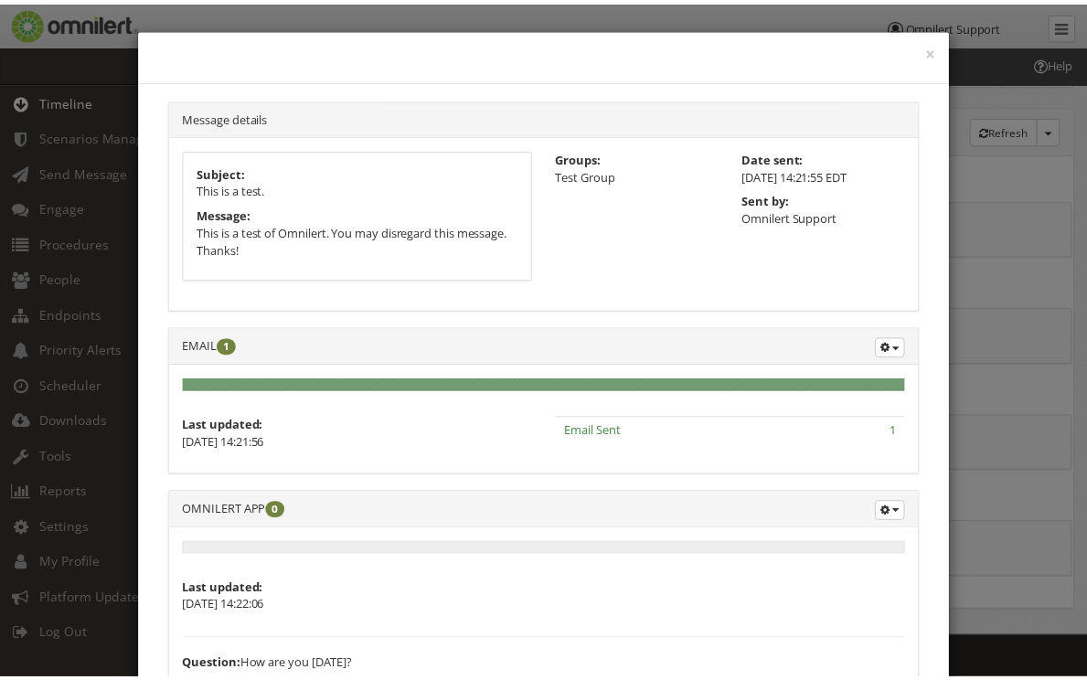
scroll to position [369, 0]
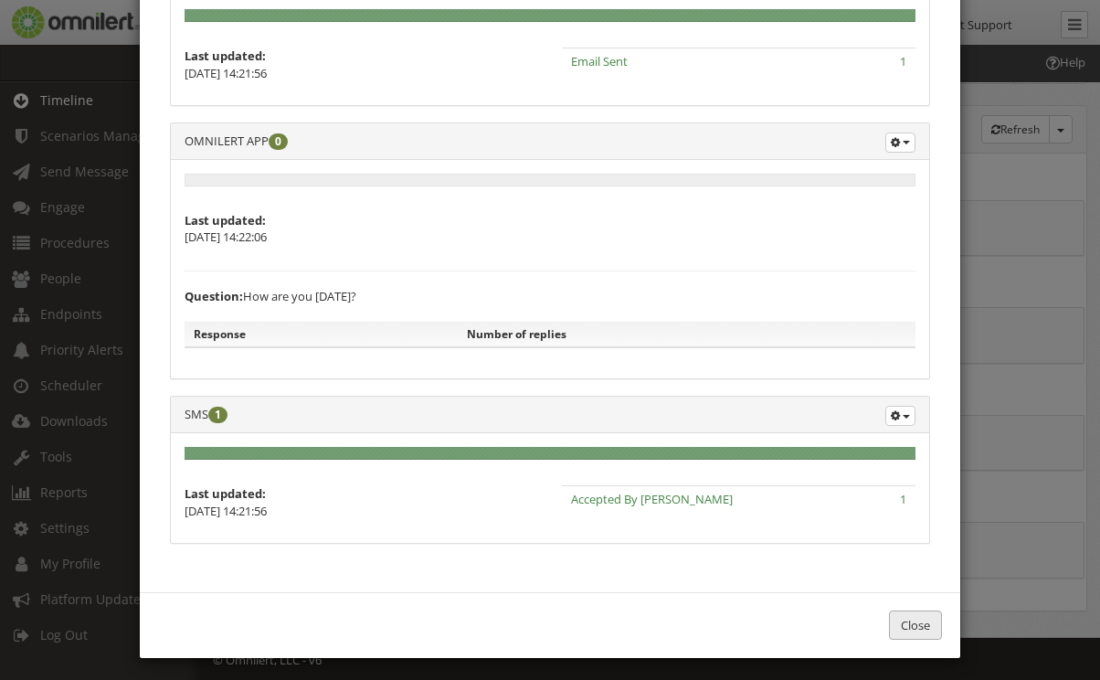
click at [921, 618] on button "Close" at bounding box center [915, 625] width 53 height 30
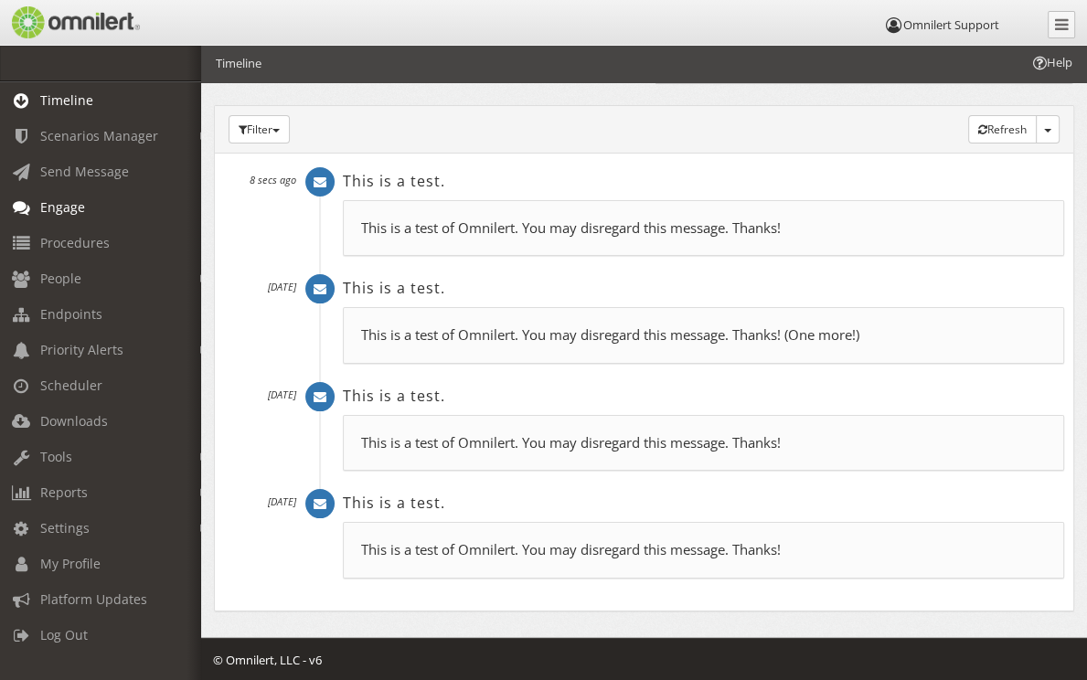
click at [66, 206] on span "Engage" at bounding box center [62, 206] width 45 height 17
